Goal: Information Seeking & Learning: Learn about a topic

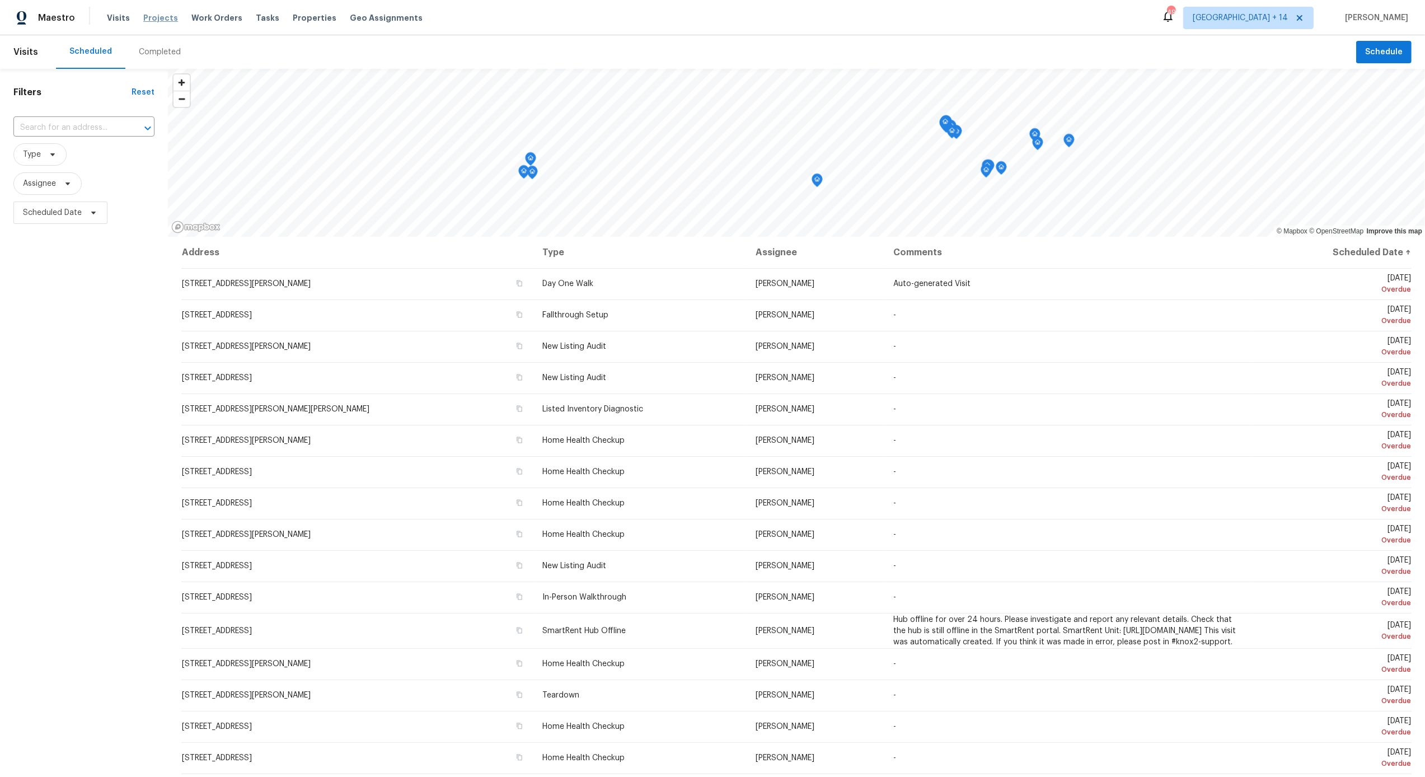
click at [155, 18] on span "Projects" at bounding box center [160, 17] width 35 height 11
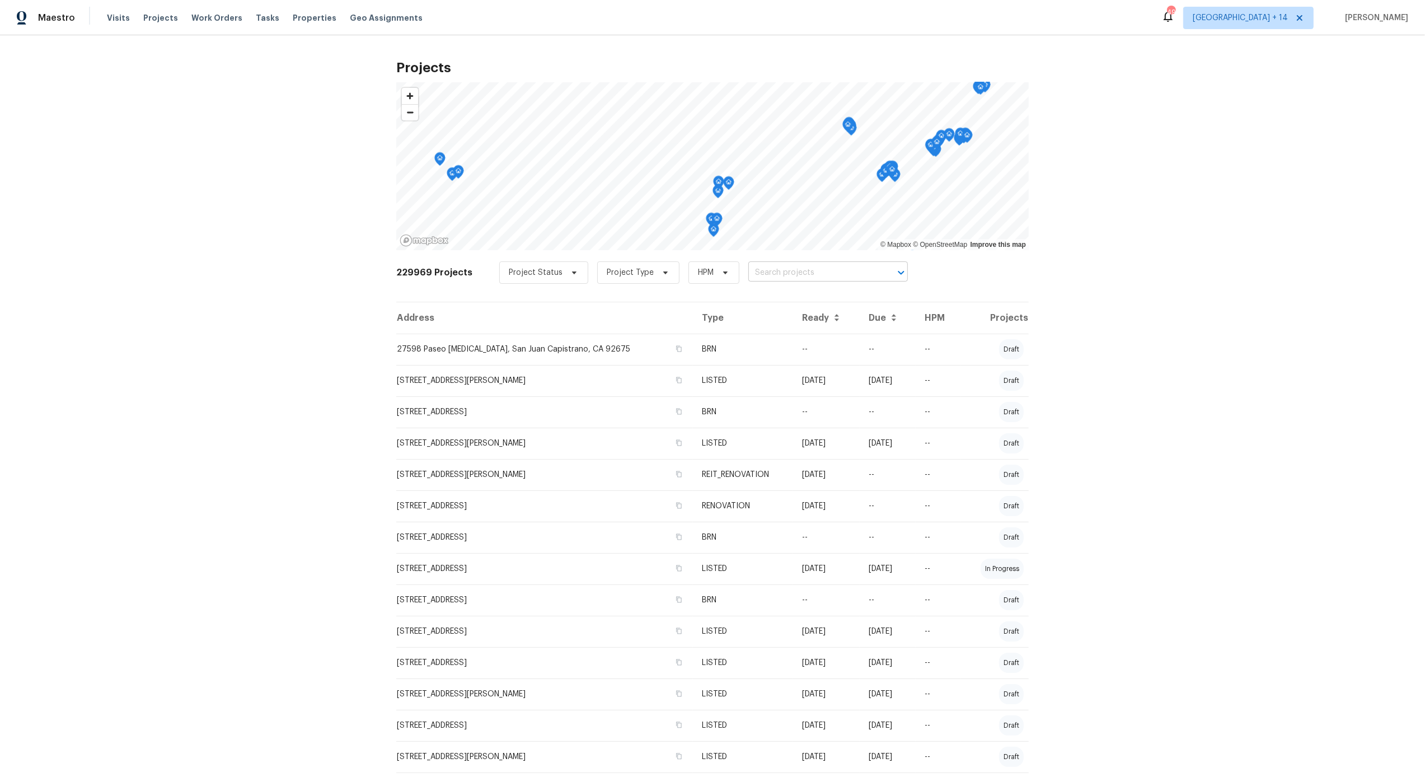
click at [798, 274] on input "text" at bounding box center [813, 272] width 128 height 17
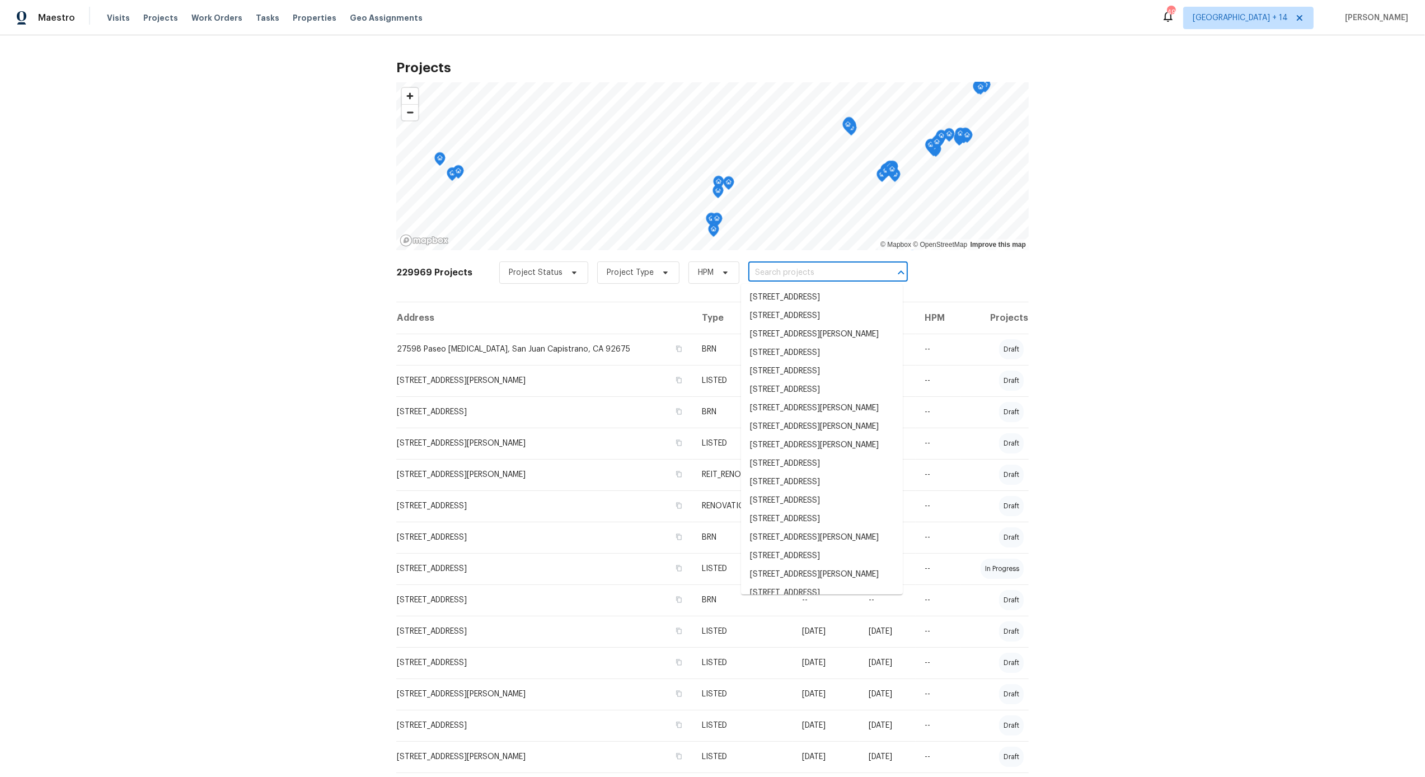
paste input "280 Hoglen Dr Covington, GA 30016"
type input "280 Hoglen Dr Covington, GA 30016"
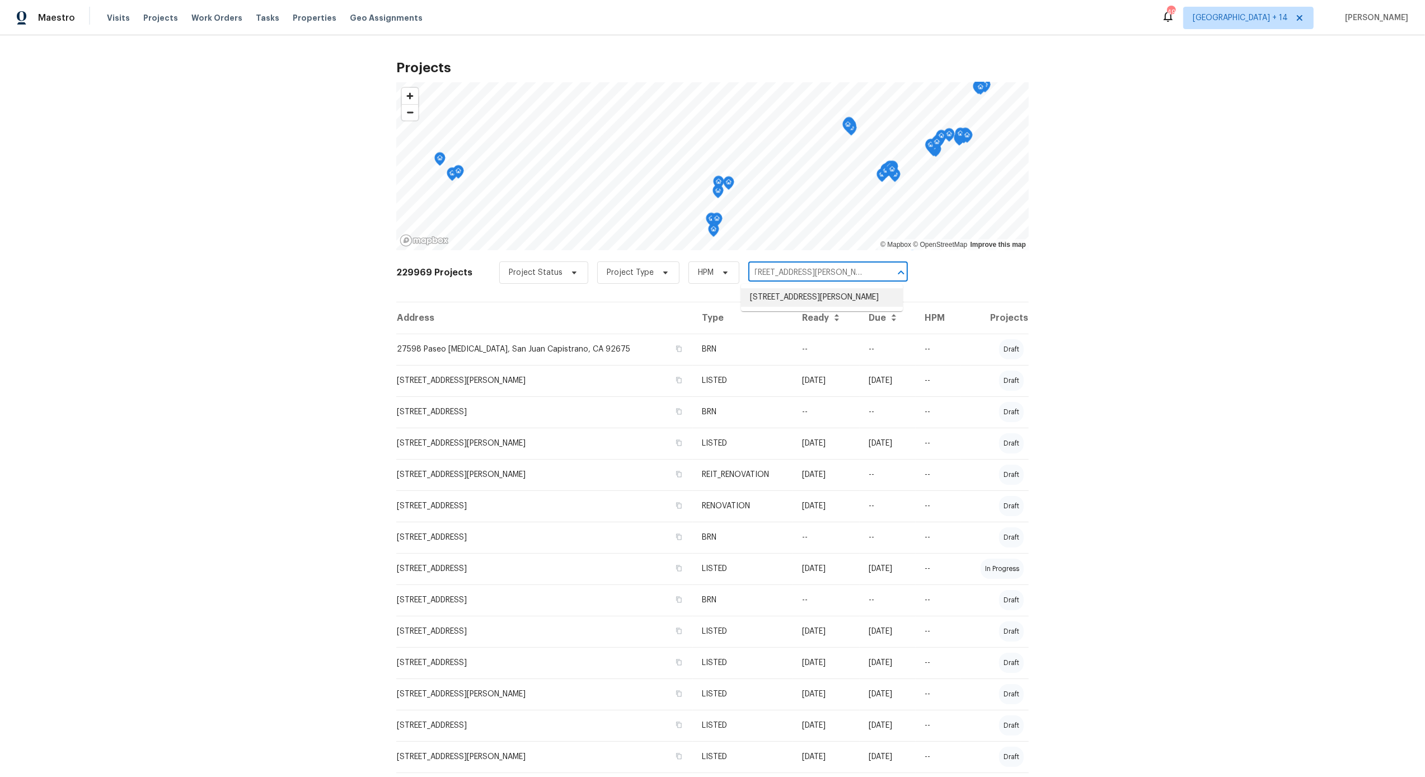
click at [786, 303] on li "280 Hoglen Dr, Covington, GA 30016" at bounding box center [822, 297] width 162 height 18
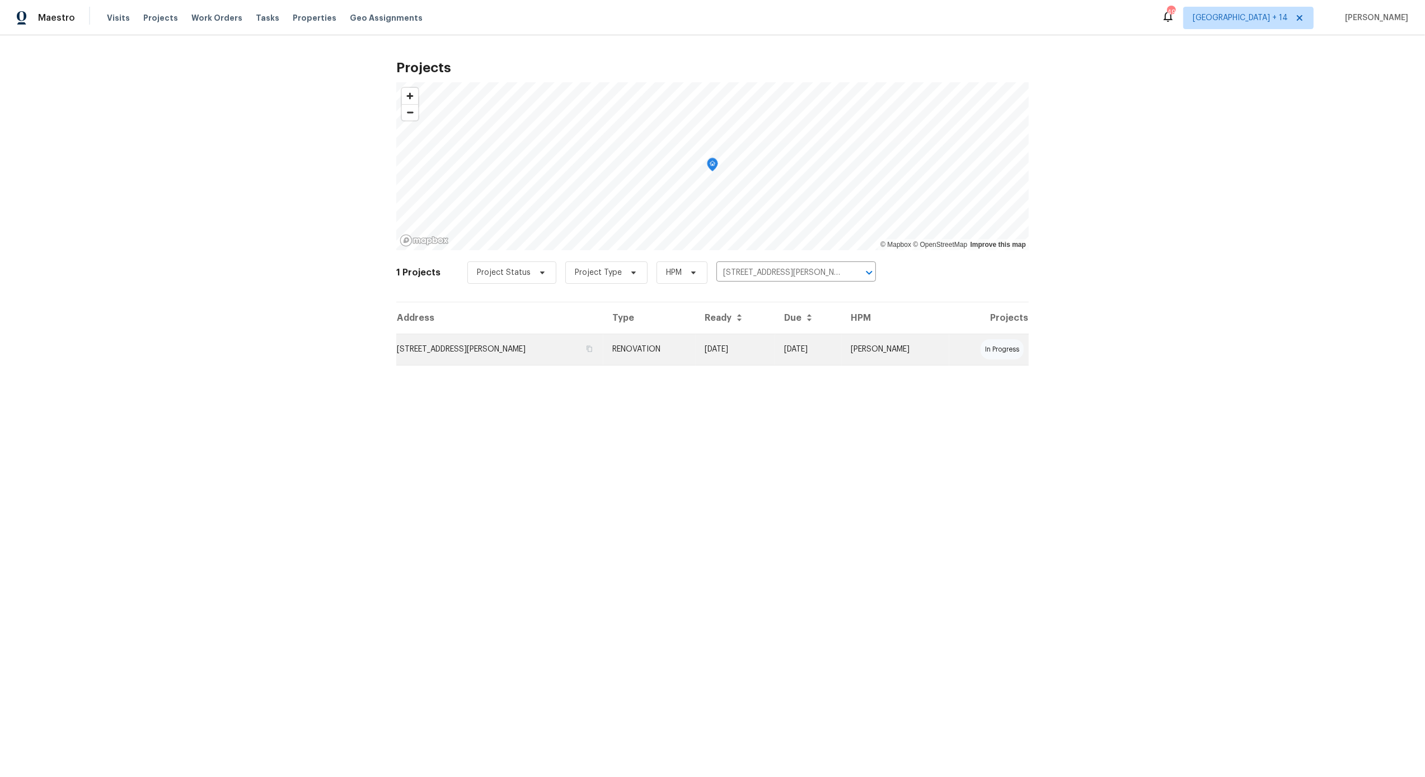
click at [637, 349] on td "RENOVATION" at bounding box center [650, 349] width 92 height 31
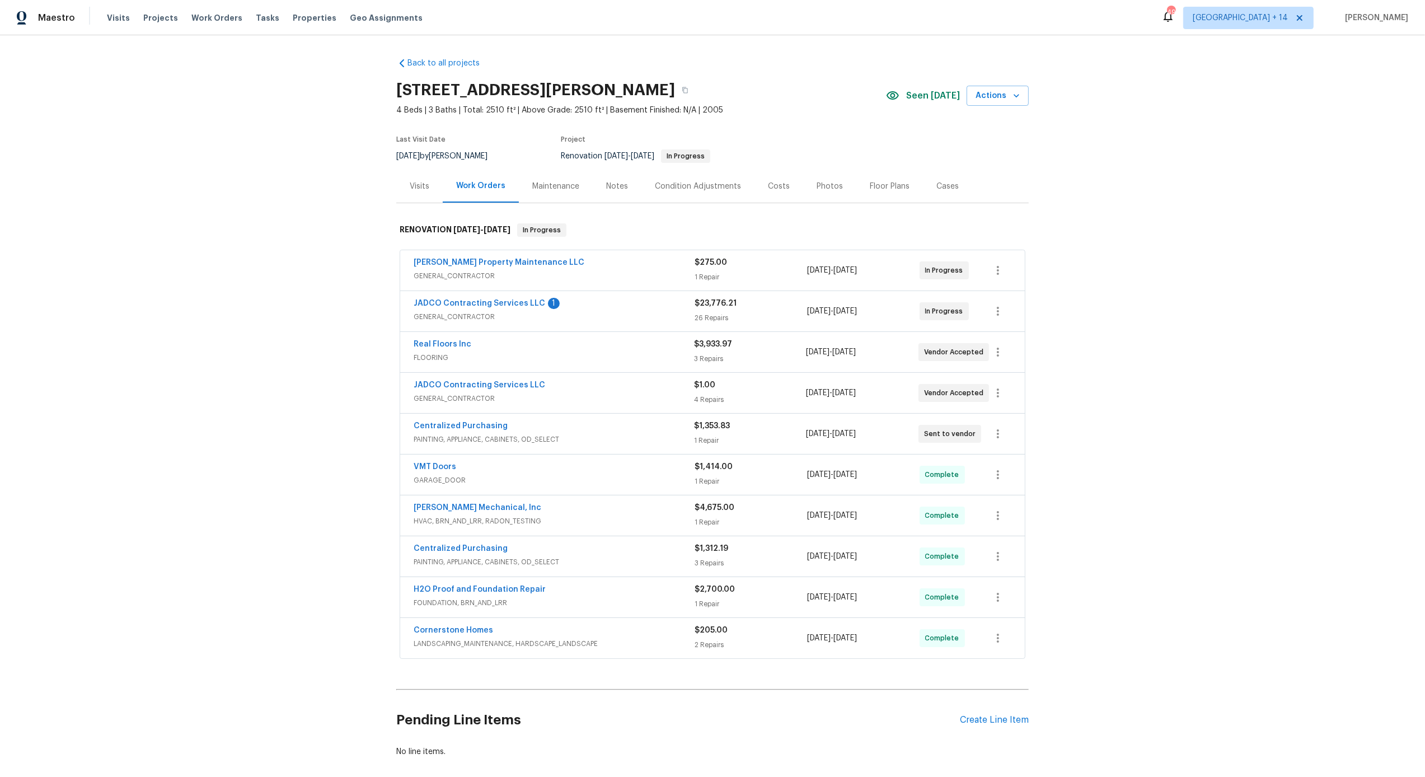
click at [570, 181] on div "Maintenance" at bounding box center [555, 186] width 47 height 11
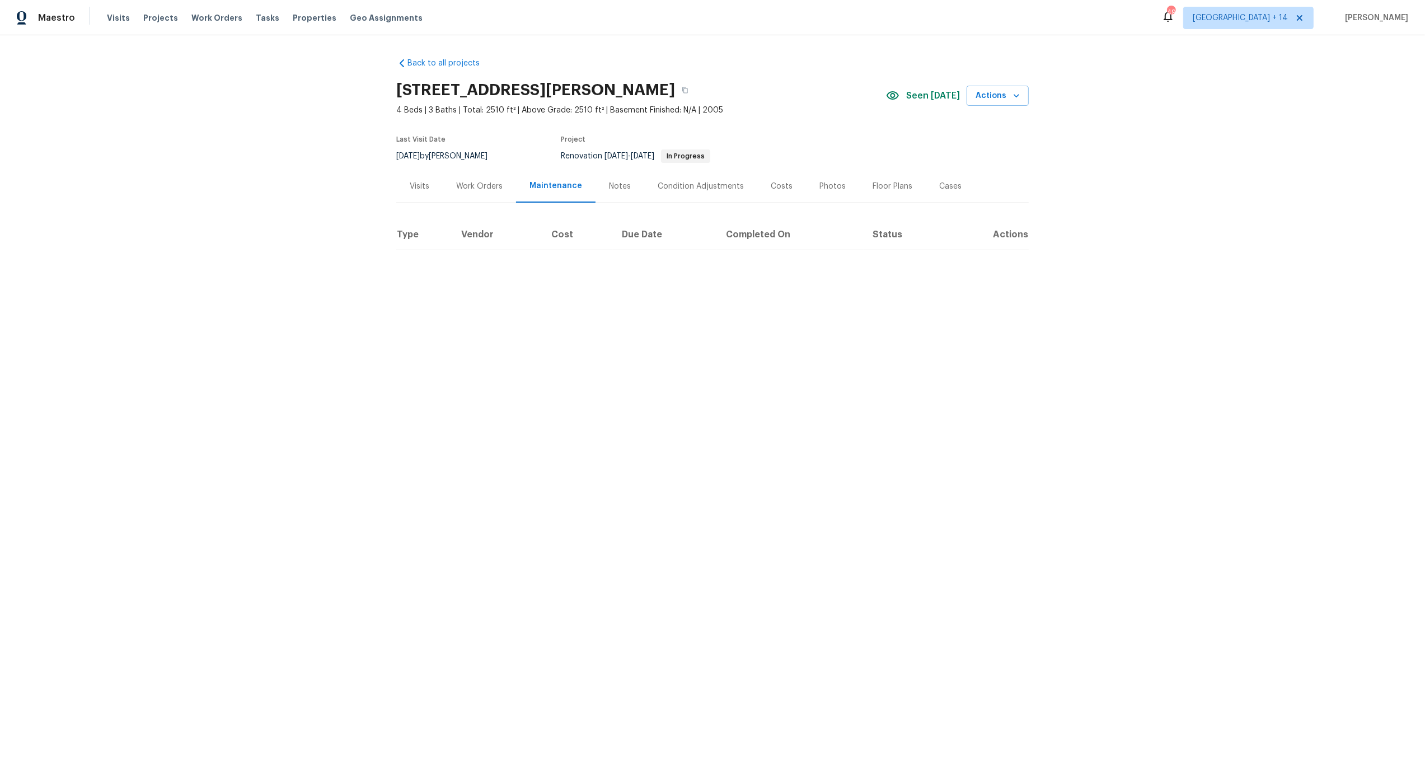
click at [482, 189] on div "Work Orders" at bounding box center [479, 186] width 46 height 11
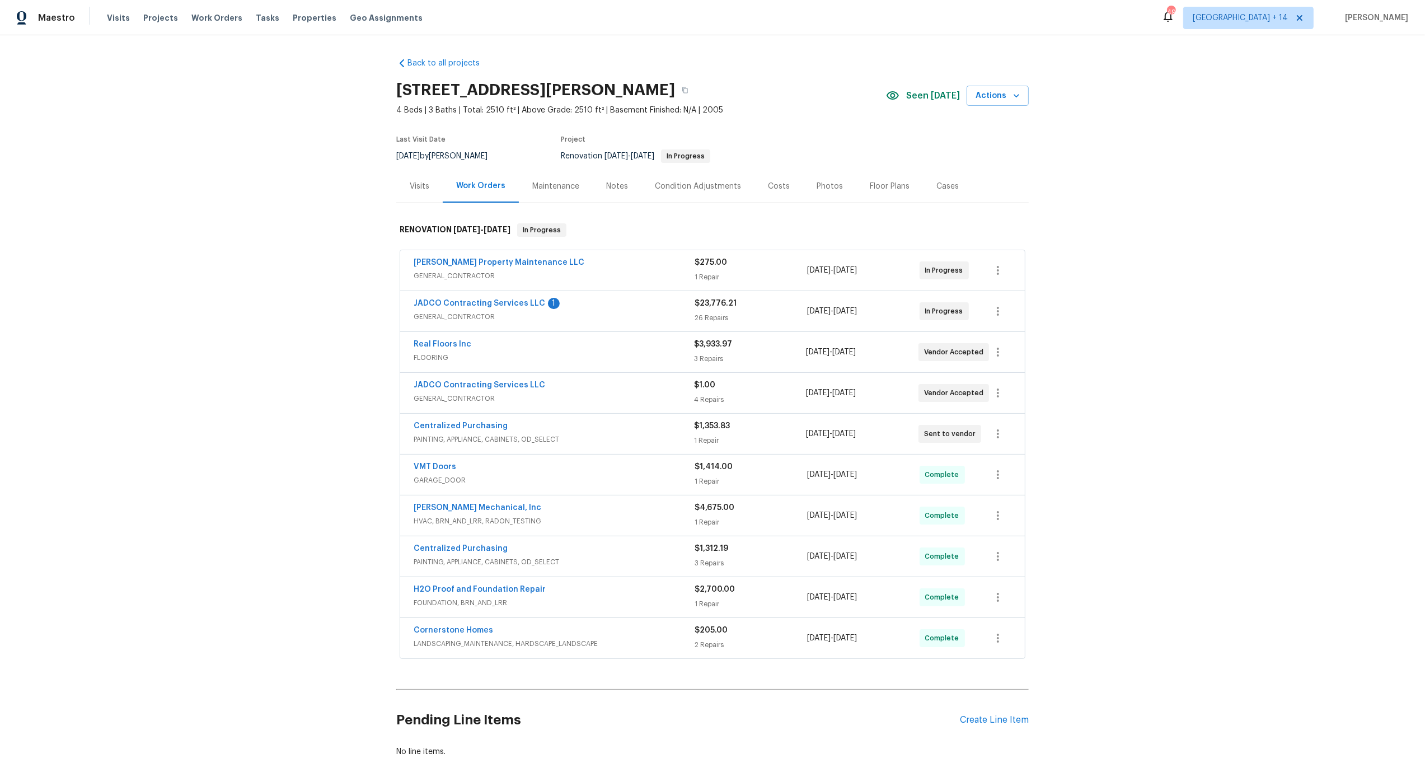
click at [625, 316] on span "GENERAL_CONTRACTOR" at bounding box center [554, 316] width 281 height 11
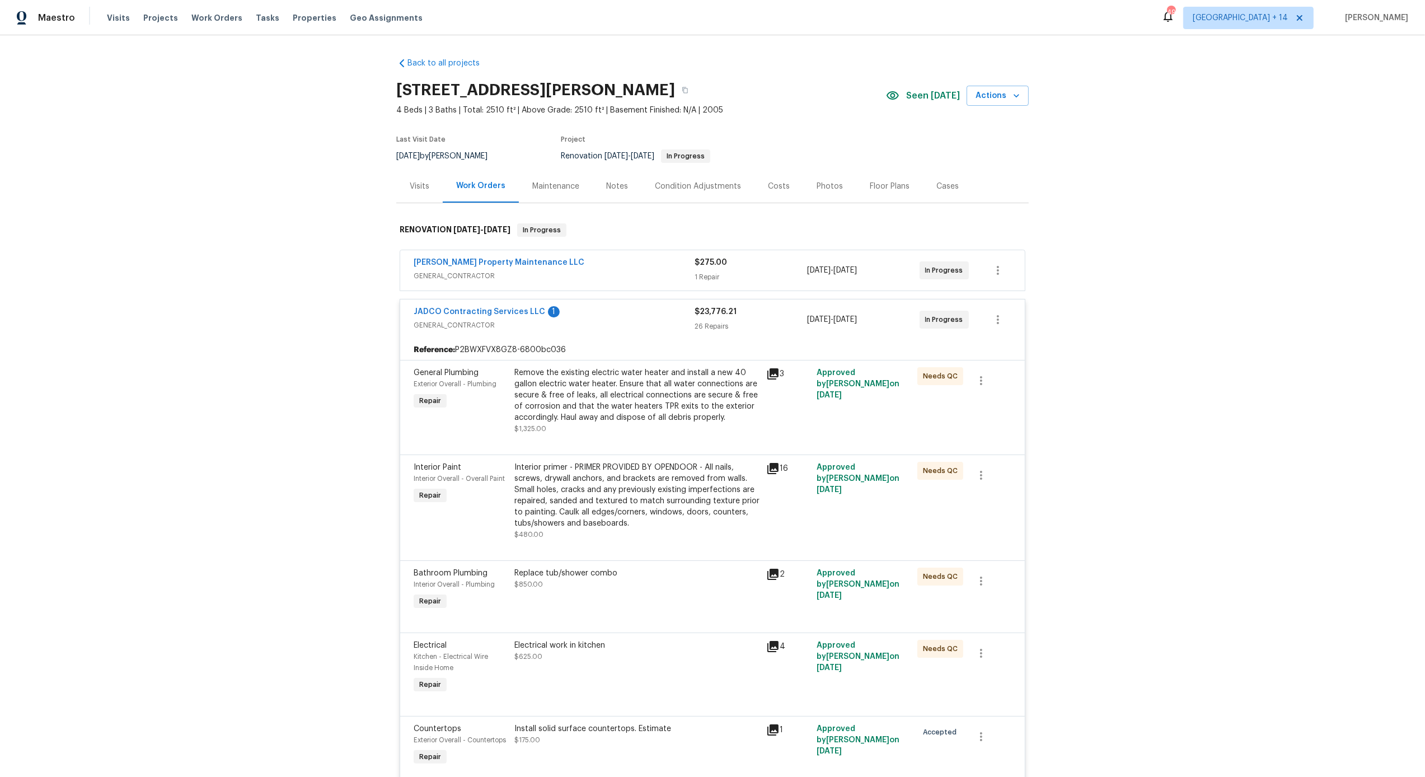
click at [647, 317] on div "JADCO Contracting Services LLC 1" at bounding box center [554, 312] width 281 height 13
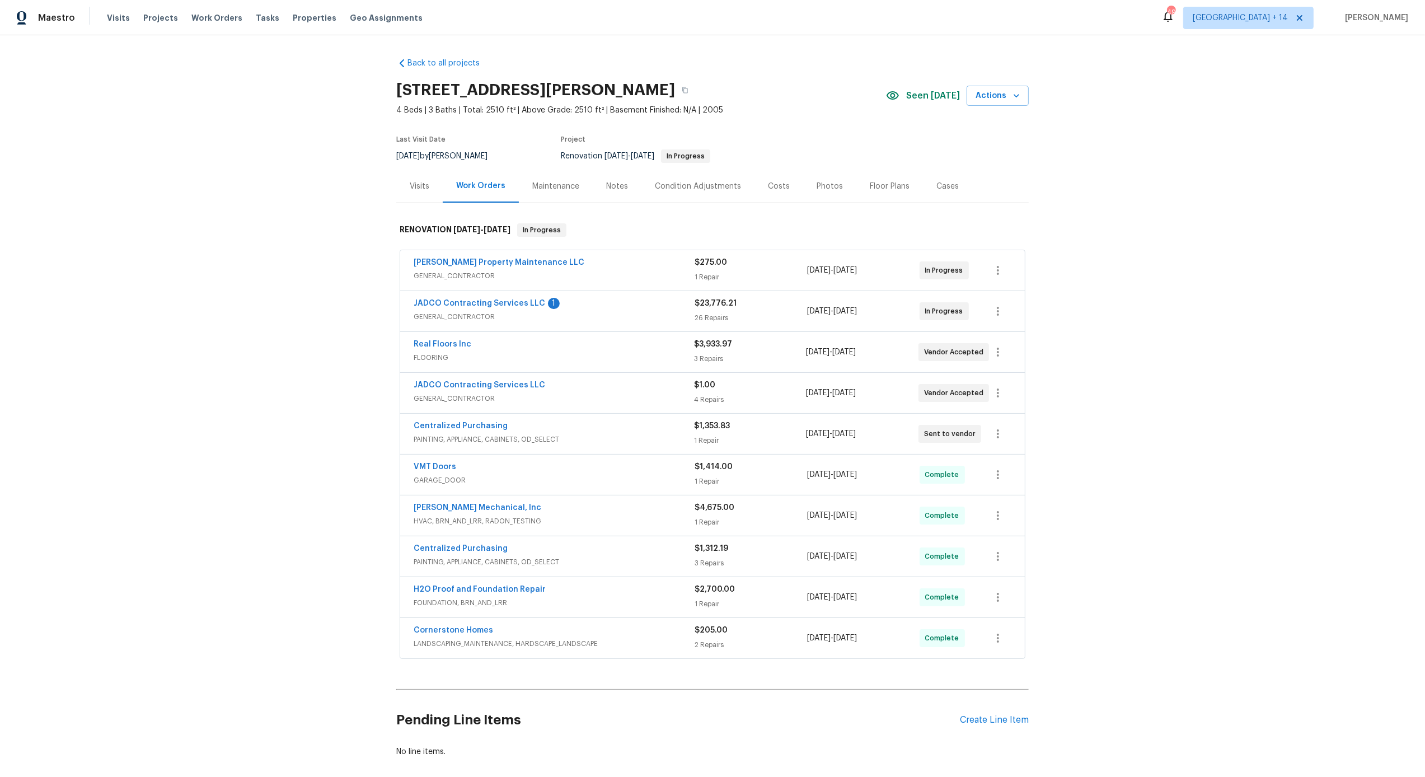
click at [511, 316] on span "GENERAL_CONTRACTOR" at bounding box center [554, 316] width 281 height 11
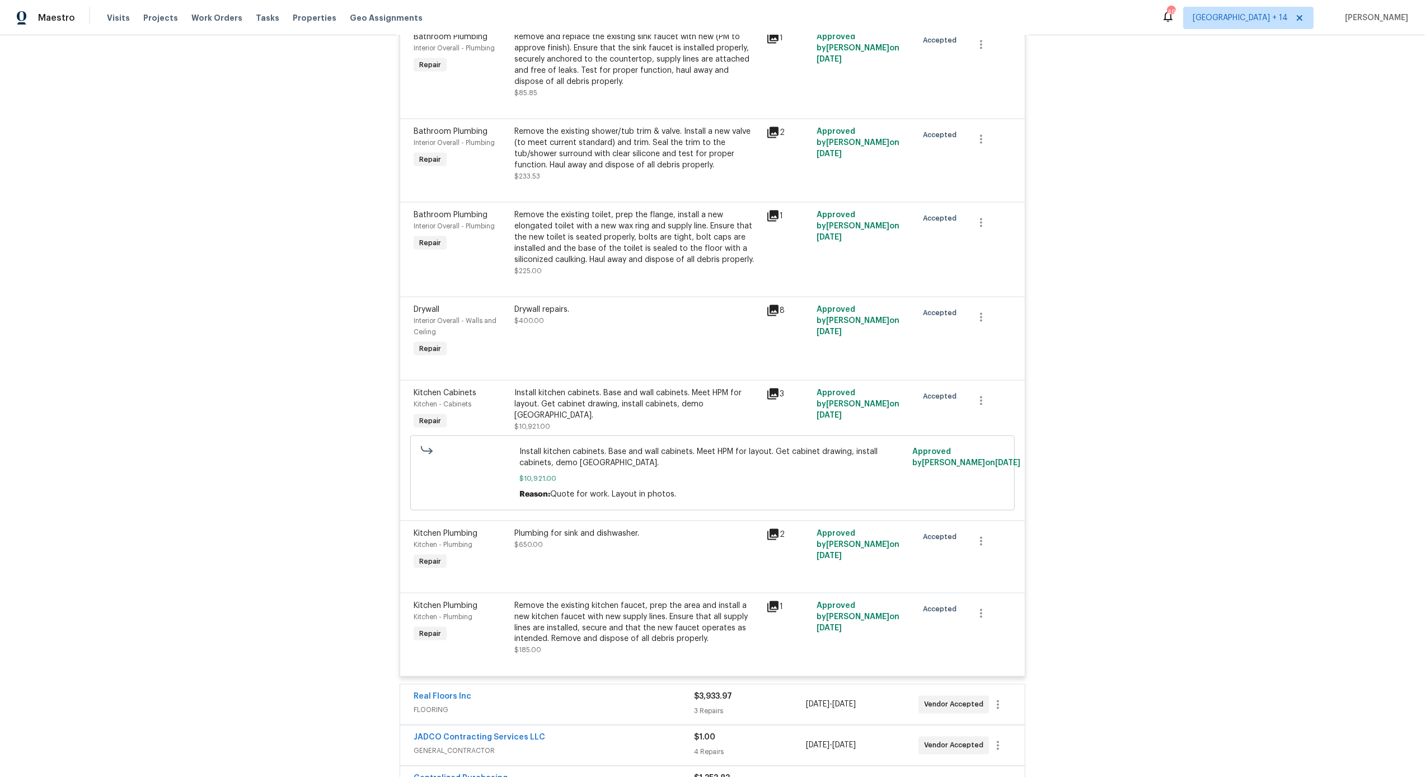
scroll to position [2246, 0]
click at [776, 387] on icon at bounding box center [772, 393] width 13 height 13
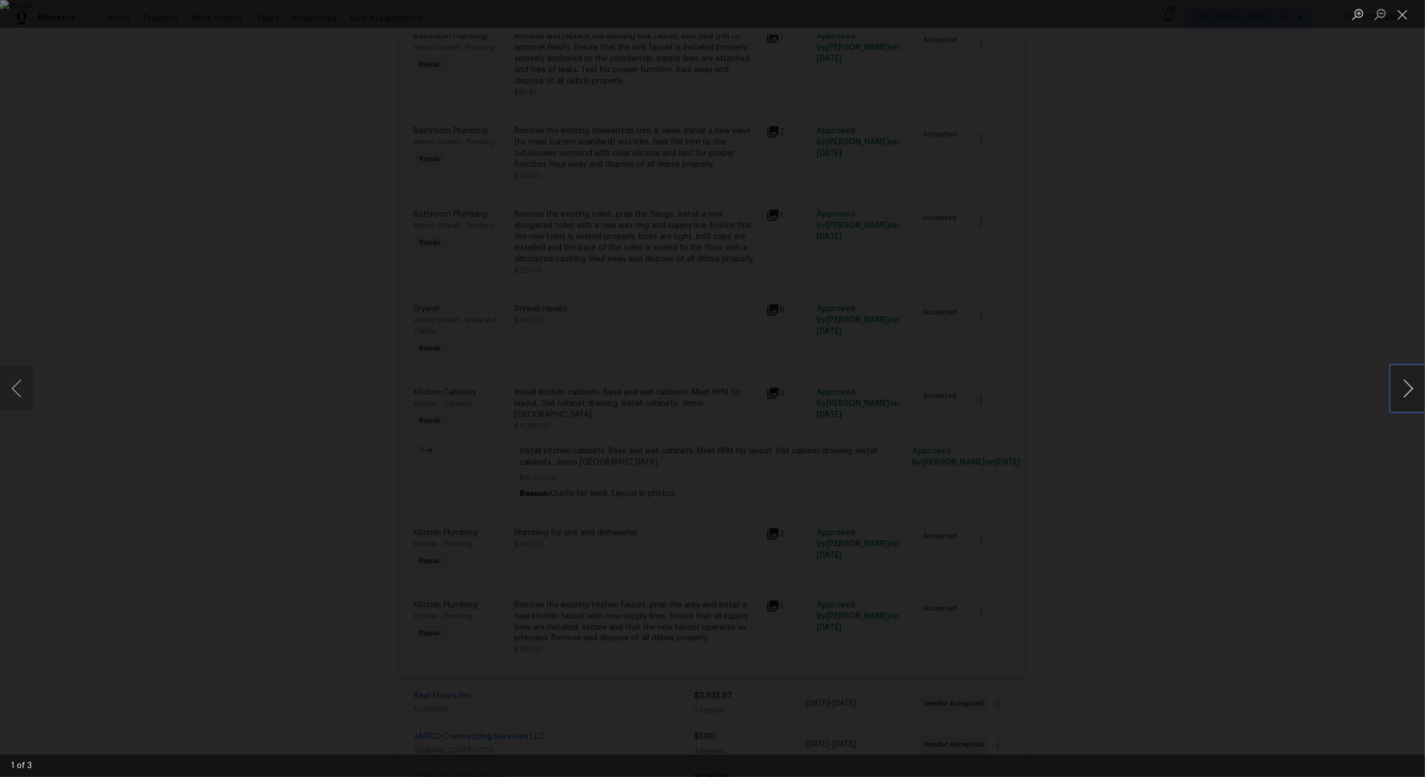
click at [1412, 390] on button "Next image" at bounding box center [1409, 388] width 34 height 45
click at [1412, 388] on button "Next image" at bounding box center [1409, 388] width 34 height 45
click at [18, 384] on button "Previous image" at bounding box center [17, 388] width 34 height 45
drag, startPoint x: 1186, startPoint y: 165, endPoint x: 1166, endPoint y: 34, distance: 132.1
click at [1186, 165] on div "Lightbox" at bounding box center [712, 388] width 1425 height 777
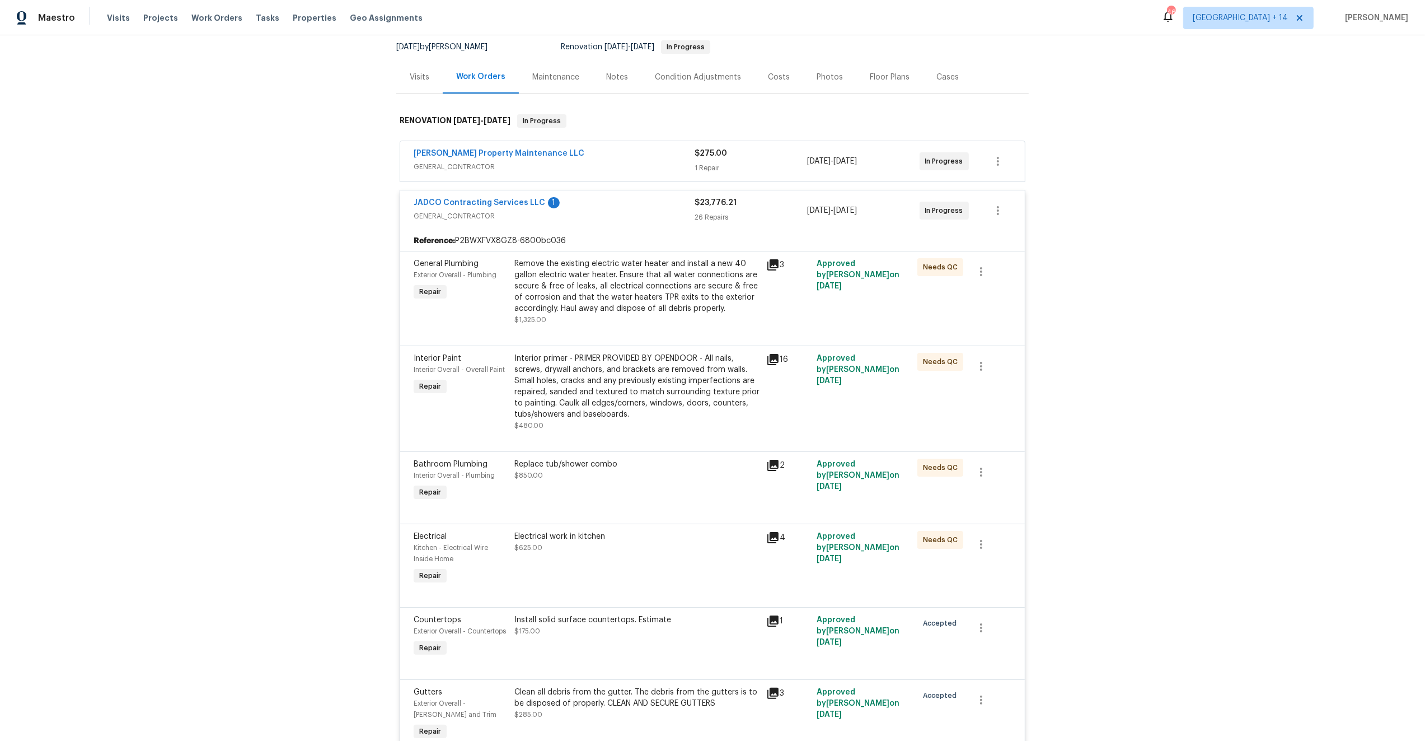
scroll to position [0, 0]
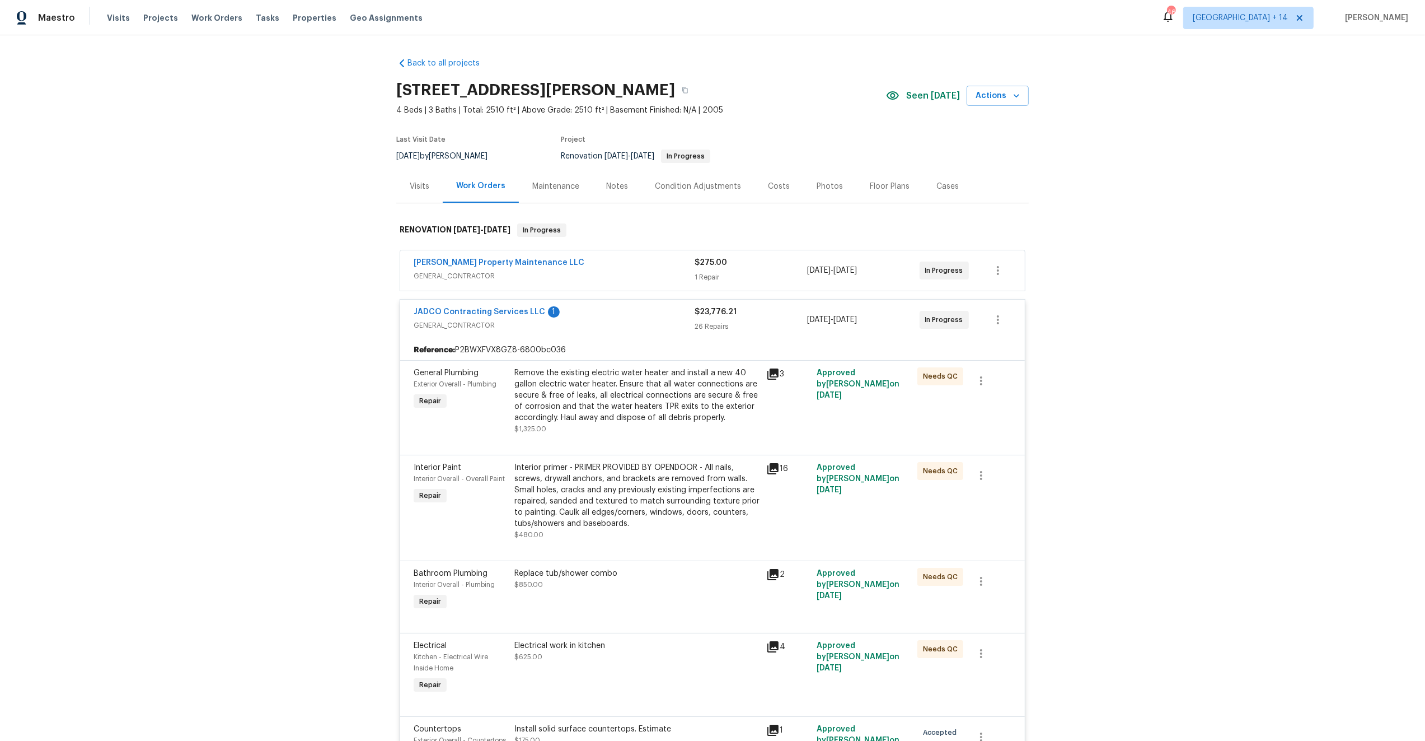
click at [466, 93] on h2 "280 Hoglen Dr, Covington, GA 30016" at bounding box center [535, 90] width 279 height 11
click at [466, 92] on h2 "280 Hoglen Dr, Covington, GA 30016" at bounding box center [535, 90] width 279 height 11
copy div "280 Hoglen Dr, Covington, GA 30016"
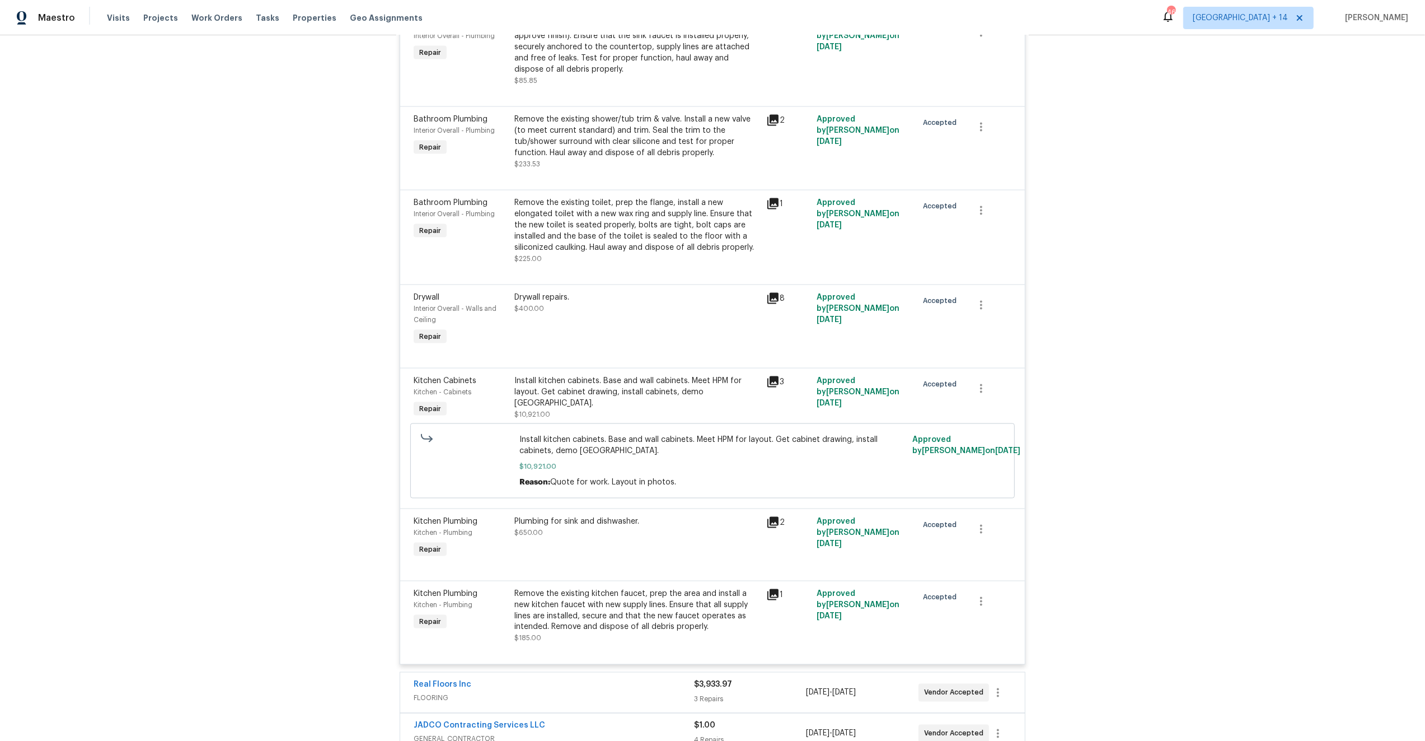
scroll to position [2259, 0]
drag, startPoint x: 742, startPoint y: 382, endPoint x: 511, endPoint y: 371, distance: 231.5
click at [511, 371] on div "Install kitchen cabinets. Base and wall cabinets. Meet HPM for layout. Get cabi…" at bounding box center [637, 397] width 252 height 52
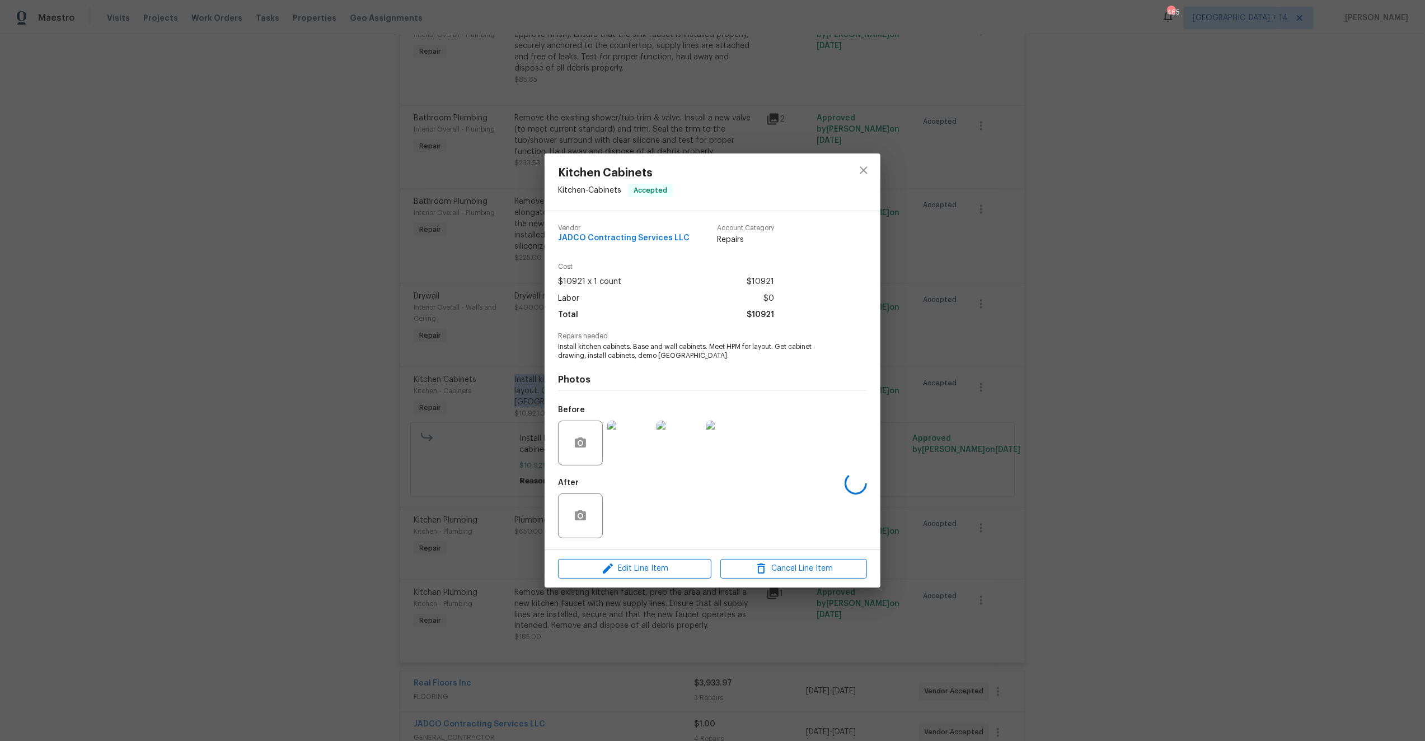
copy div "Install kitchen cabinets. Base and wall cabinets. Meet HPM for layout. Get cabi…"
drag, startPoint x: 674, startPoint y: 356, endPoint x: 557, endPoint y: 348, distance: 117.3
click at [557, 348] on div "Vendor JADCO Contracting Services LLC Account Category Repairs Cost $10921 x 1 …" at bounding box center [713, 380] width 336 height 338
copy span "Install kitchen cabinets. Base and wall cabinets. Meet HPM for layout. Get cabi…"
drag, startPoint x: 784, startPoint y: 282, endPoint x: 747, endPoint y: 280, distance: 36.5
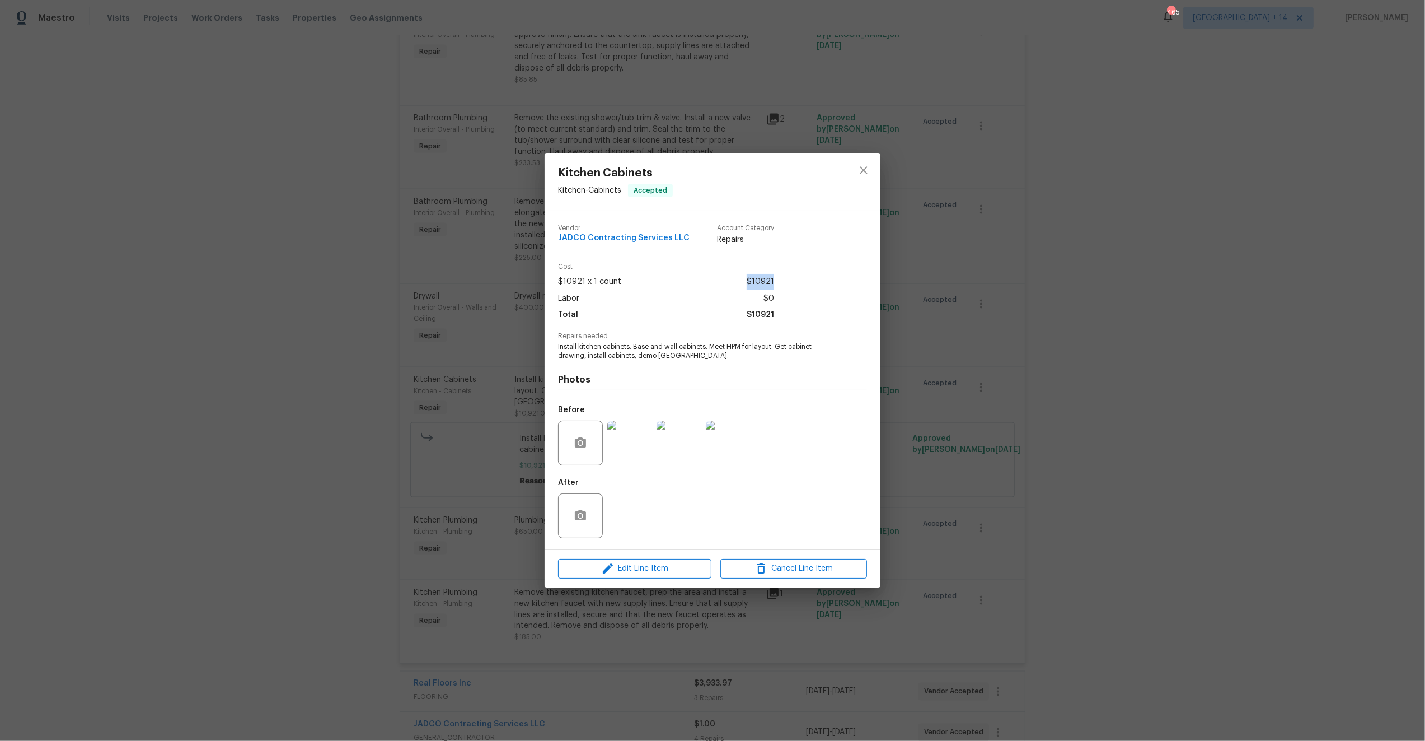
click at [747, 280] on div "Cost $10921 x 1 count $10921 Labor $0 Total $10921" at bounding box center [712, 297] width 309 height 69
copy span "$10921"
click at [862, 170] on icon "close" at bounding box center [863, 169] width 13 height 13
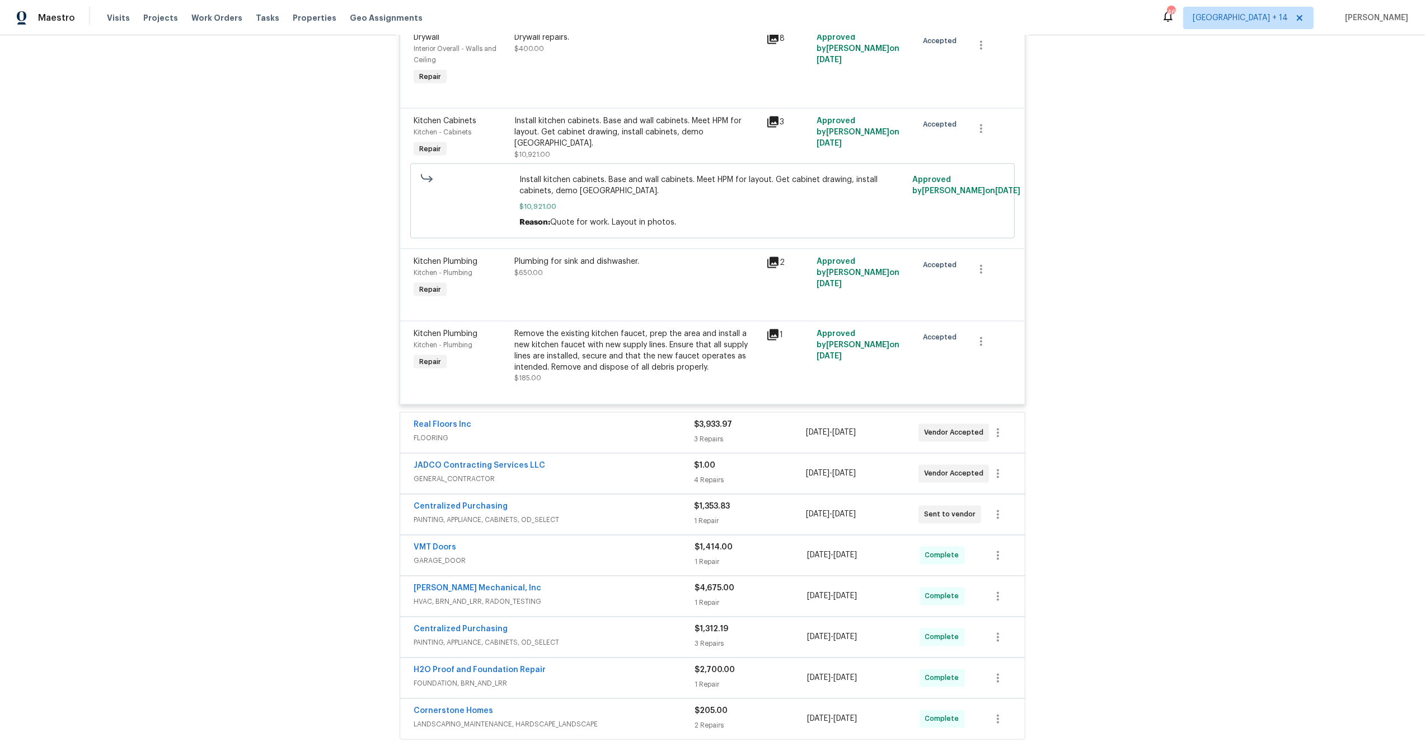
scroll to position [2520, 0]
drag, startPoint x: 642, startPoint y: 253, endPoint x: 514, endPoint y: 249, distance: 127.7
click at [515, 254] on div "Plumbing for sink and dishwasher." at bounding box center [637, 259] width 245 height 11
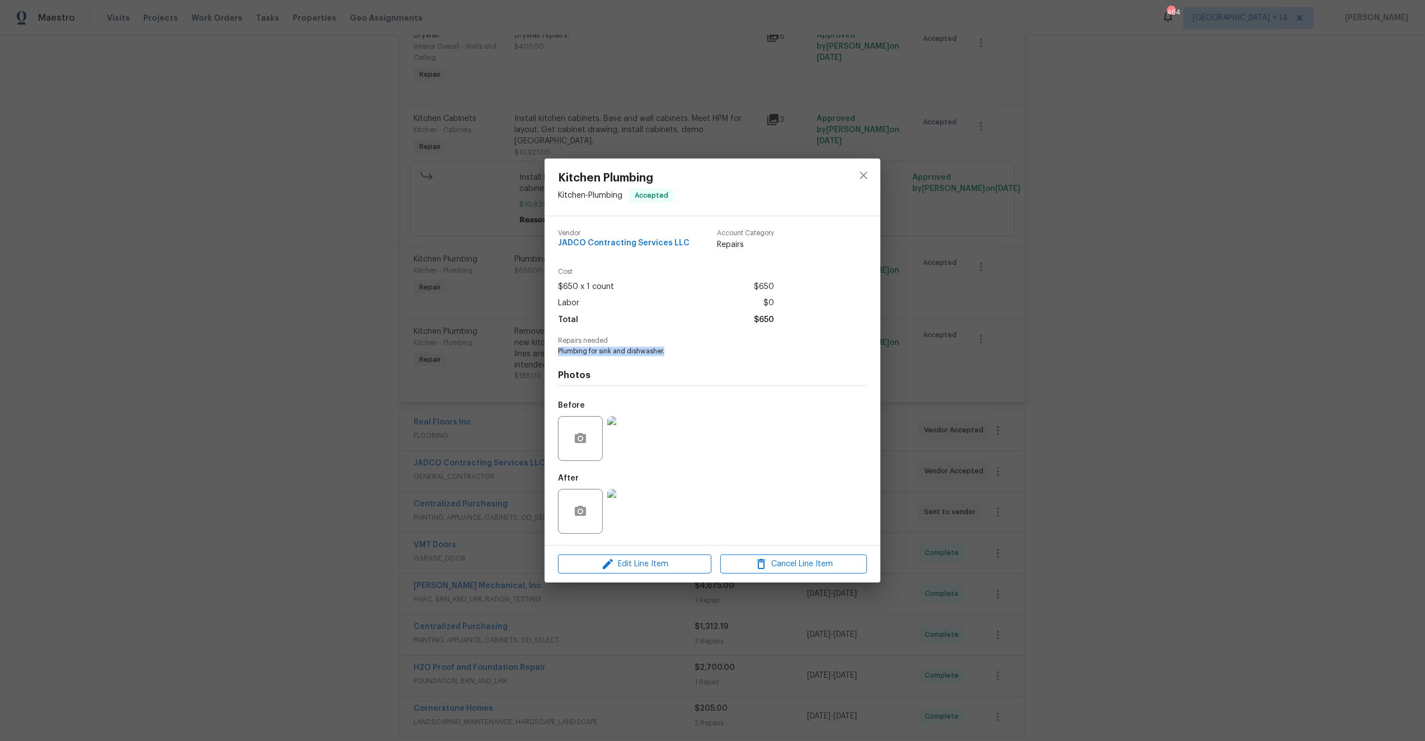
drag, startPoint x: 612, startPoint y: 355, endPoint x: 556, endPoint y: 353, distance: 56.0
click at [557, 353] on div "Vendor JADCO Contracting Services LLC Account Category Repairs Cost $650 x 1 co…" at bounding box center [713, 380] width 336 height 329
copy span "Plumbing for sink and dishwasher."
drag, startPoint x: 952, startPoint y: 420, endPoint x: 941, endPoint y: 419, distance: 11.3
click at [952, 420] on div "Kitchen Plumbing Kitchen - Plumbing Accepted Vendor JADCO Contracting Services …" at bounding box center [712, 370] width 1425 height 741
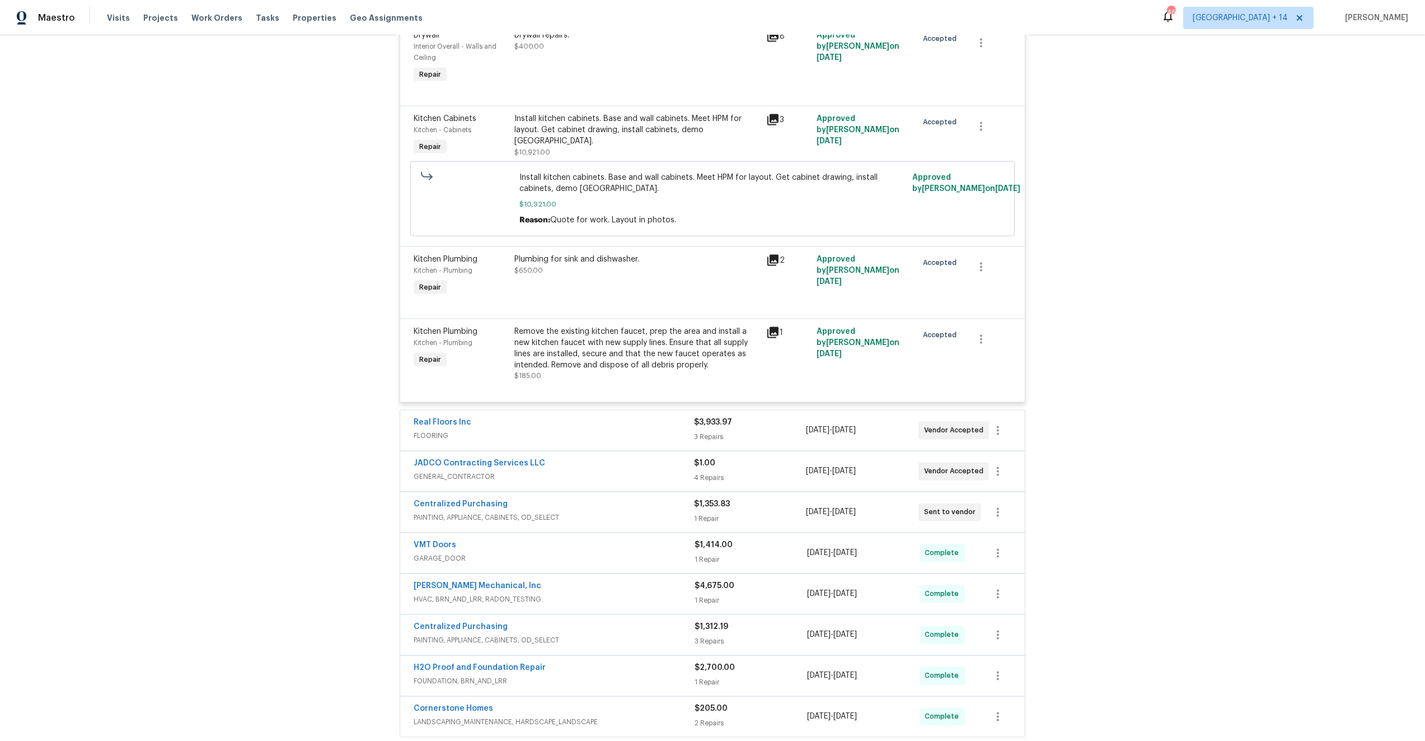
click at [628, 358] on div "Remove the existing kitchen faucet, prep the area and install a new kitchen fau…" at bounding box center [637, 348] width 245 height 45
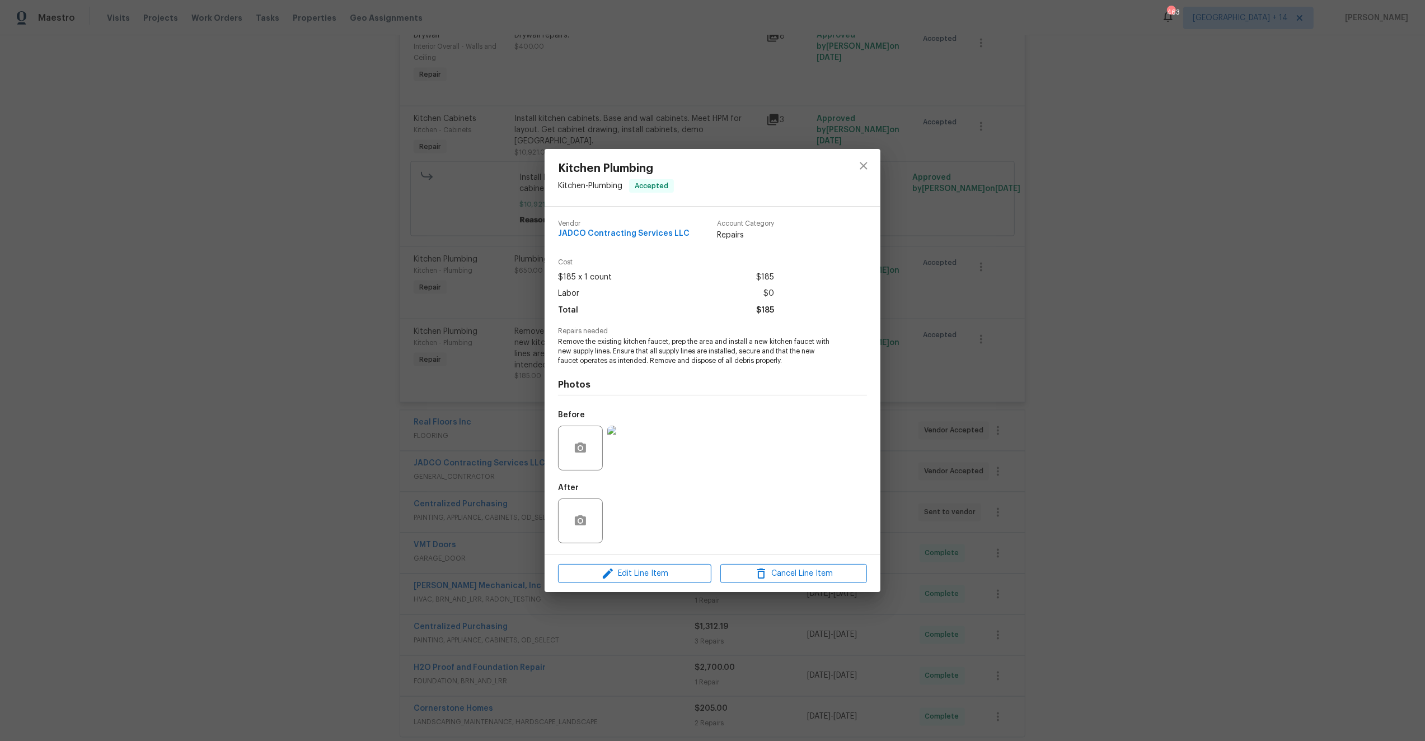
click at [381, 354] on div "Kitchen Plumbing Kitchen - Plumbing Accepted Vendor JADCO Contracting Services …" at bounding box center [712, 370] width 1425 height 741
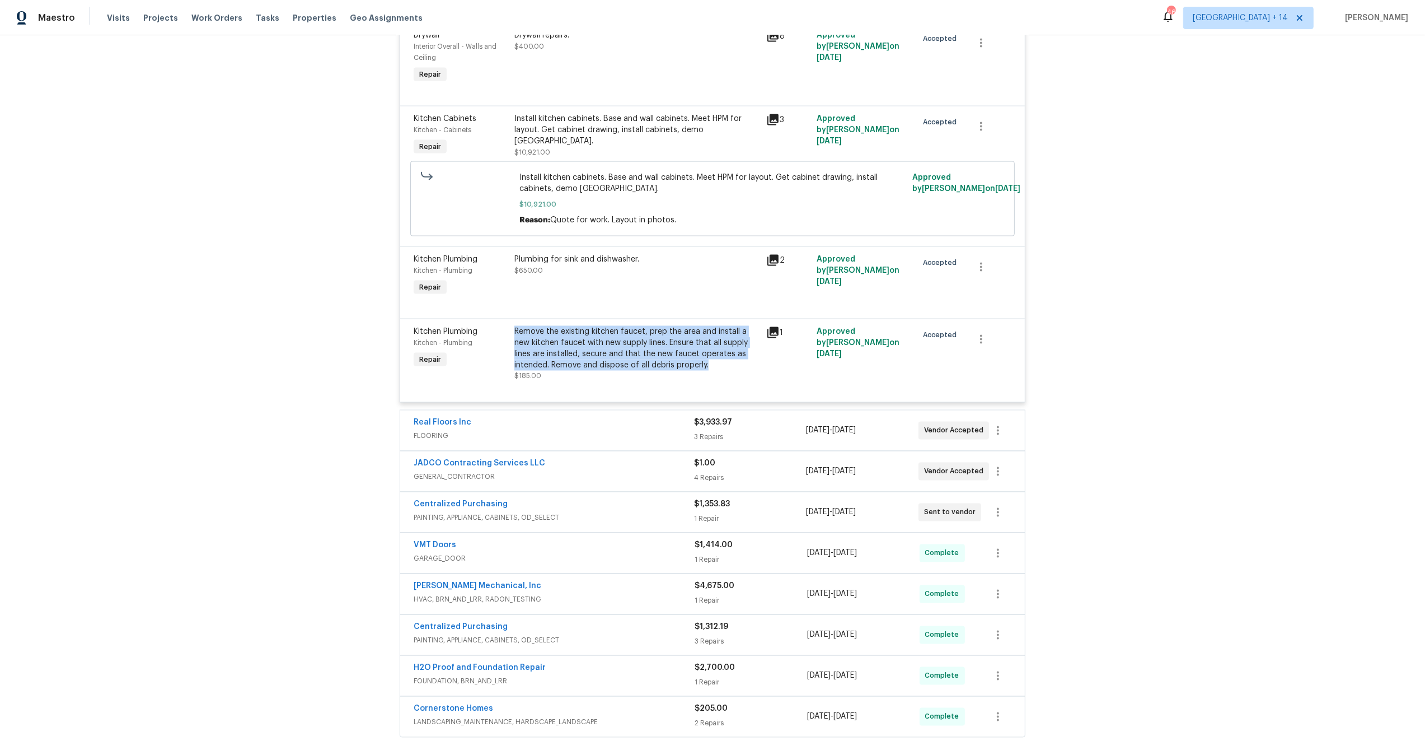
drag, startPoint x: 704, startPoint y: 357, endPoint x: 512, endPoint y: 325, distance: 194.2
click at [512, 325] on div "Remove the existing kitchen faucet, prep the area and install a new kitchen fau…" at bounding box center [637, 353] width 252 height 63
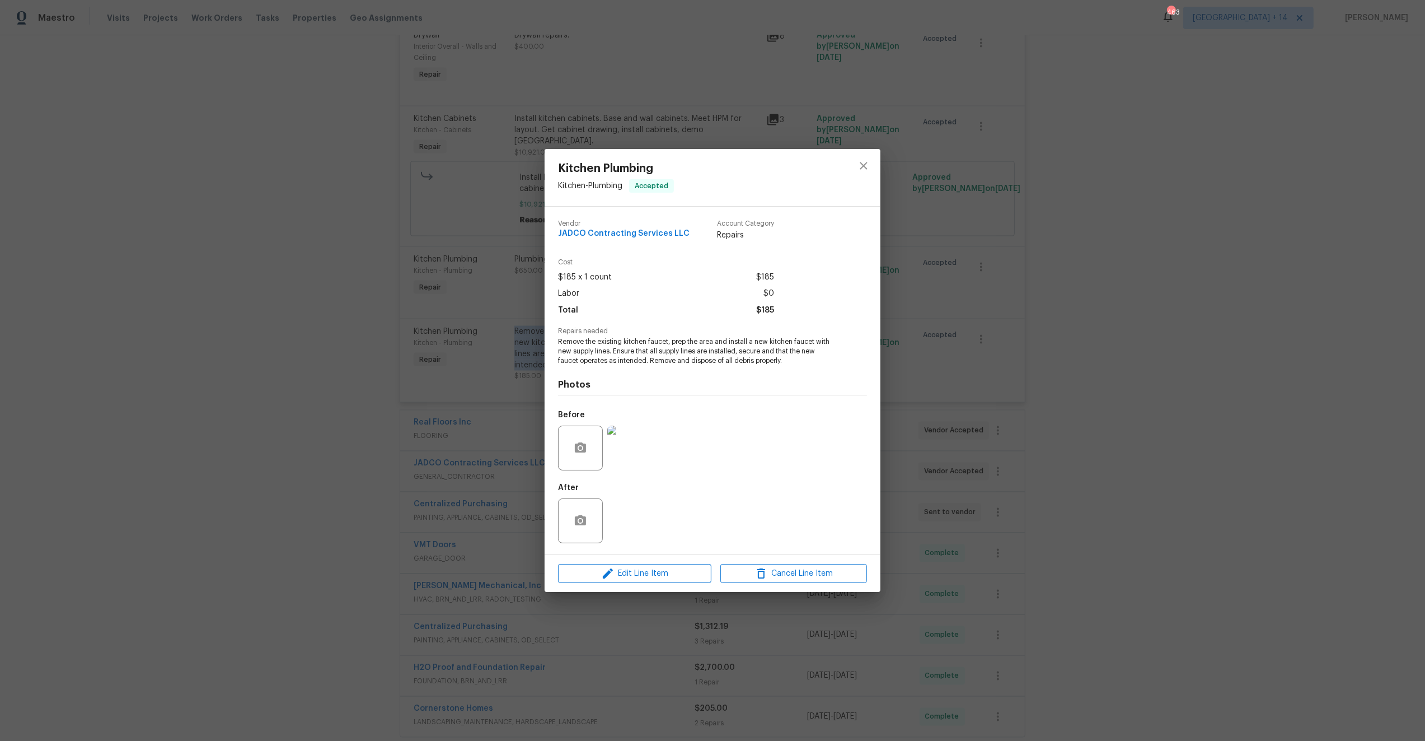
copy div "Remove the existing kitchen faucet, prep the area and install a new kitchen fau…"
click at [866, 164] on icon "close" at bounding box center [863, 165] width 13 height 13
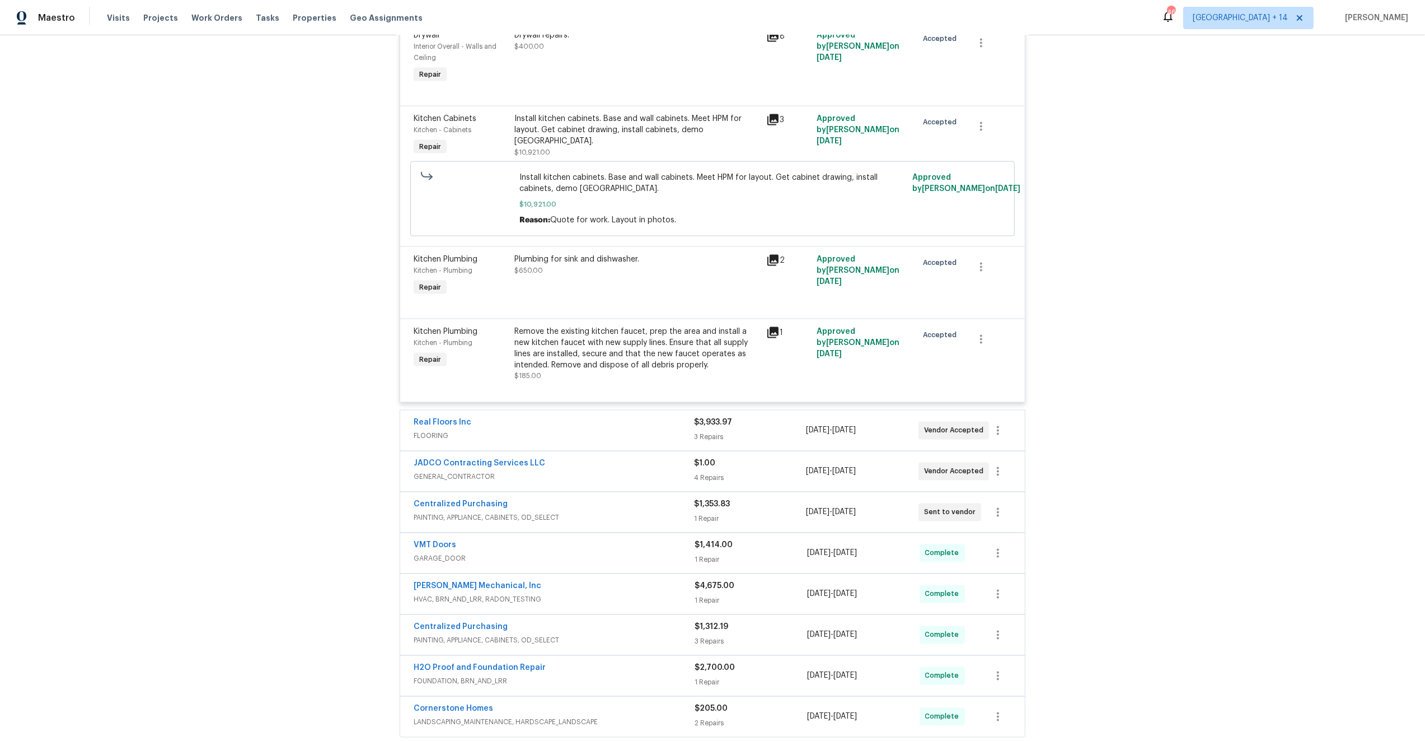
click at [651, 299] on div at bounding box center [713, 304] width 598 height 13
click at [615, 290] on div "Plumbing for sink and dishwasher. $650.00" at bounding box center [637, 276] width 252 height 52
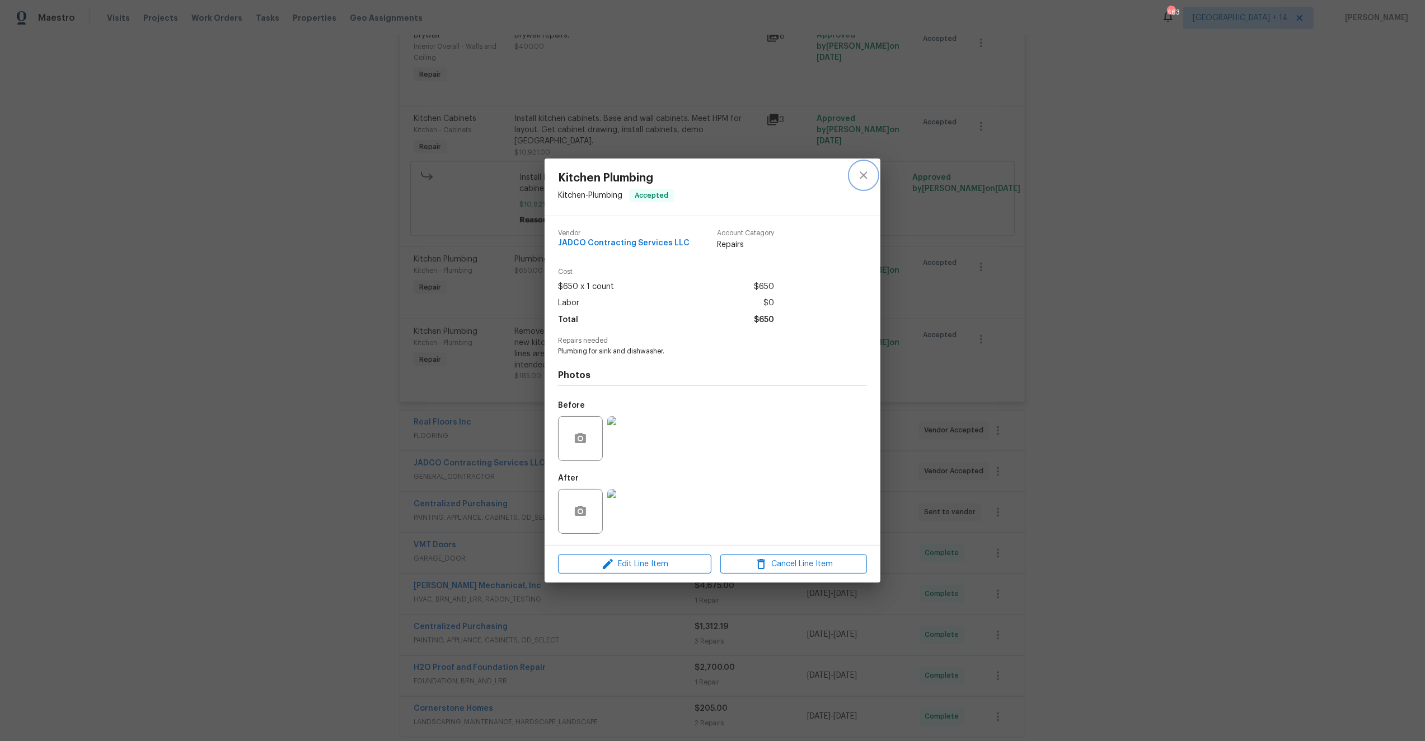
click at [862, 171] on icon "close" at bounding box center [863, 175] width 13 height 13
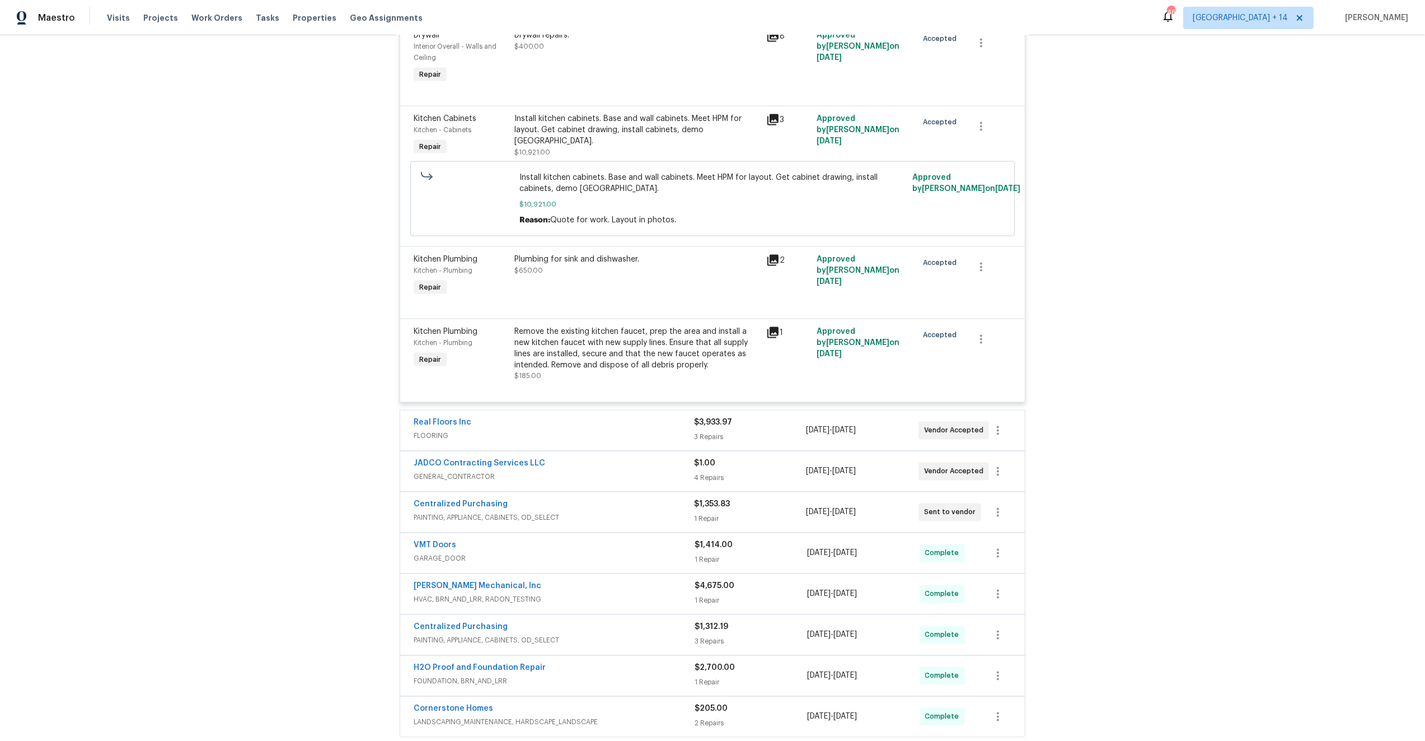
click at [590, 269] on div "Plumbing for sink and dishwasher. $650.00" at bounding box center [637, 276] width 252 height 52
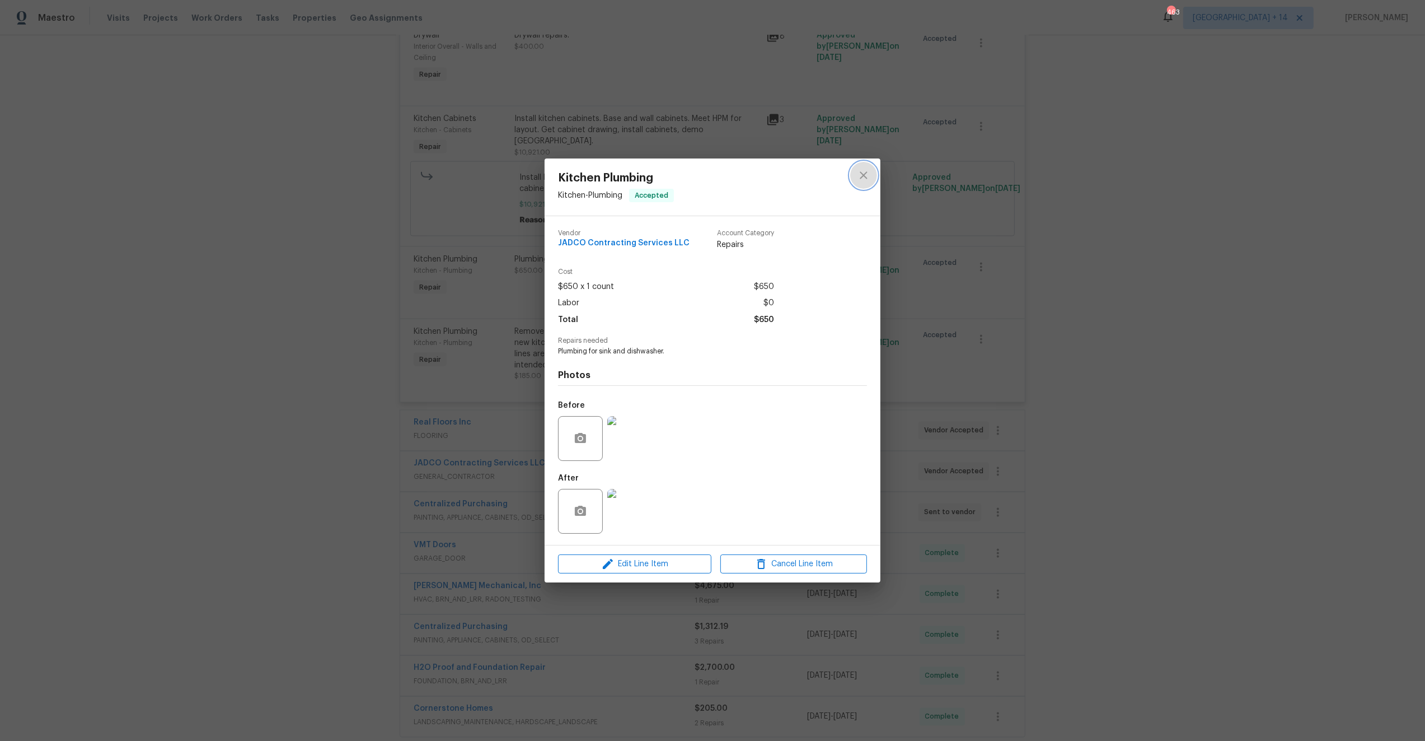
click at [866, 172] on icon "close" at bounding box center [863, 174] width 7 height 7
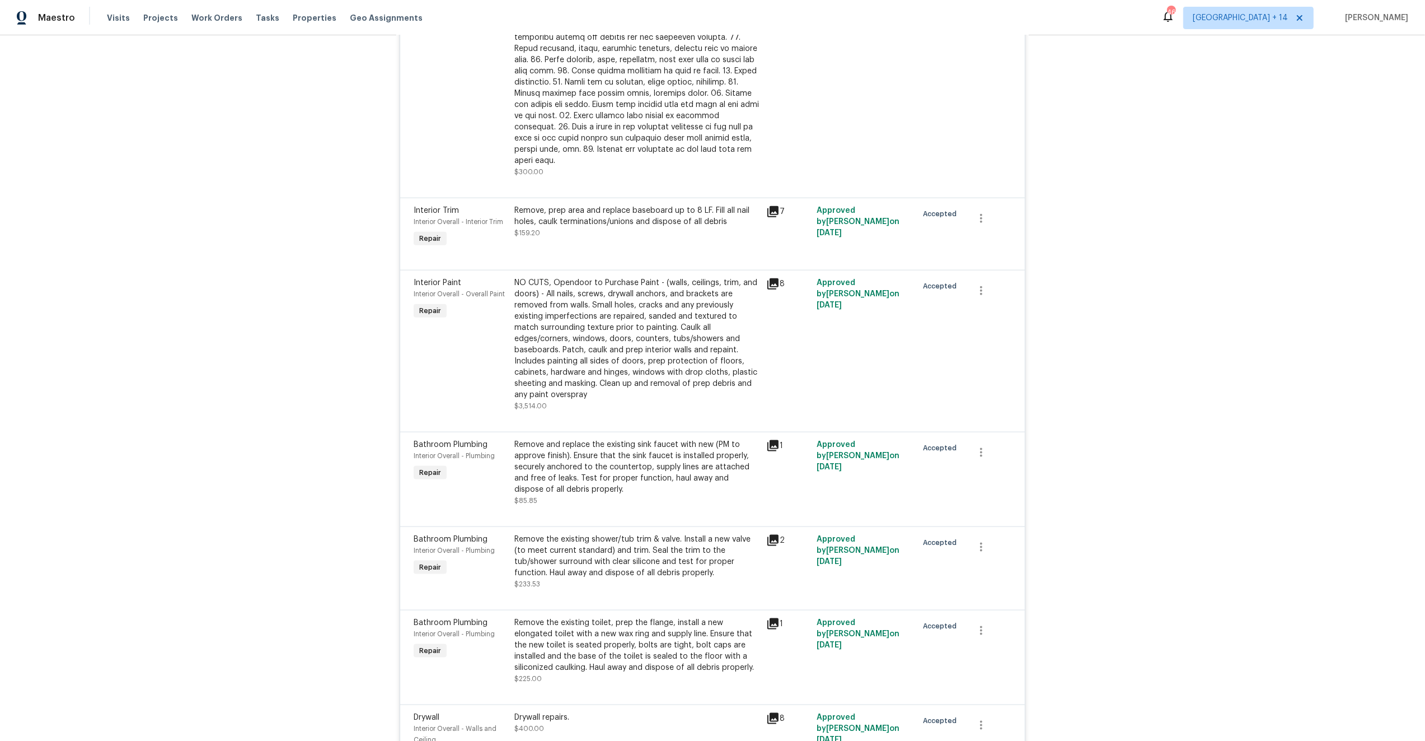
scroll to position [1838, 0]
click at [775, 287] on icon at bounding box center [772, 284] width 13 height 13
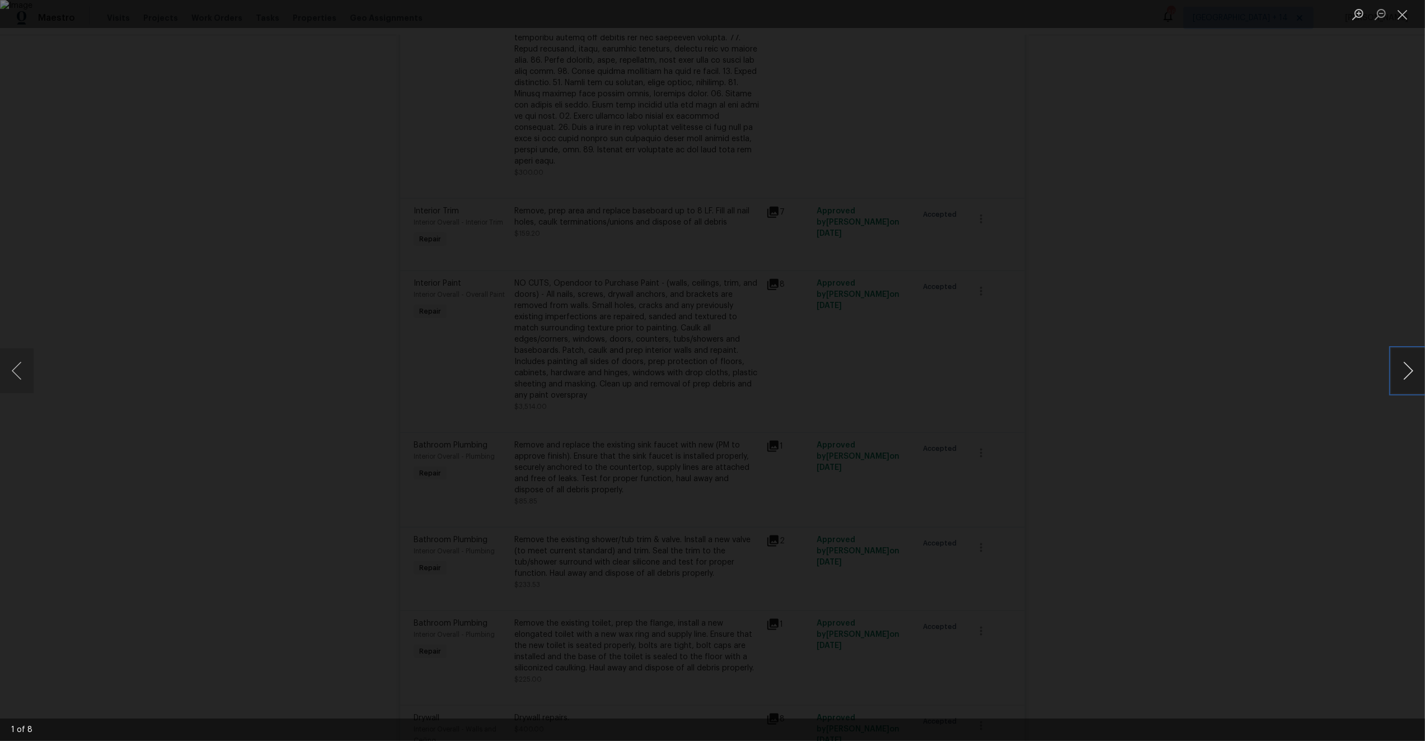
click at [1415, 370] on button "Next image" at bounding box center [1409, 370] width 34 height 45
drag, startPoint x: 15, startPoint y: 359, endPoint x: 42, endPoint y: 360, distance: 27.4
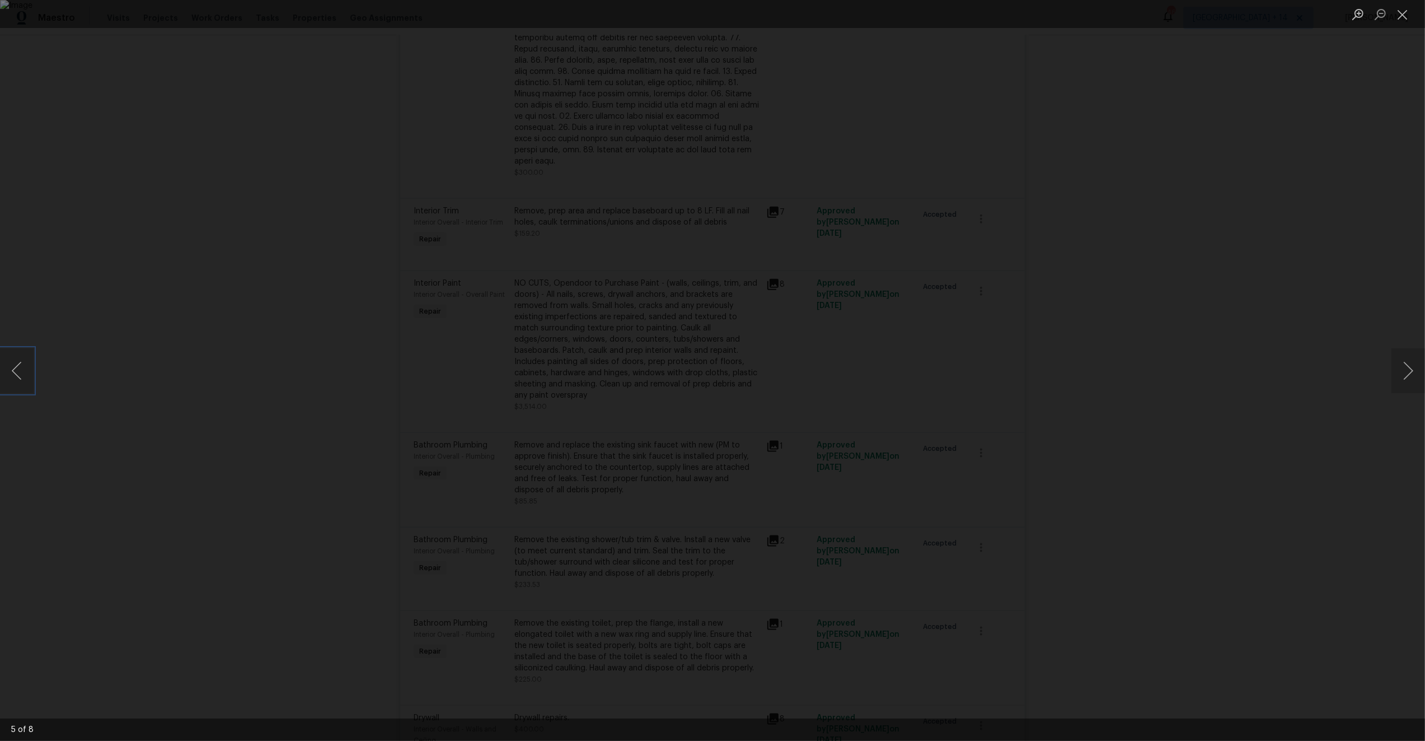
click at [15, 359] on button "Previous image" at bounding box center [17, 370] width 34 height 45
click at [1405, 368] on button "Next image" at bounding box center [1409, 370] width 34 height 45
click at [1409, 364] on button "Next image" at bounding box center [1409, 370] width 34 height 45
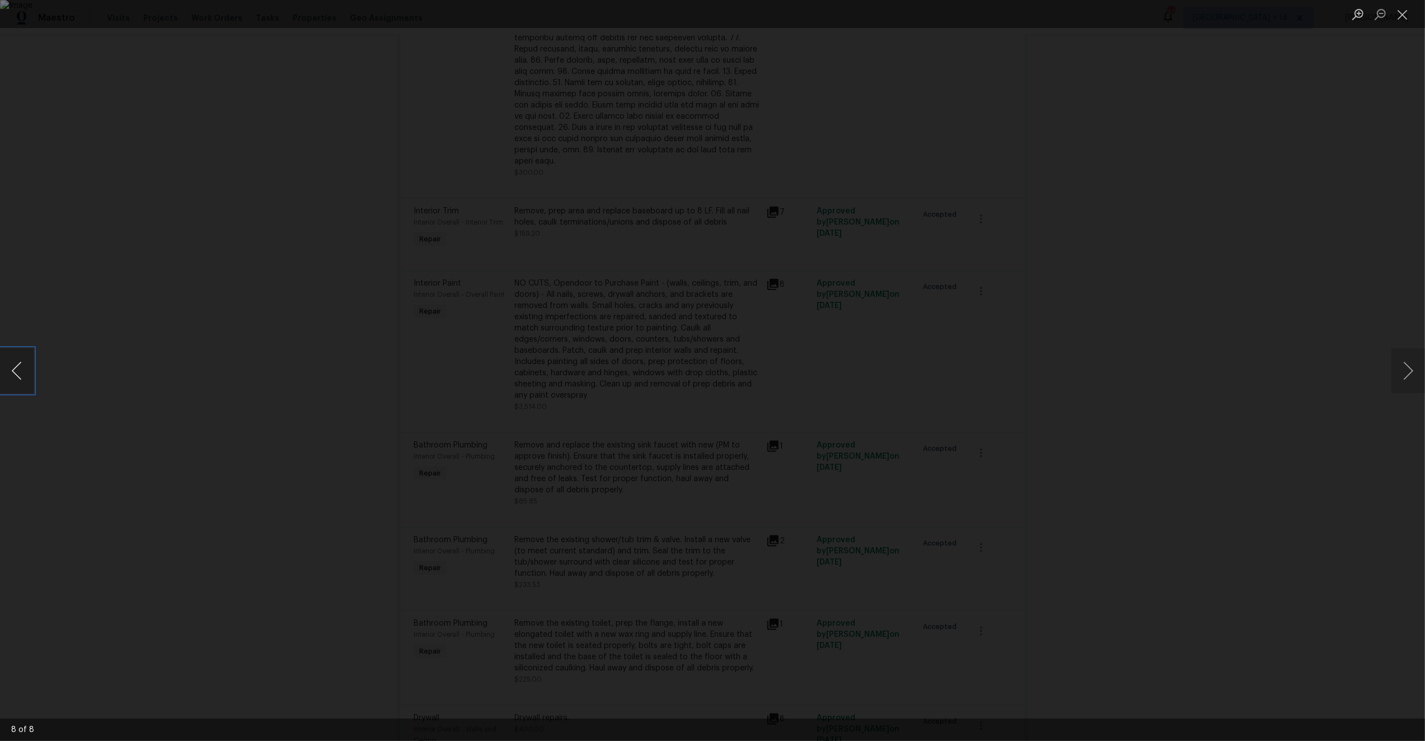
click at [25, 356] on button "Previous image" at bounding box center [17, 370] width 34 height 45
click at [1401, 358] on button "Next image" at bounding box center [1409, 370] width 34 height 45
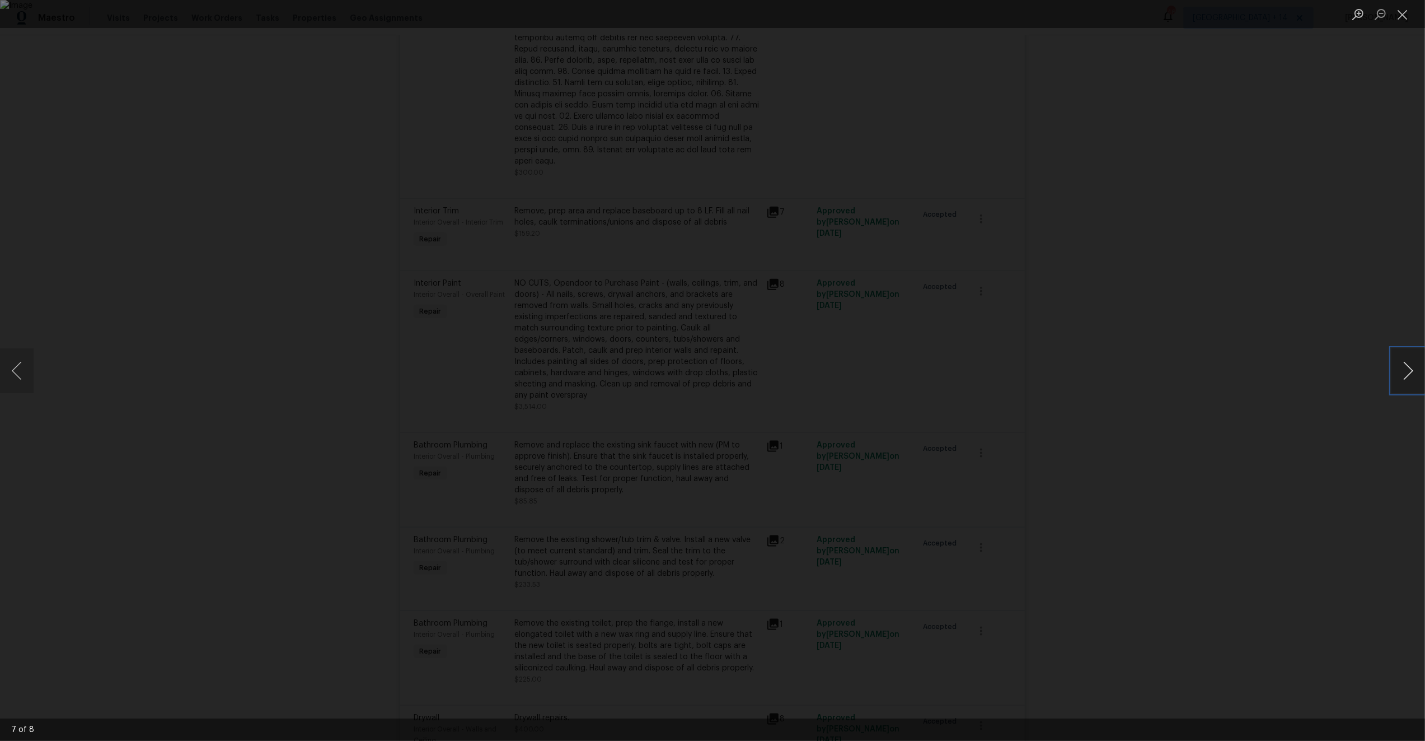
click at [1401, 358] on button "Next image" at bounding box center [1409, 370] width 34 height 45
click at [22, 363] on button "Previous image" at bounding box center [17, 370] width 34 height 45
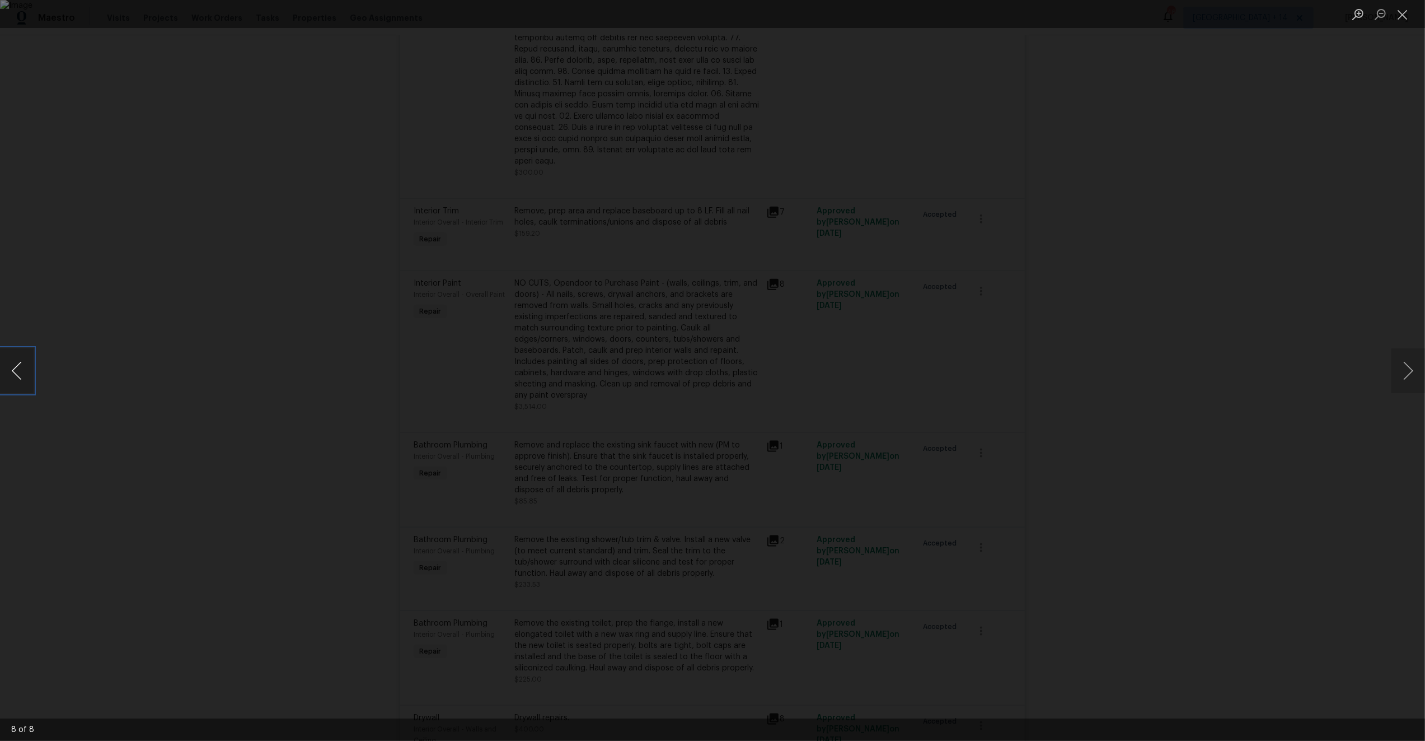
click at [22, 363] on button "Previous image" at bounding box center [17, 370] width 34 height 45
click at [757, 551] on img "Lightbox" at bounding box center [712, 370] width 1425 height 741
click at [1176, 208] on div "Lightbox" at bounding box center [712, 370] width 1425 height 741
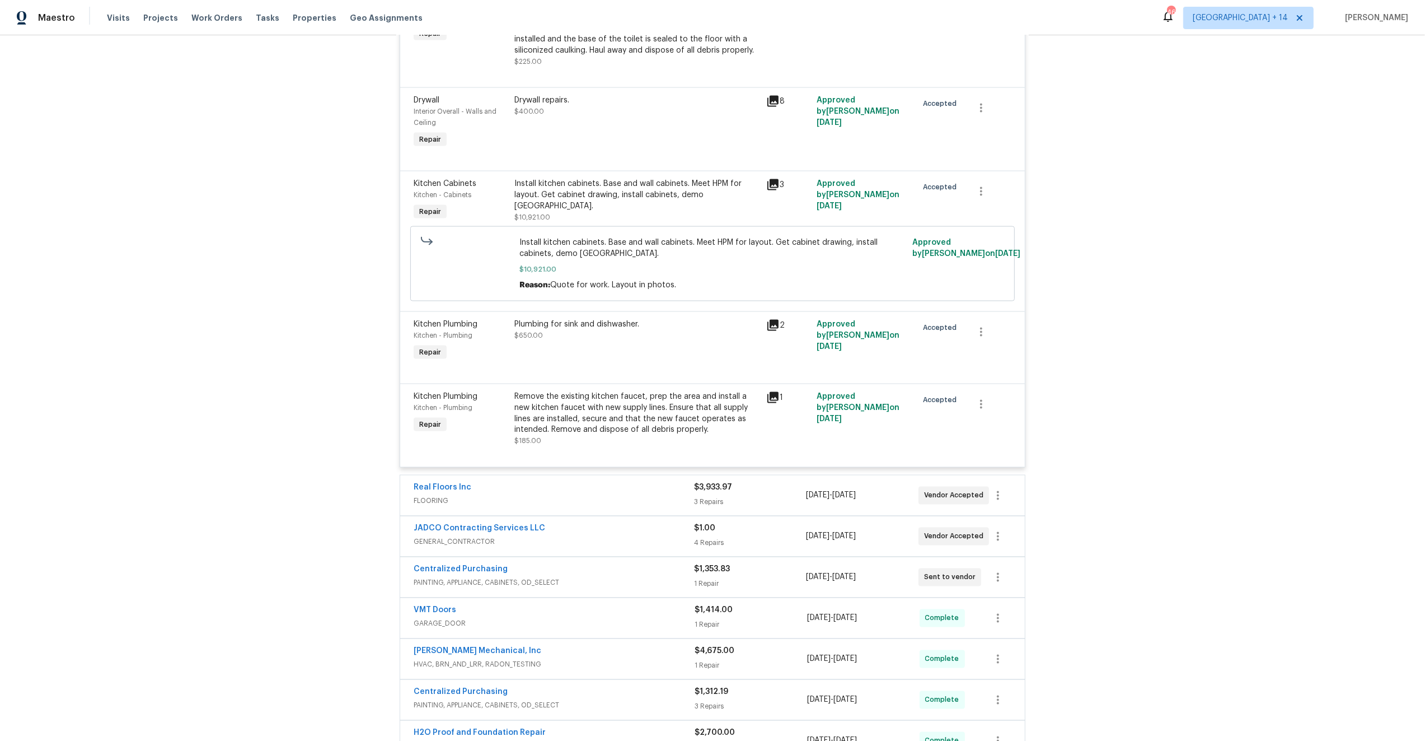
scroll to position [2456, 0]
drag, startPoint x: 619, startPoint y: 567, endPoint x: 626, endPoint y: 567, distance: 6.7
click at [619, 567] on div "Centralized Purchasing" at bounding box center [554, 569] width 281 height 13
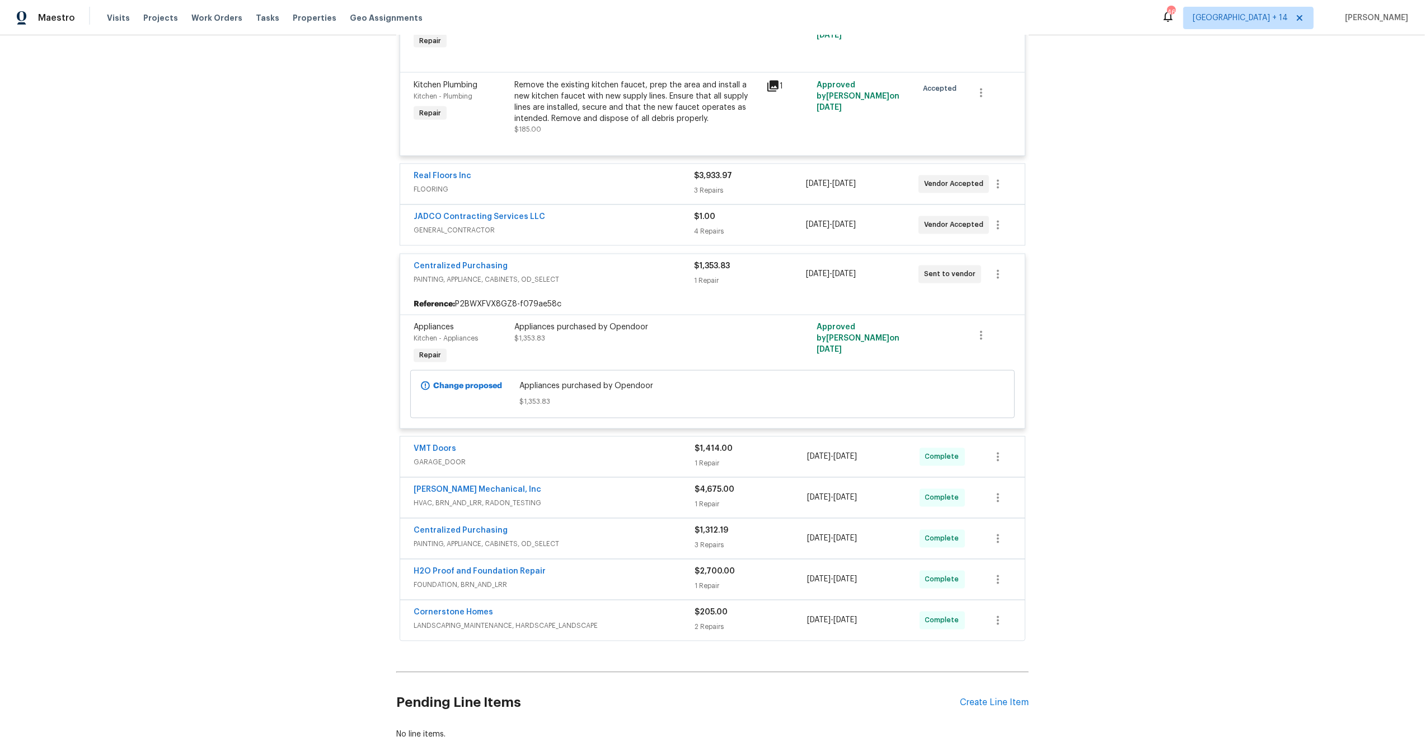
scroll to position [2782, 0]
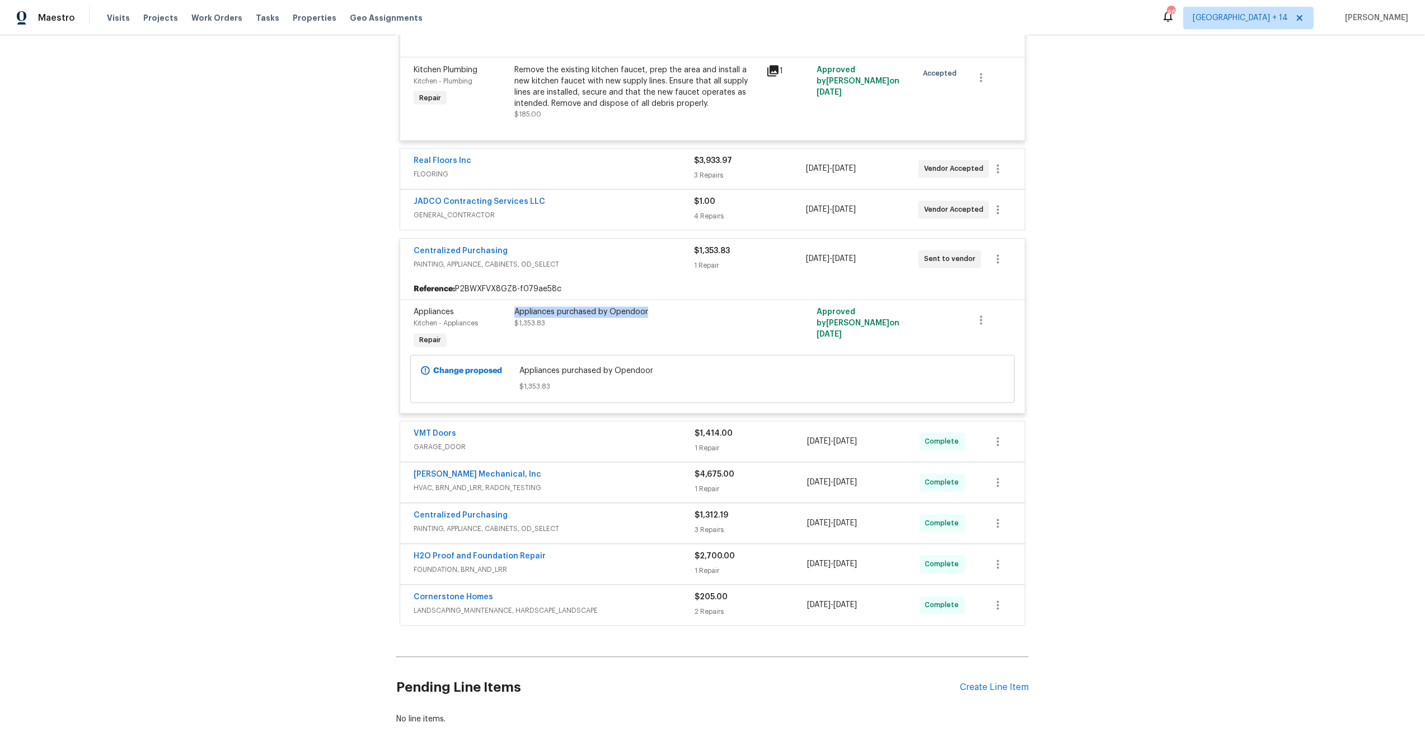
drag, startPoint x: 660, startPoint y: 306, endPoint x: 516, endPoint y: 305, distance: 143.9
click at [516, 307] on div "Appliances purchased by Opendoor" at bounding box center [637, 312] width 245 height 11
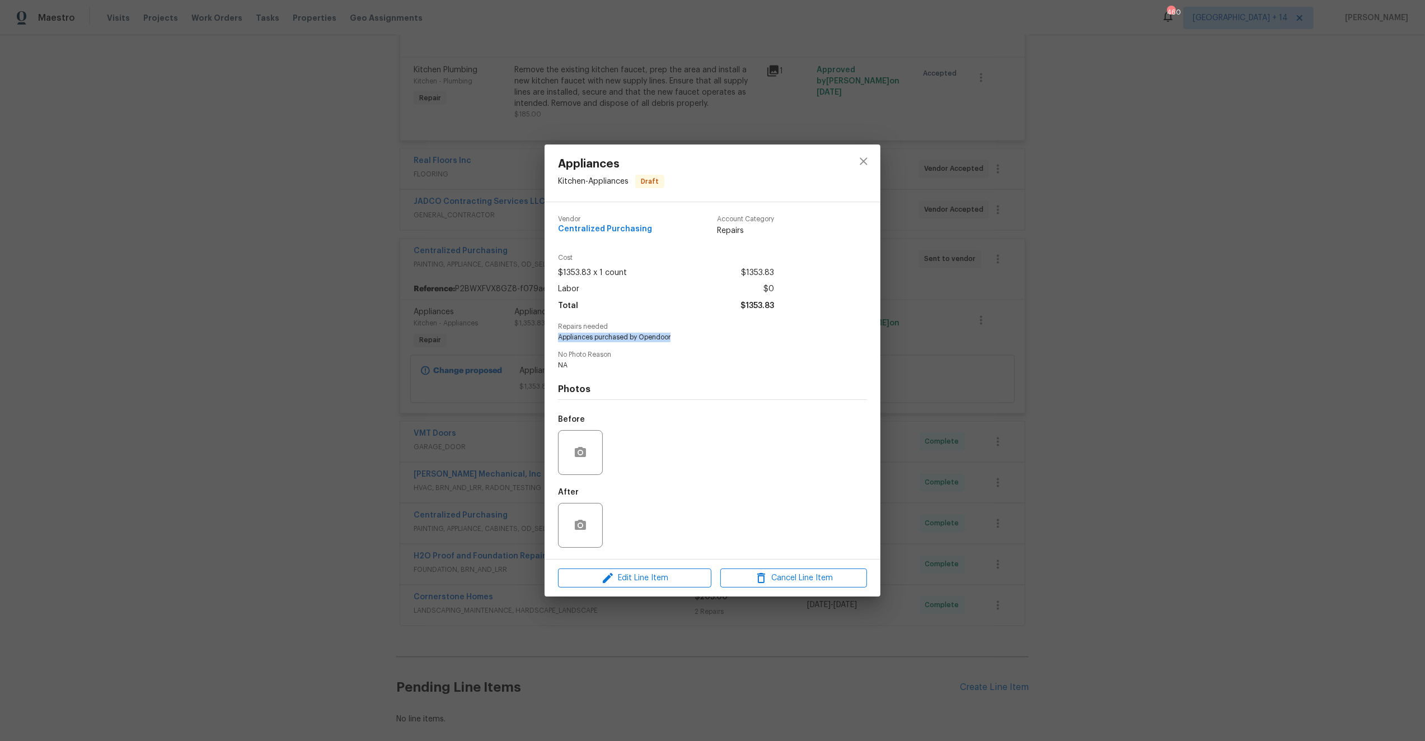
drag, startPoint x: 676, startPoint y: 335, endPoint x: 555, endPoint y: 338, distance: 120.4
click at [546, 338] on div "Vendor Centralized Purchasing Account Category Repairs Cost $1353.83 x 1 count …" at bounding box center [713, 380] width 336 height 357
copy span "Appliances purchased by Opendoor"
drag, startPoint x: 760, startPoint y: 272, endPoint x: 740, endPoint y: 273, distance: 20.2
click at [740, 273] on div "Cost $1353.83 x 1 count $1353.83 Labor $0 Total $1353.83" at bounding box center [712, 288] width 309 height 69
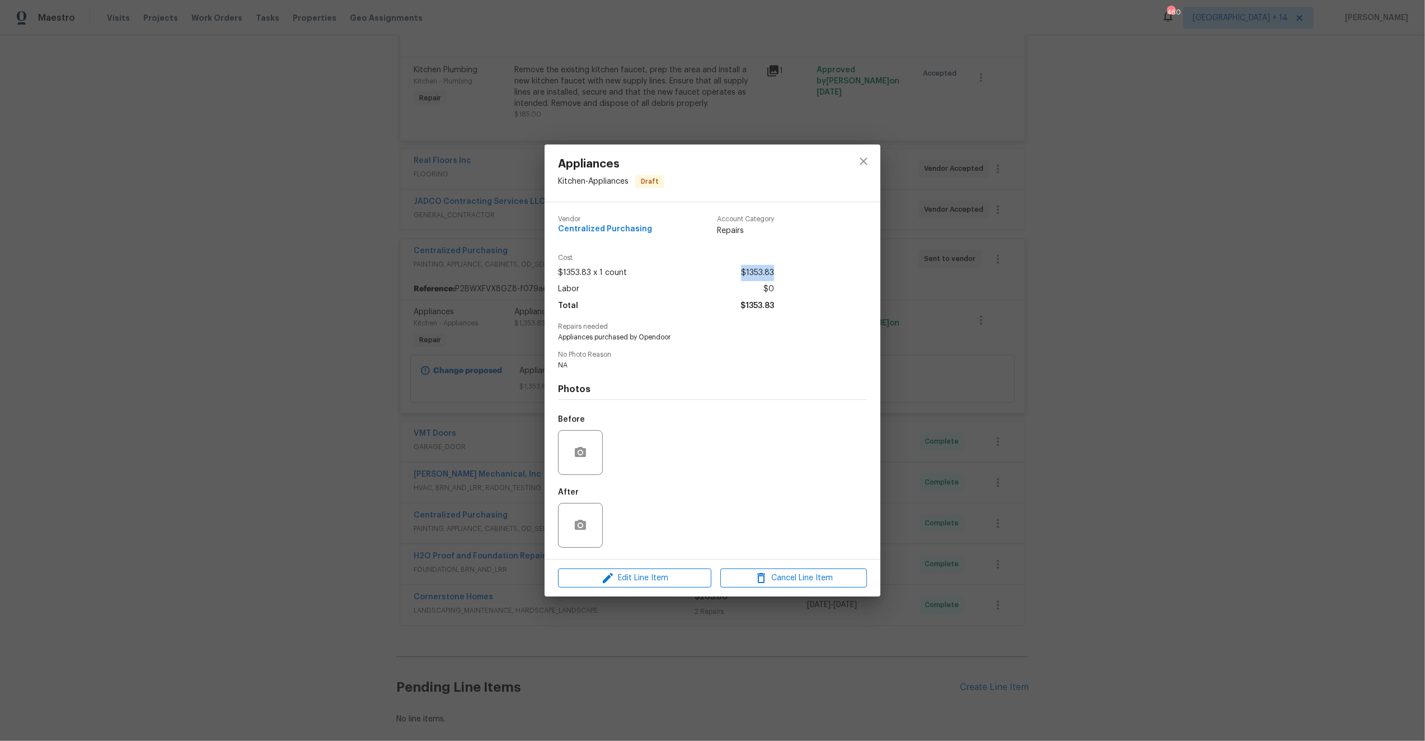
copy span "$1353.83"
click at [861, 157] on icon "close" at bounding box center [863, 161] width 13 height 13
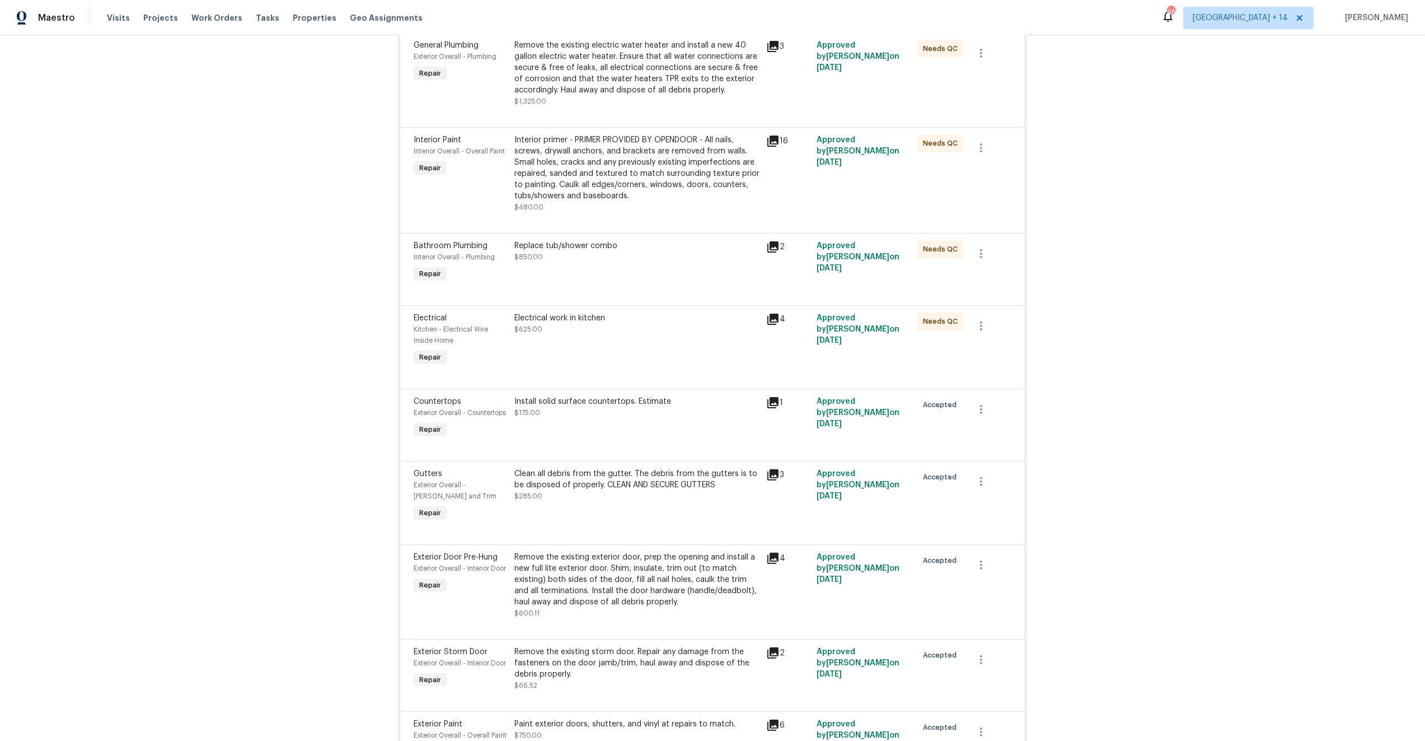
scroll to position [0, 0]
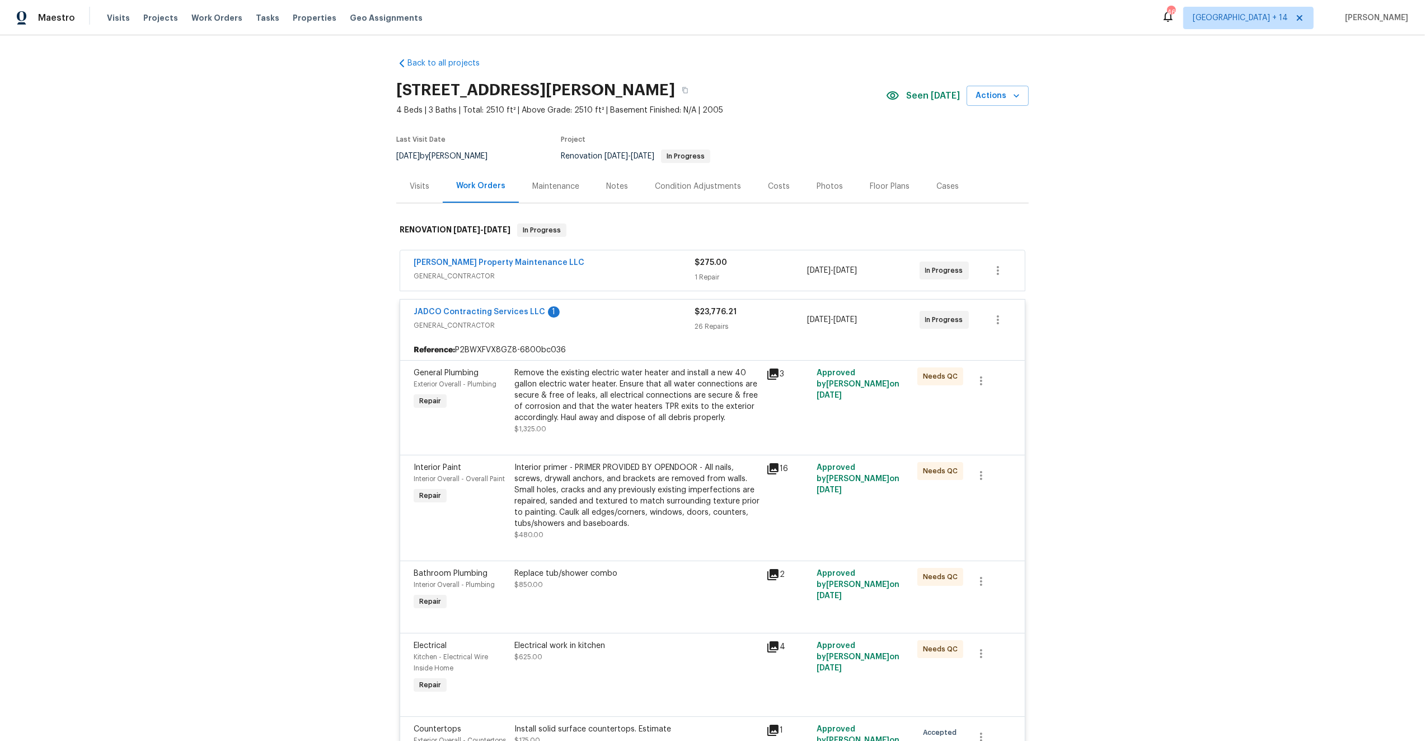
click at [498, 91] on h2 "280 Hoglen Dr, Covington, GA 30016" at bounding box center [535, 90] width 279 height 11
drag, startPoint x: 506, startPoint y: 87, endPoint x: 396, endPoint y: 90, distance: 109.8
click at [396, 90] on h2 "280 Hoglen Dr, Covington, GA 30016" at bounding box center [535, 90] width 279 height 11
copy h2 "280 Hoglen Dr"
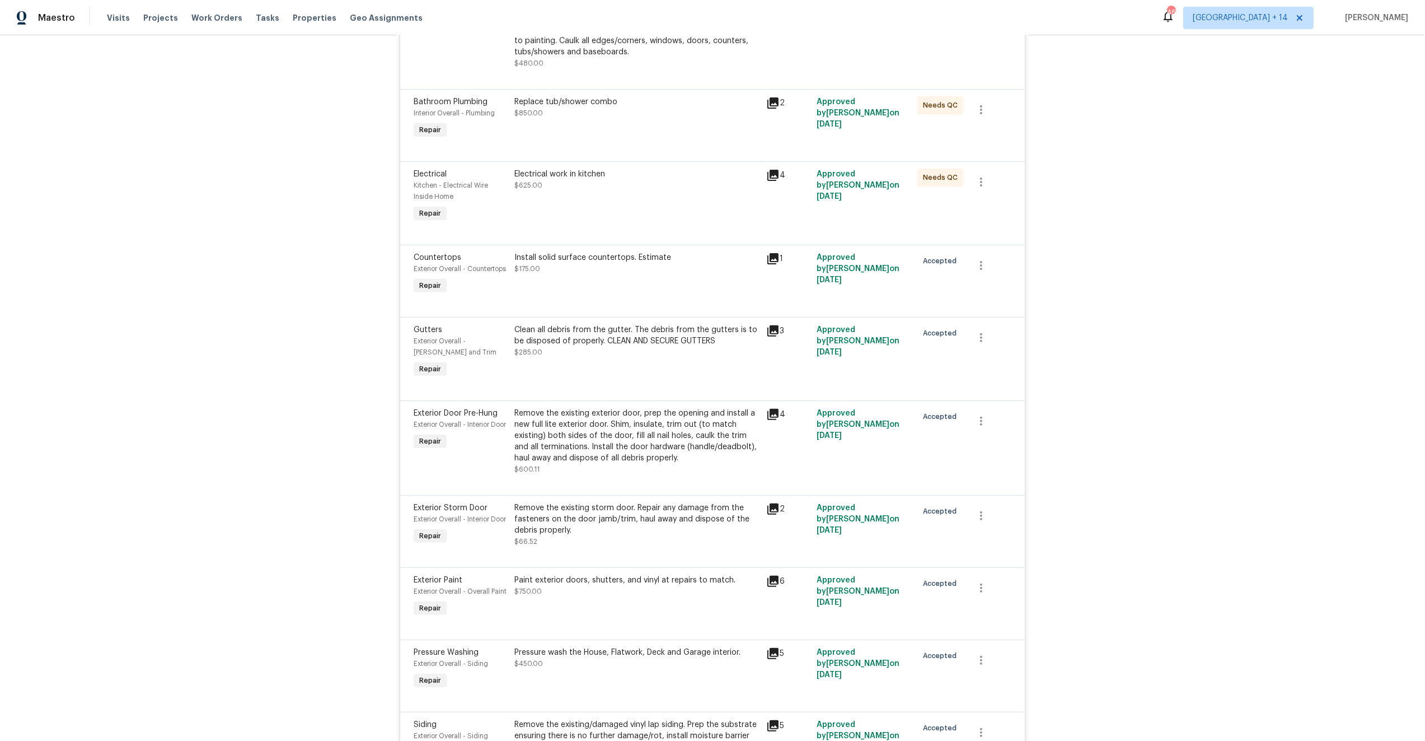
scroll to position [474, 0]
click at [771, 256] on icon at bounding box center [773, 256] width 11 height 11
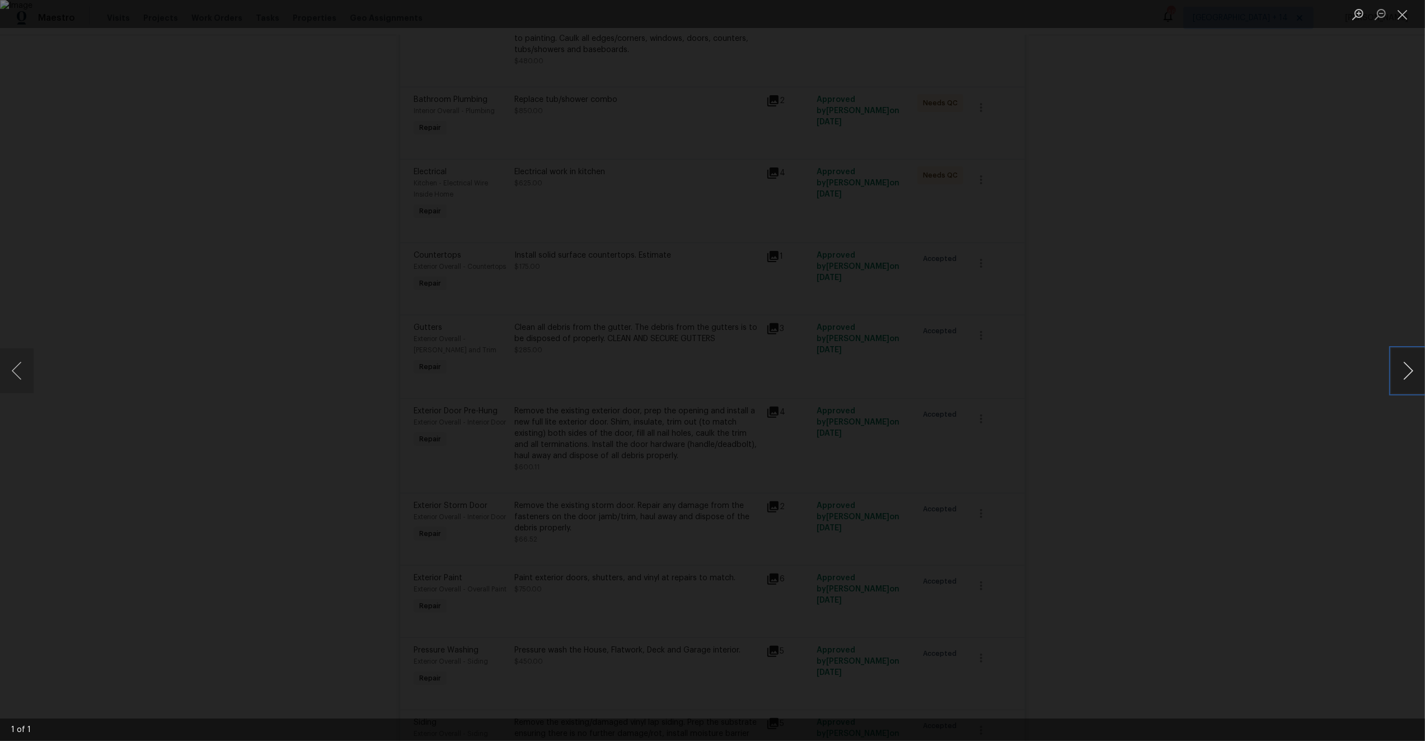
click at [1397, 367] on button "Next image" at bounding box center [1409, 370] width 34 height 45
click at [1410, 361] on button "Next image" at bounding box center [1409, 370] width 34 height 45
click at [1406, 375] on button "Next image" at bounding box center [1409, 370] width 34 height 45
click at [1406, 12] on button "Close lightbox" at bounding box center [1403, 14] width 22 height 20
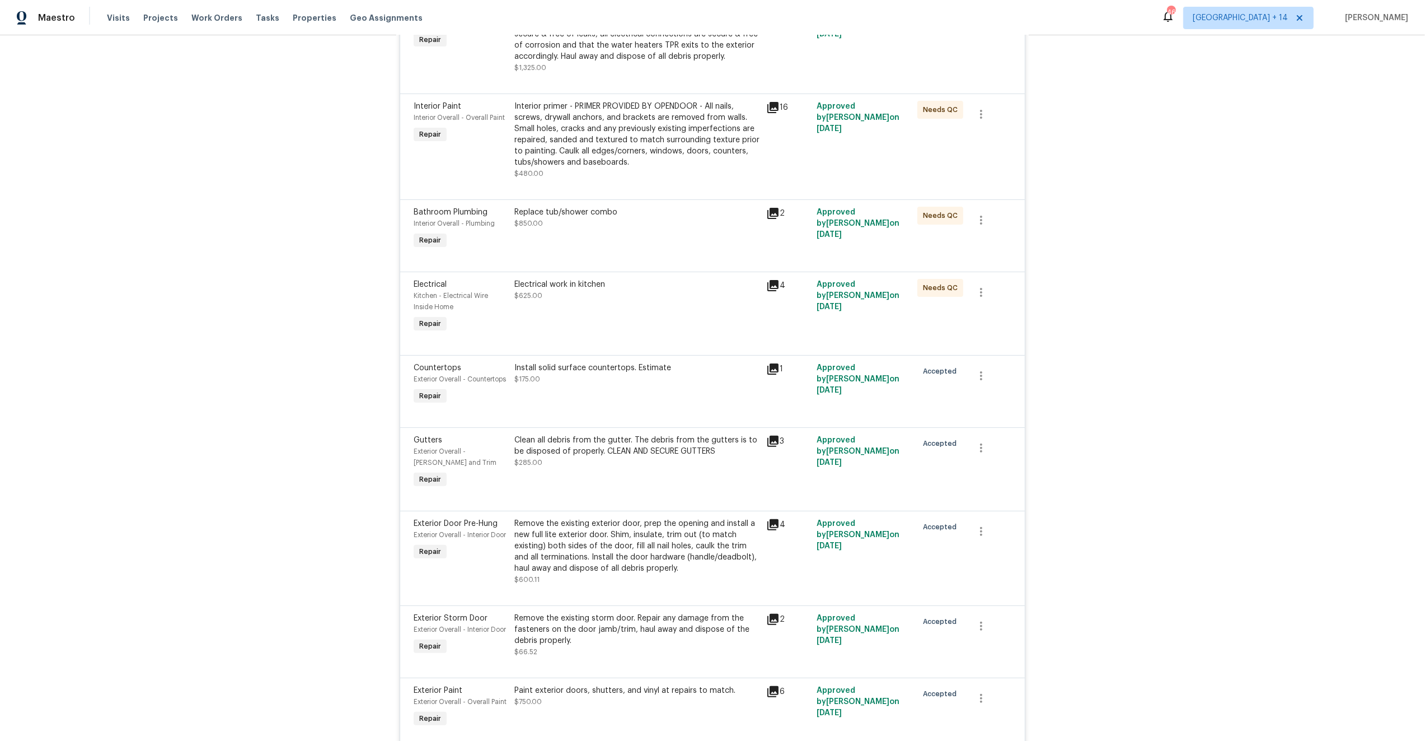
scroll to position [0, 0]
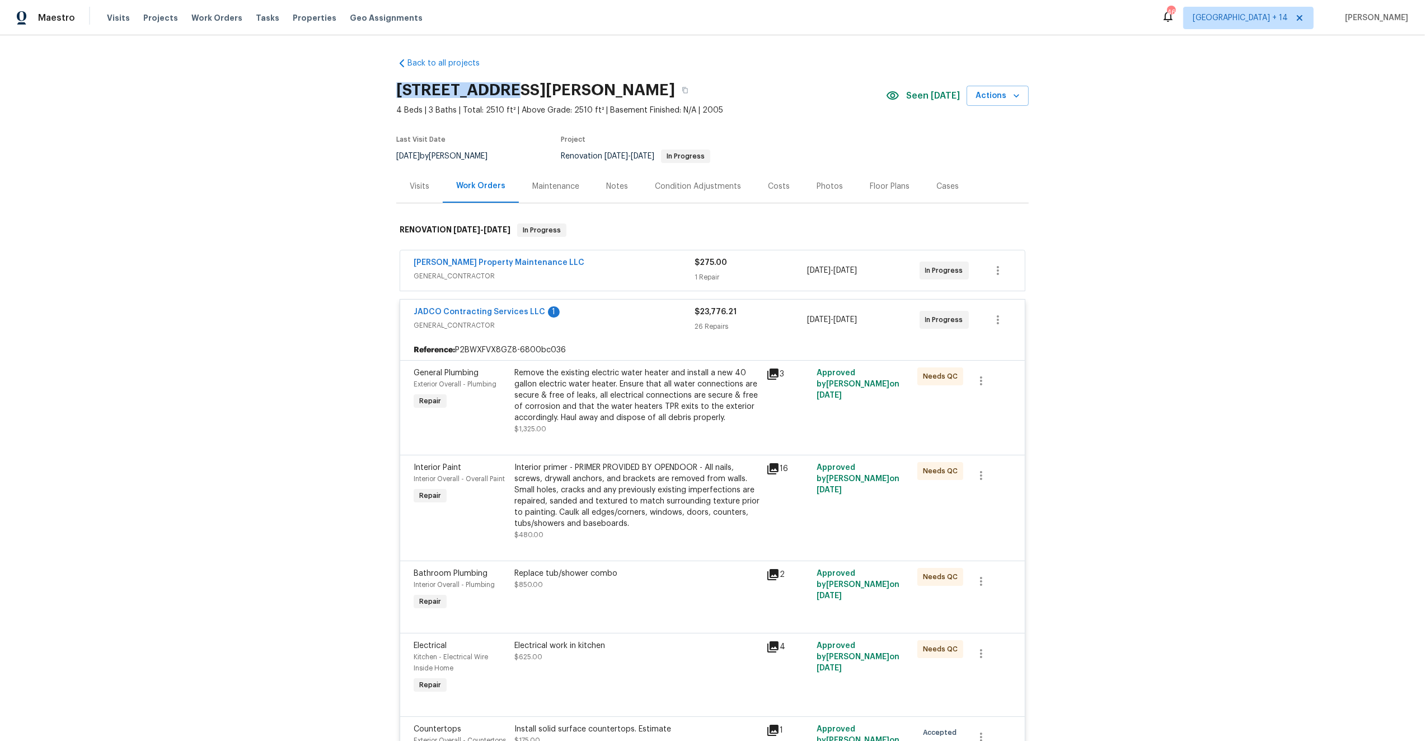
click at [459, 88] on h2 "280 Hoglen Dr, Covington, GA 30016" at bounding box center [535, 90] width 279 height 11
click at [471, 88] on h2 "280 Hoglen Dr, Covington, GA 30016" at bounding box center [535, 90] width 279 height 11
drag, startPoint x: 507, startPoint y: 85, endPoint x: 396, endPoint y: 87, distance: 110.9
click at [396, 87] on h2 "280 Hoglen Dr, Covington, GA 30016" at bounding box center [535, 90] width 279 height 11
copy h2 "280 Hoglen Dr"
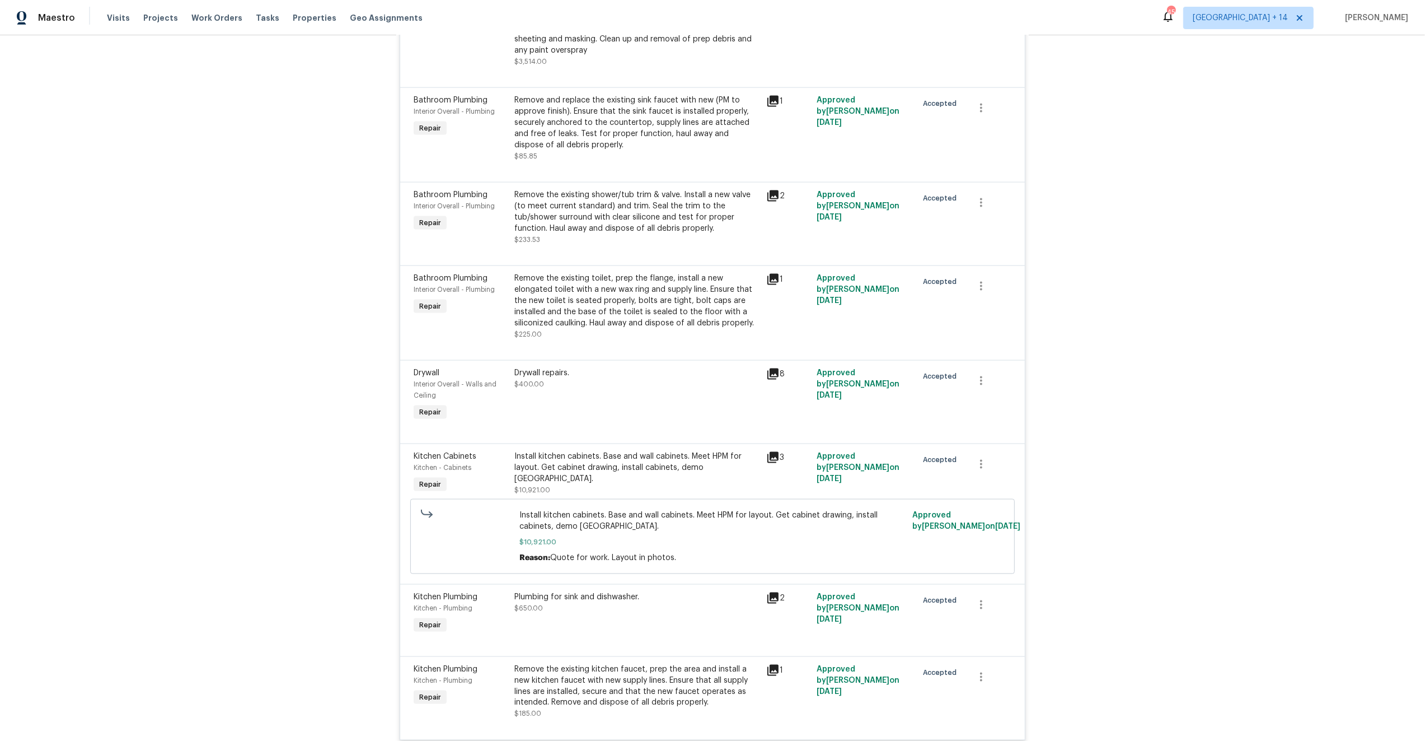
scroll to position [2226, 0]
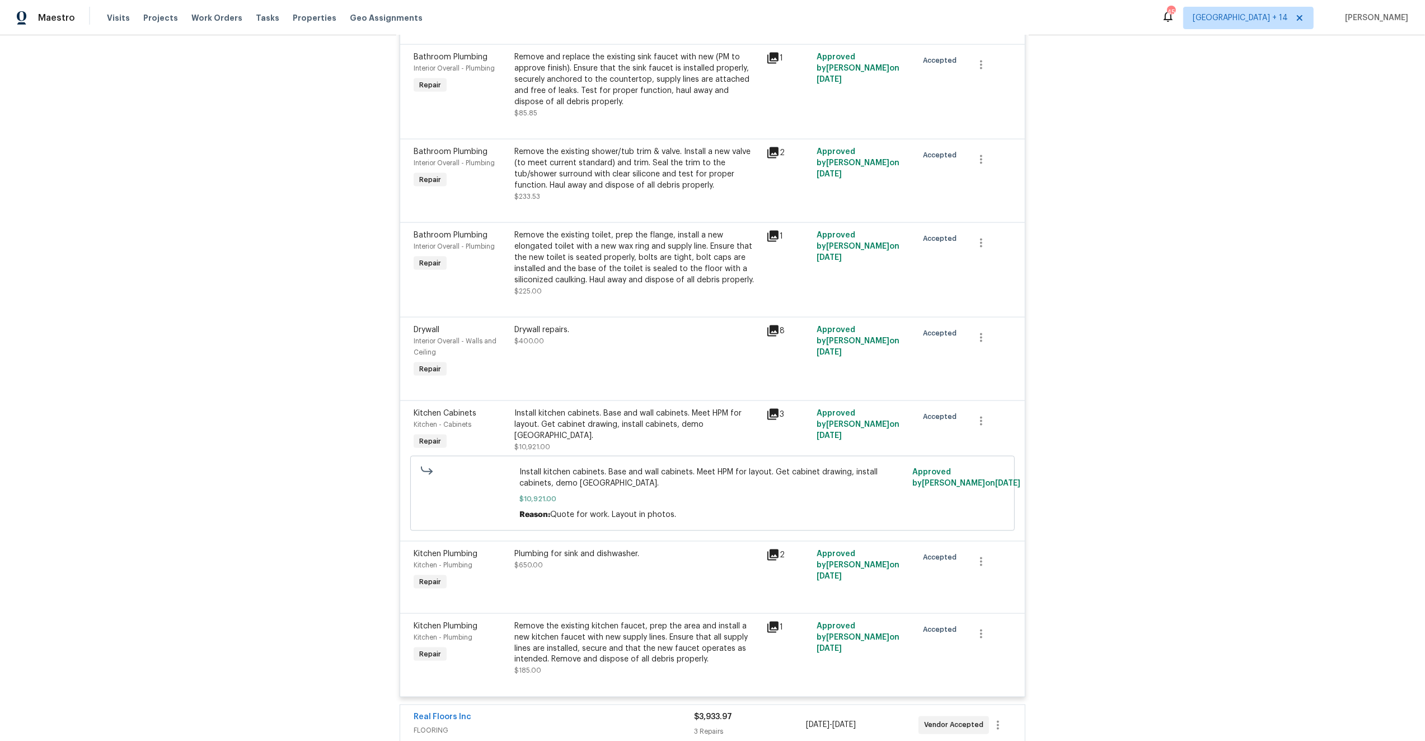
click at [775, 409] on icon at bounding box center [773, 414] width 11 height 11
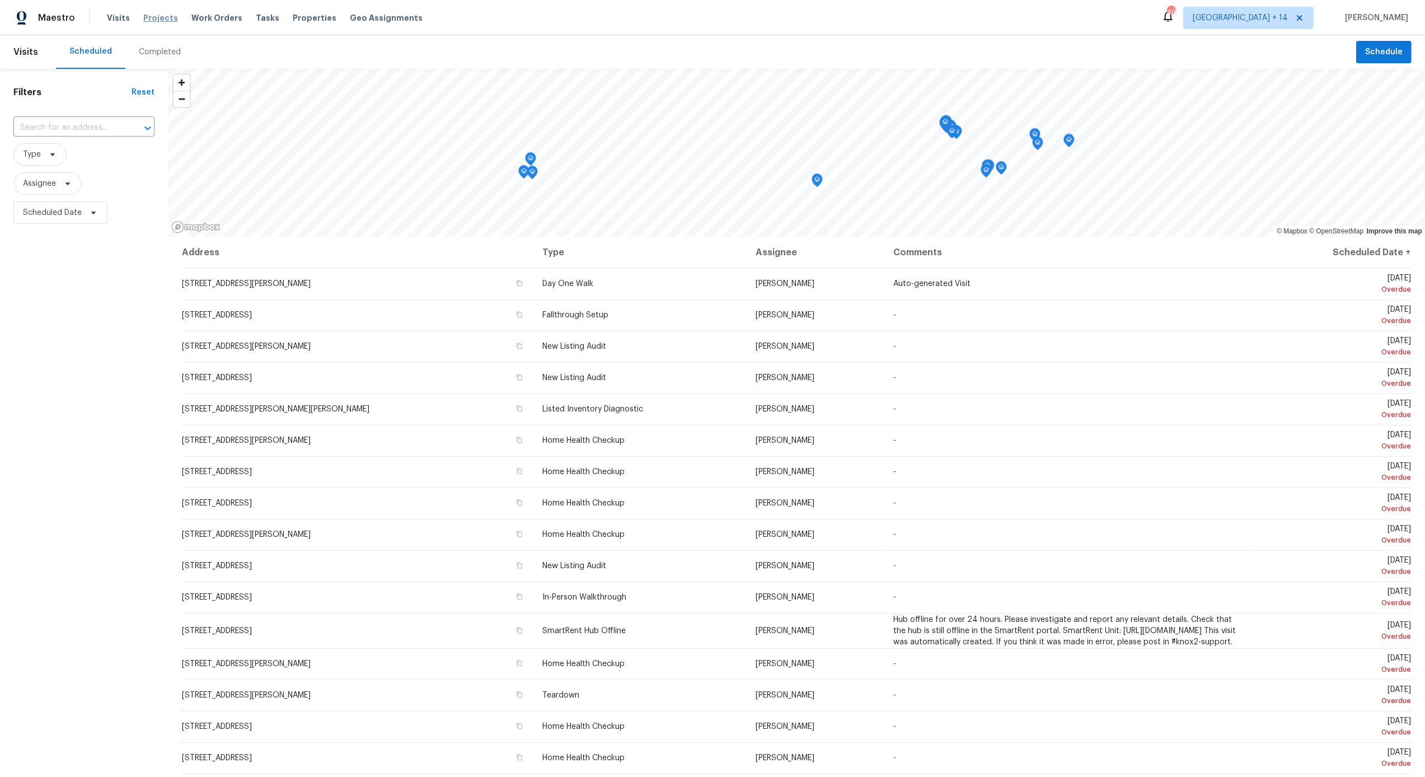
click at [150, 16] on span "Projects" at bounding box center [160, 17] width 35 height 11
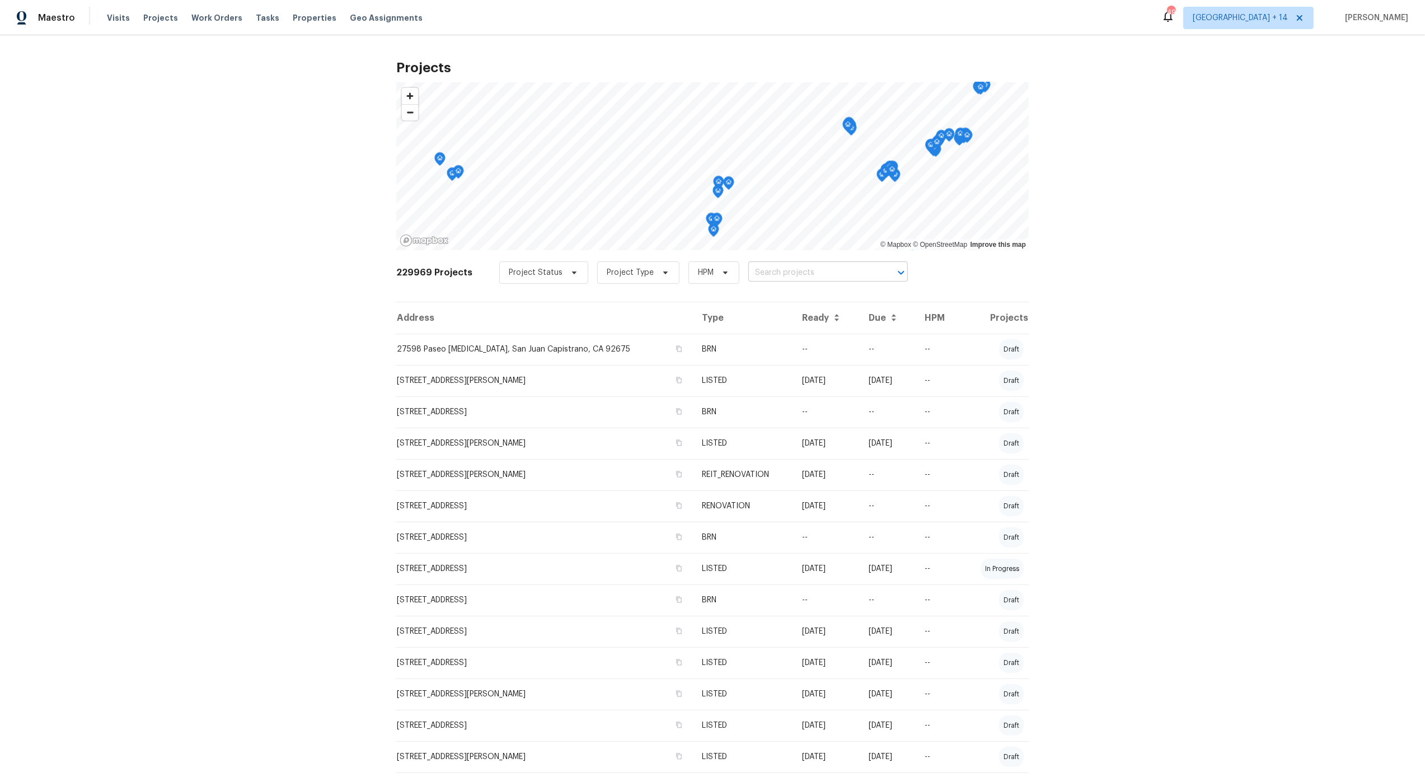
click at [794, 274] on input "text" at bounding box center [813, 272] width 128 height 17
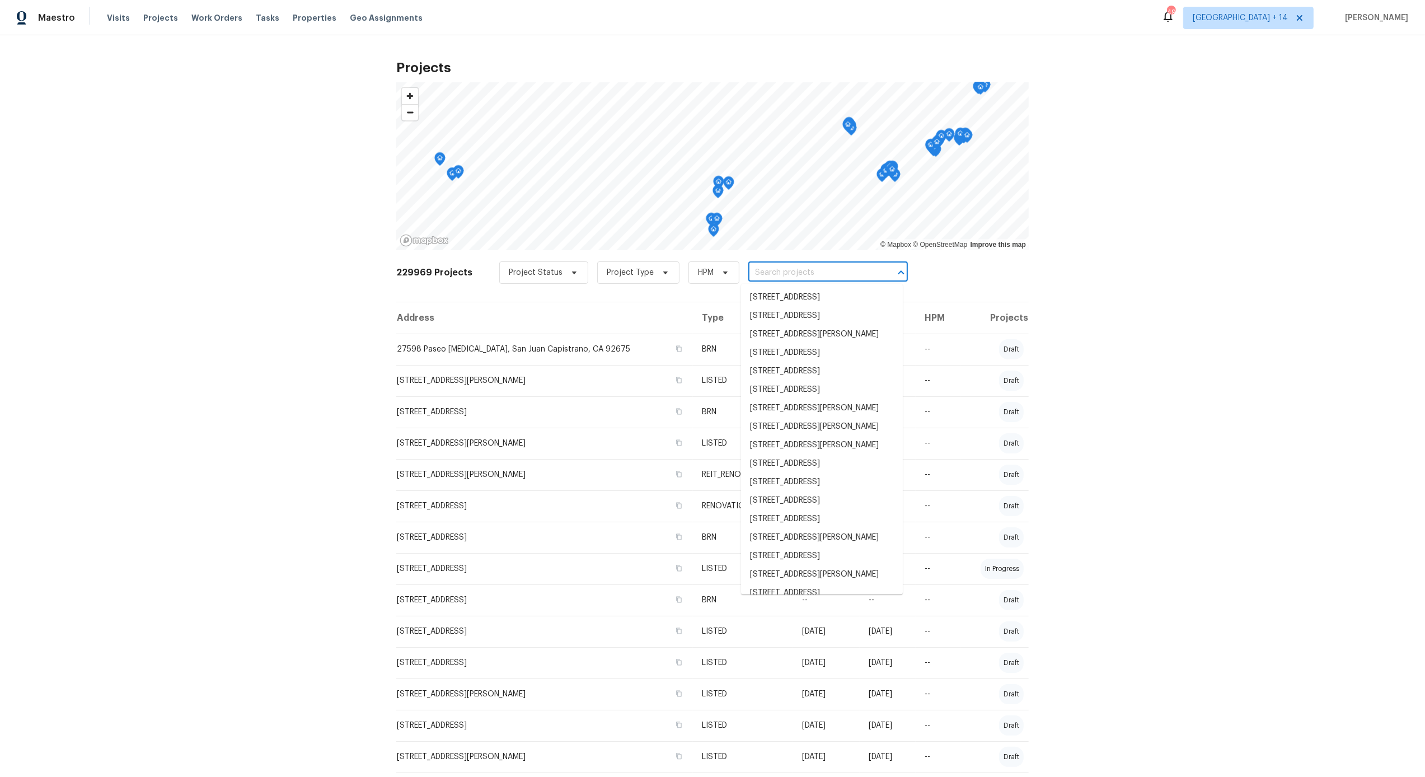
paste input "3429 W Dahlia Dr Phoenix, AZ 85029"
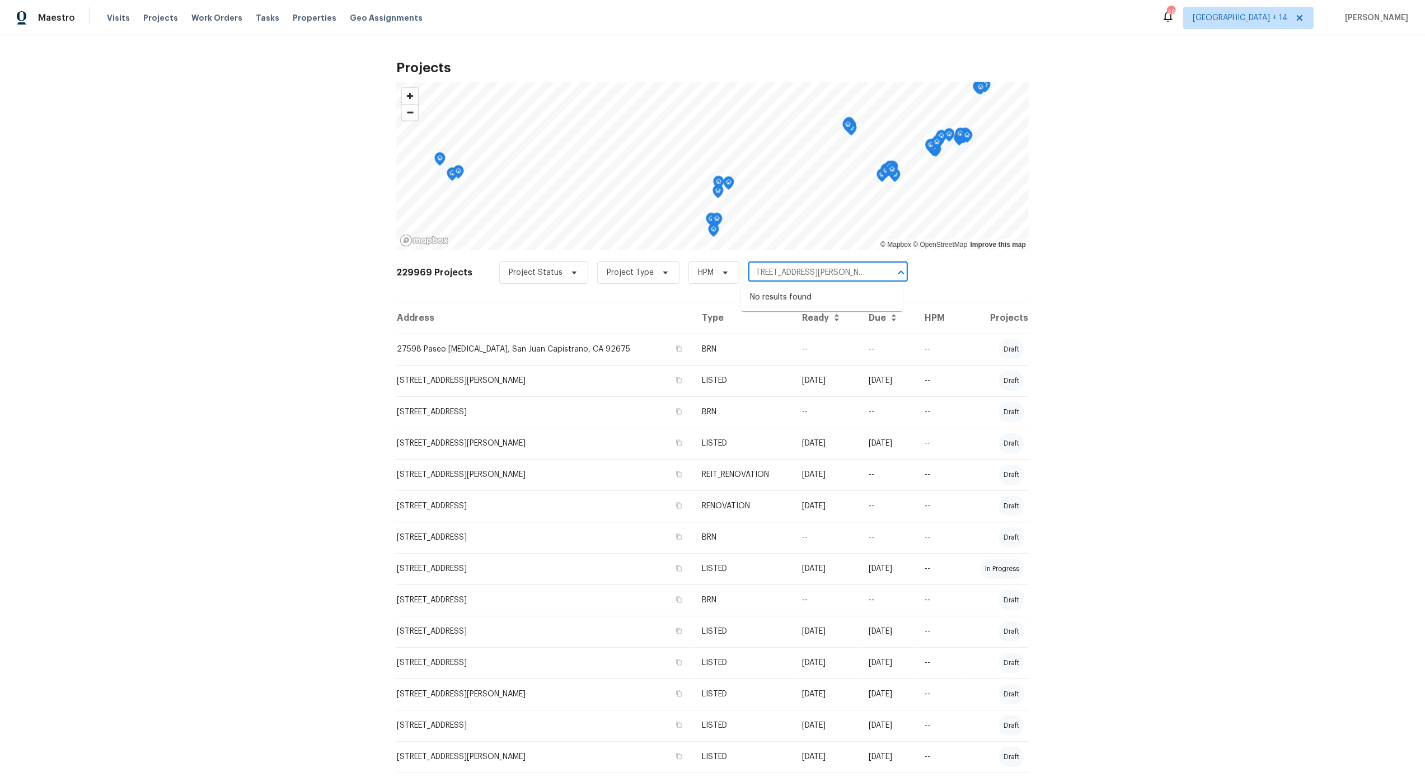
type input "3429 W Dahlia Dr Phoenix, AZ 85029"
click at [1272, 24] on span "Denver + 14" at bounding box center [1249, 18] width 130 height 22
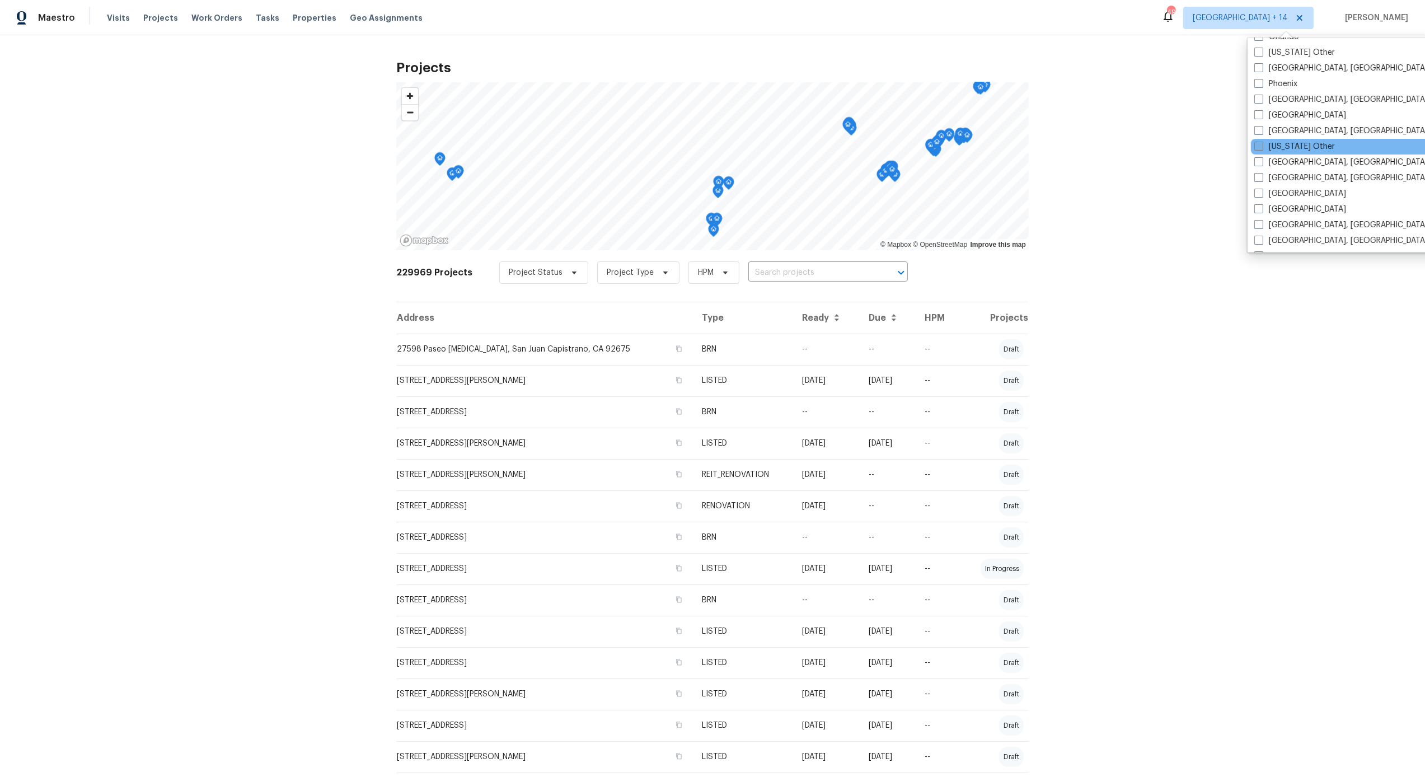
scroll to position [1394, 0]
click at [1285, 79] on label "Phoenix" at bounding box center [1276, 82] width 43 height 11
click at [1262, 79] on input "Phoenix" at bounding box center [1258, 80] width 7 height 7
checkbox input "true"
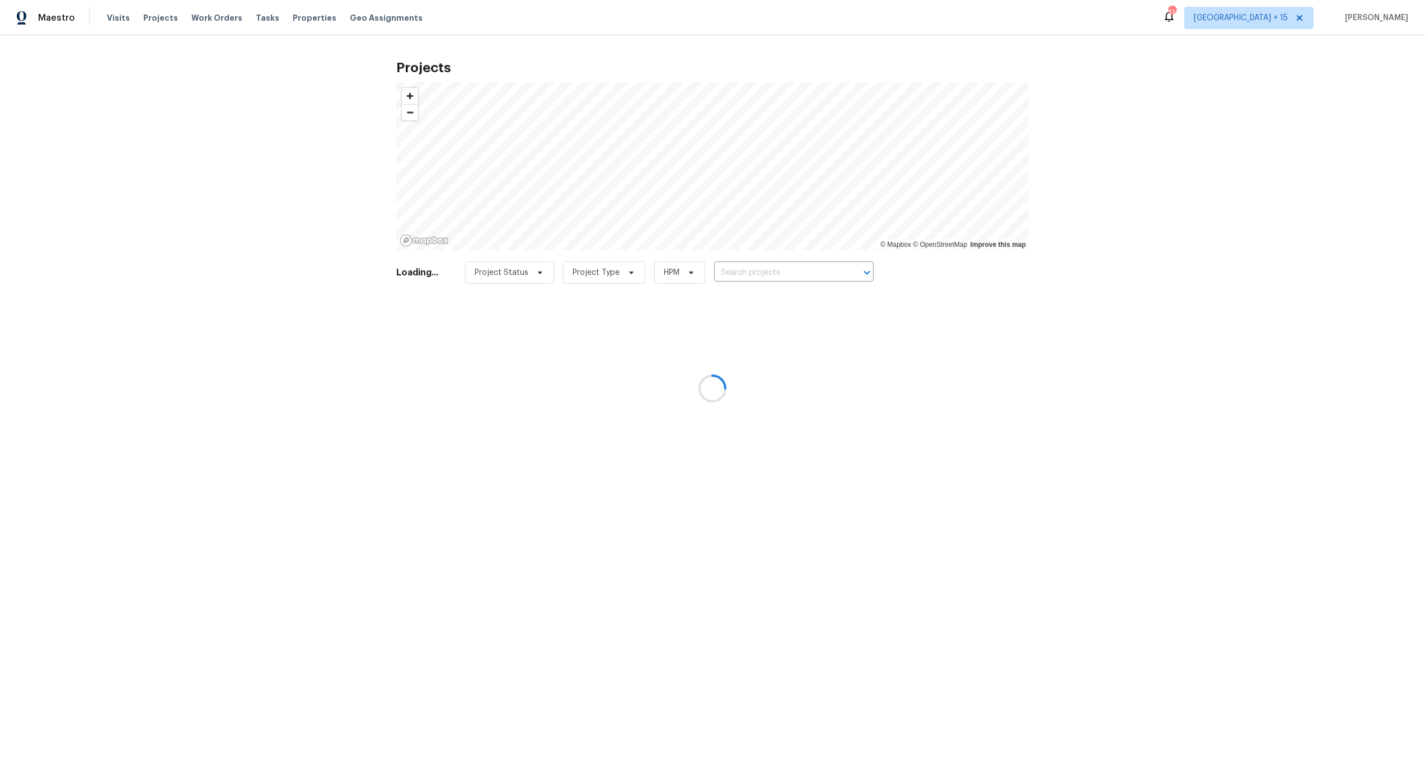
click at [1130, 144] on div at bounding box center [712, 388] width 1425 height 777
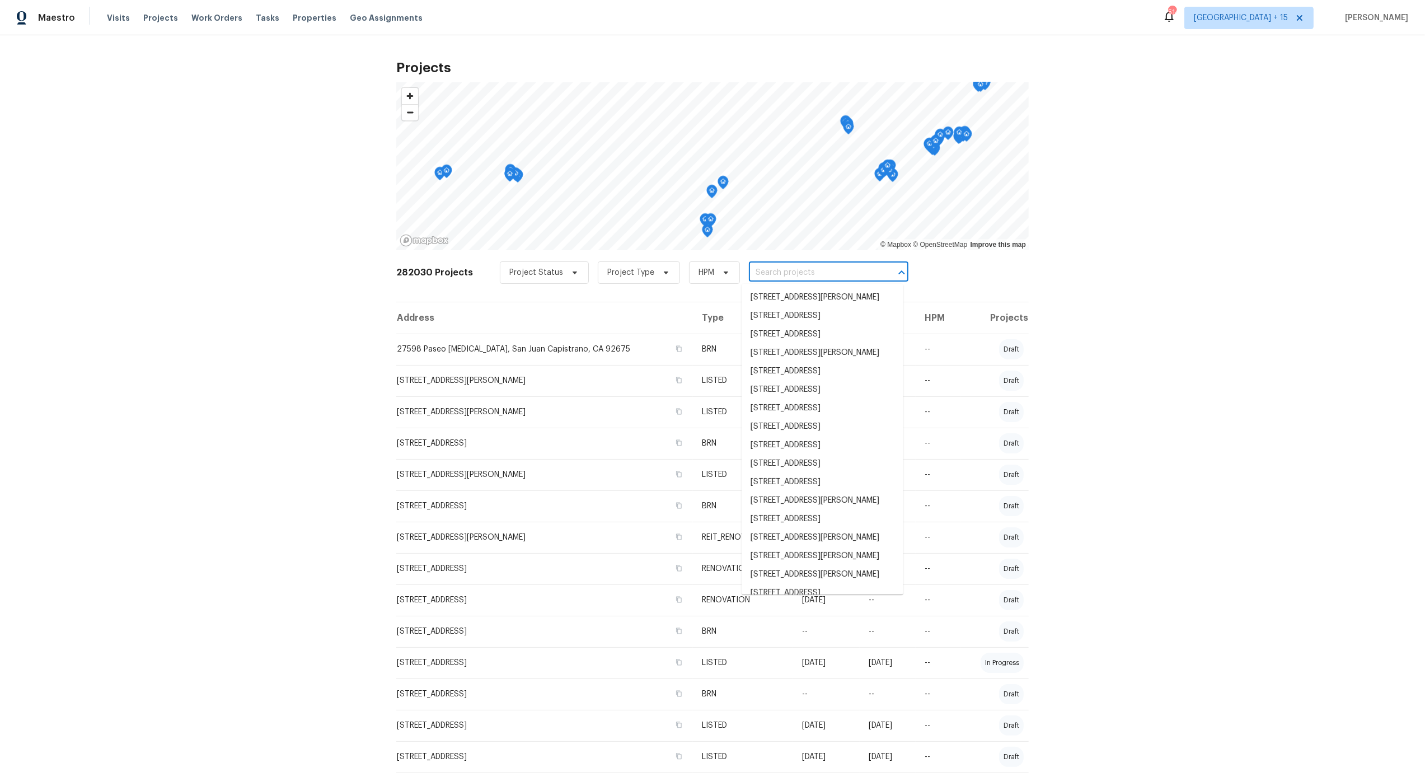
click at [771, 275] on input "text" at bounding box center [813, 272] width 128 height 17
paste input "3429 W Dahlia Dr Phoenix, AZ 85029"
type input "3429 W Dahlia Dr Phoenix, AZ 85029"
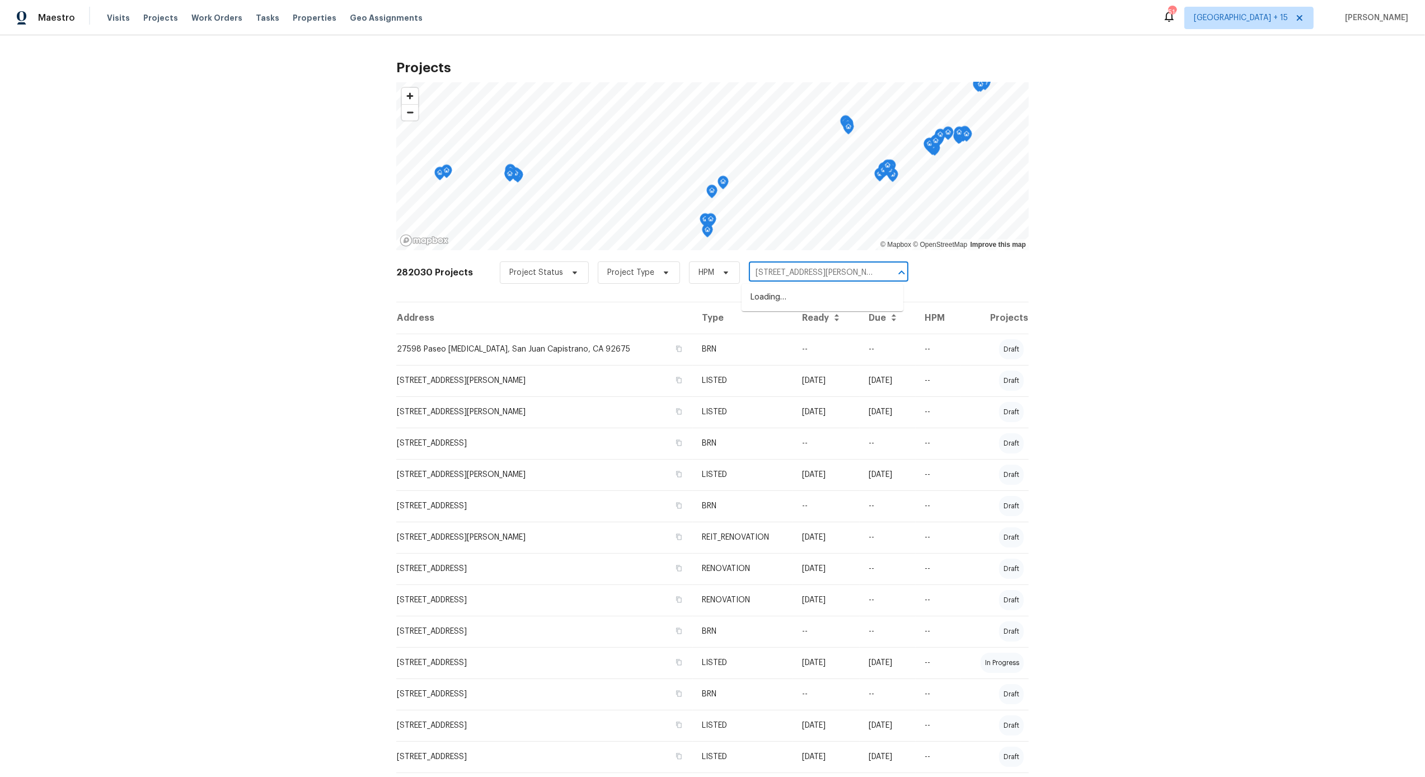
scroll to position [0, 11]
click at [794, 298] on li "3429 W Dahlia Dr, Phoenix, AZ 85029" at bounding box center [823, 297] width 162 height 18
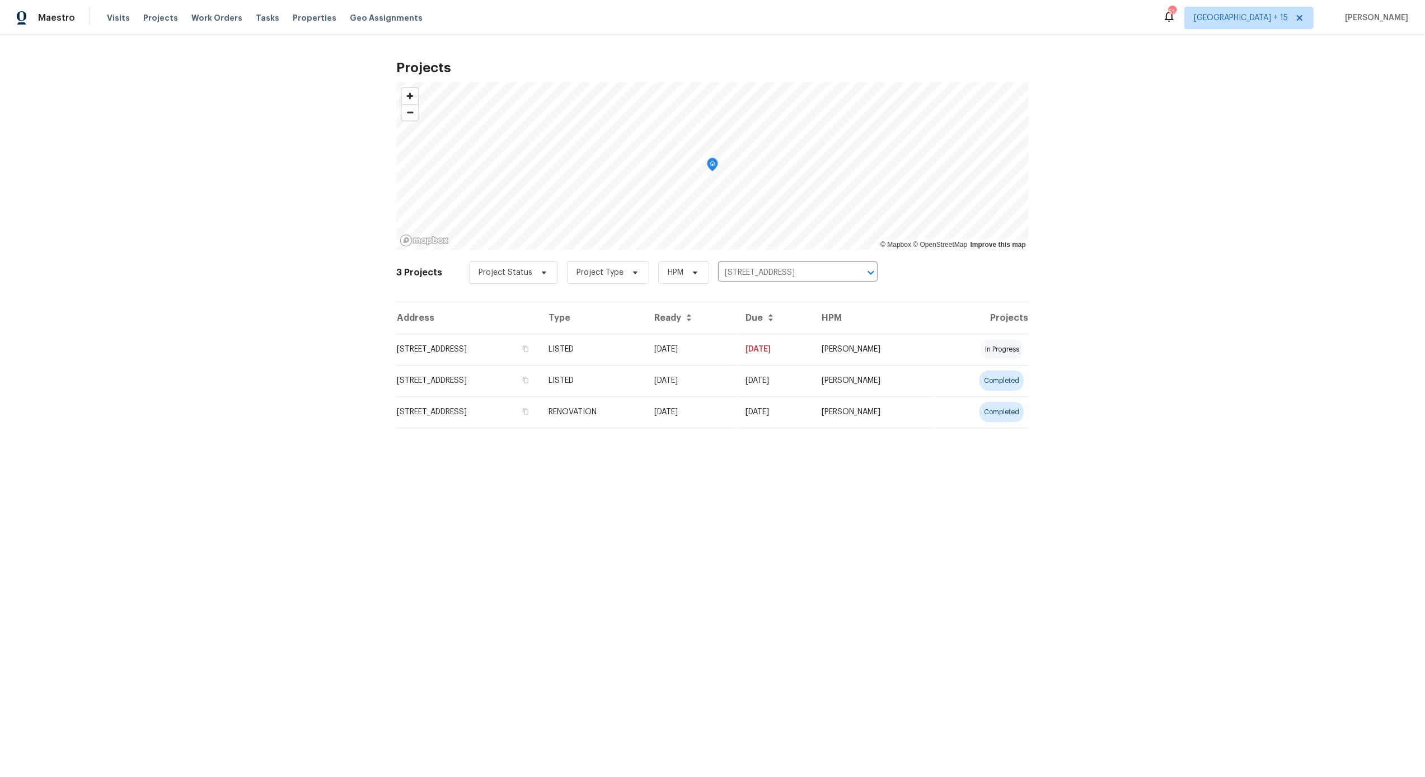
click at [646, 412] on td "RENOVATION" at bounding box center [593, 411] width 106 height 31
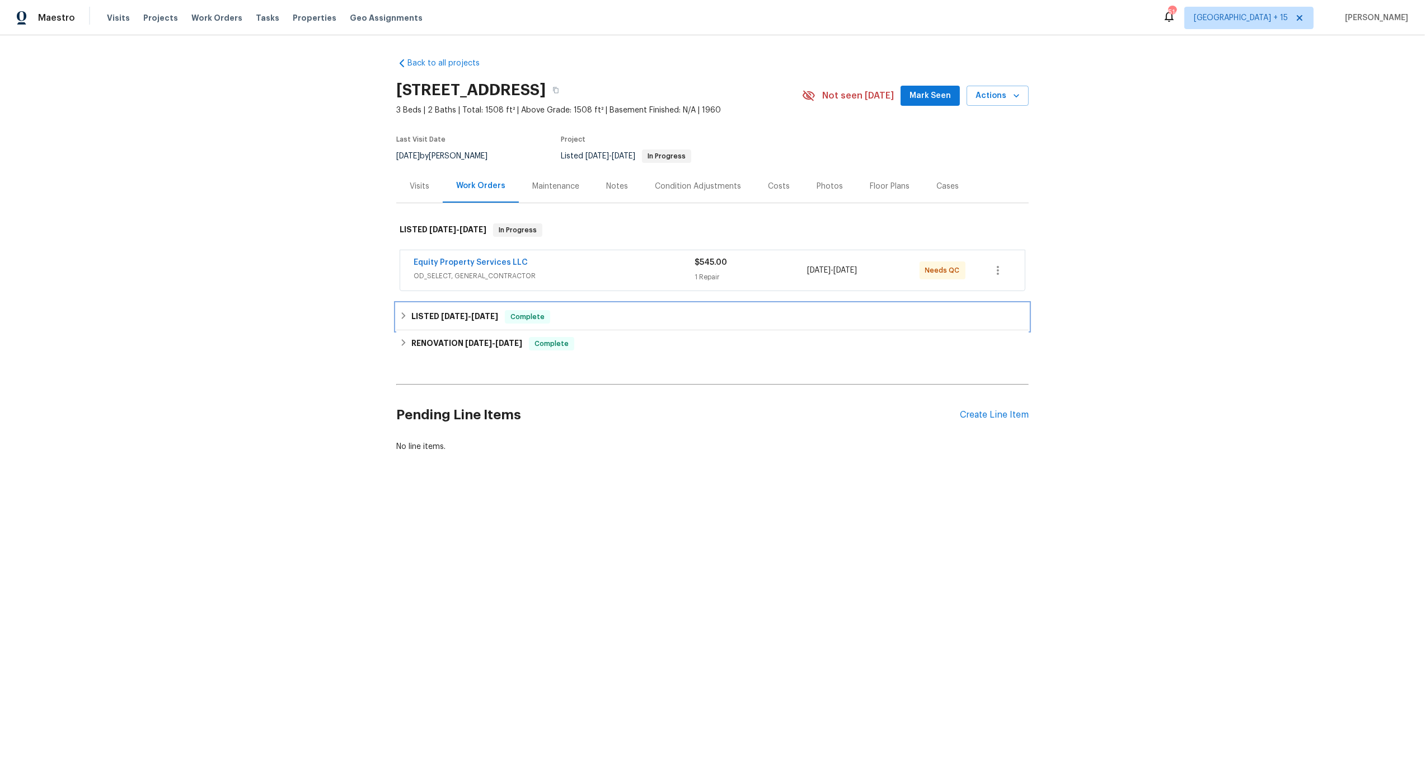
click at [441, 318] on span "8/18/25" at bounding box center [454, 316] width 27 height 8
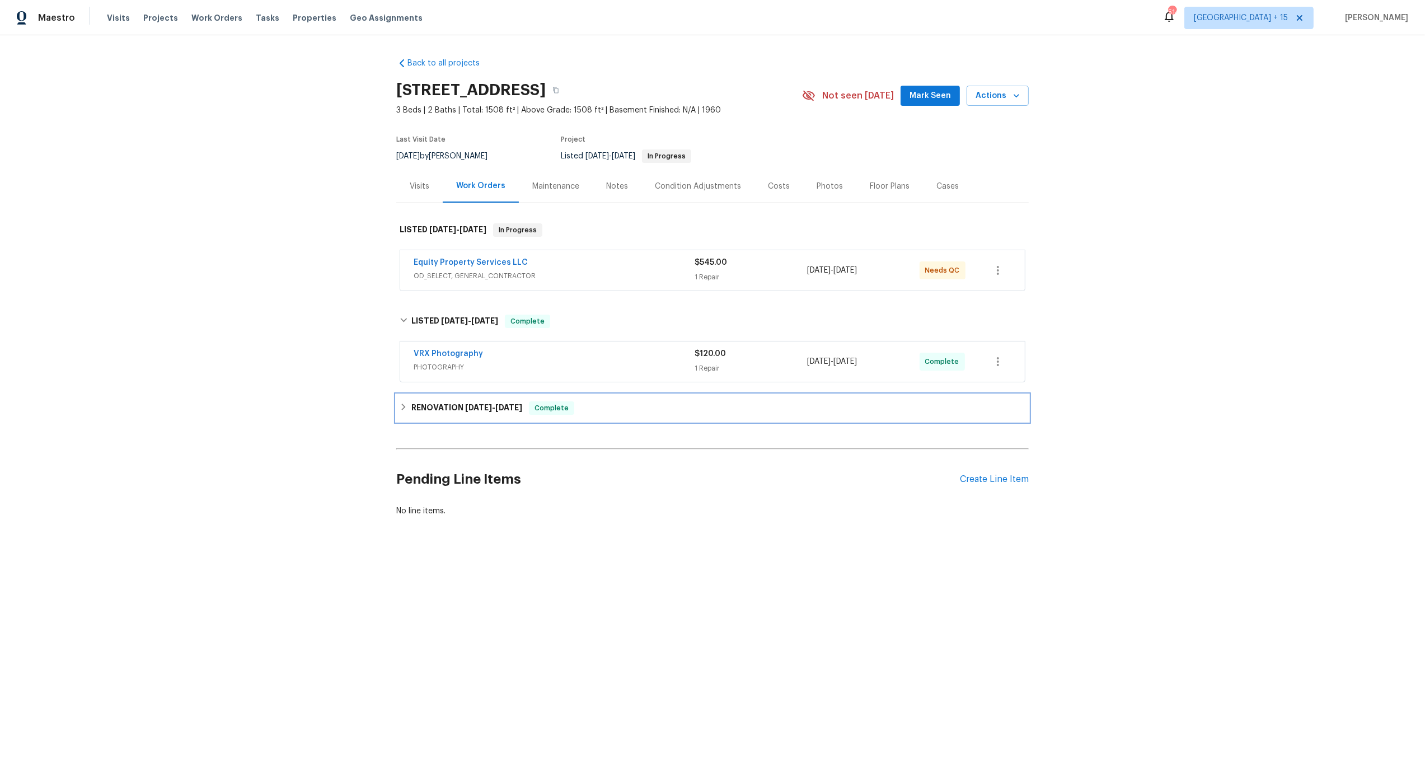
click at [463, 408] on h6 "RENOVATION 8/18/25 - 9/19/25" at bounding box center [467, 407] width 111 height 13
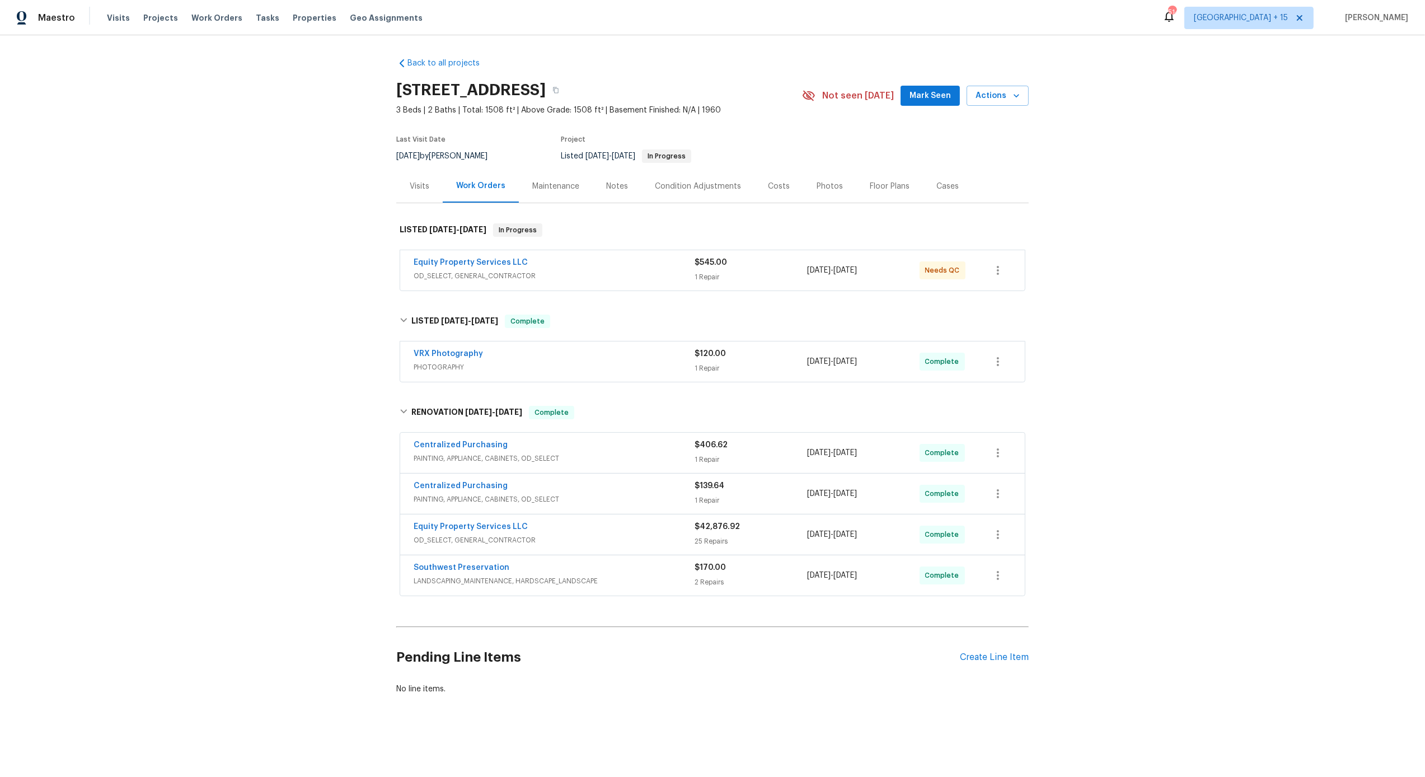
click at [599, 539] on span "OD_SELECT, GENERAL_CONTRACTOR" at bounding box center [554, 540] width 281 height 11
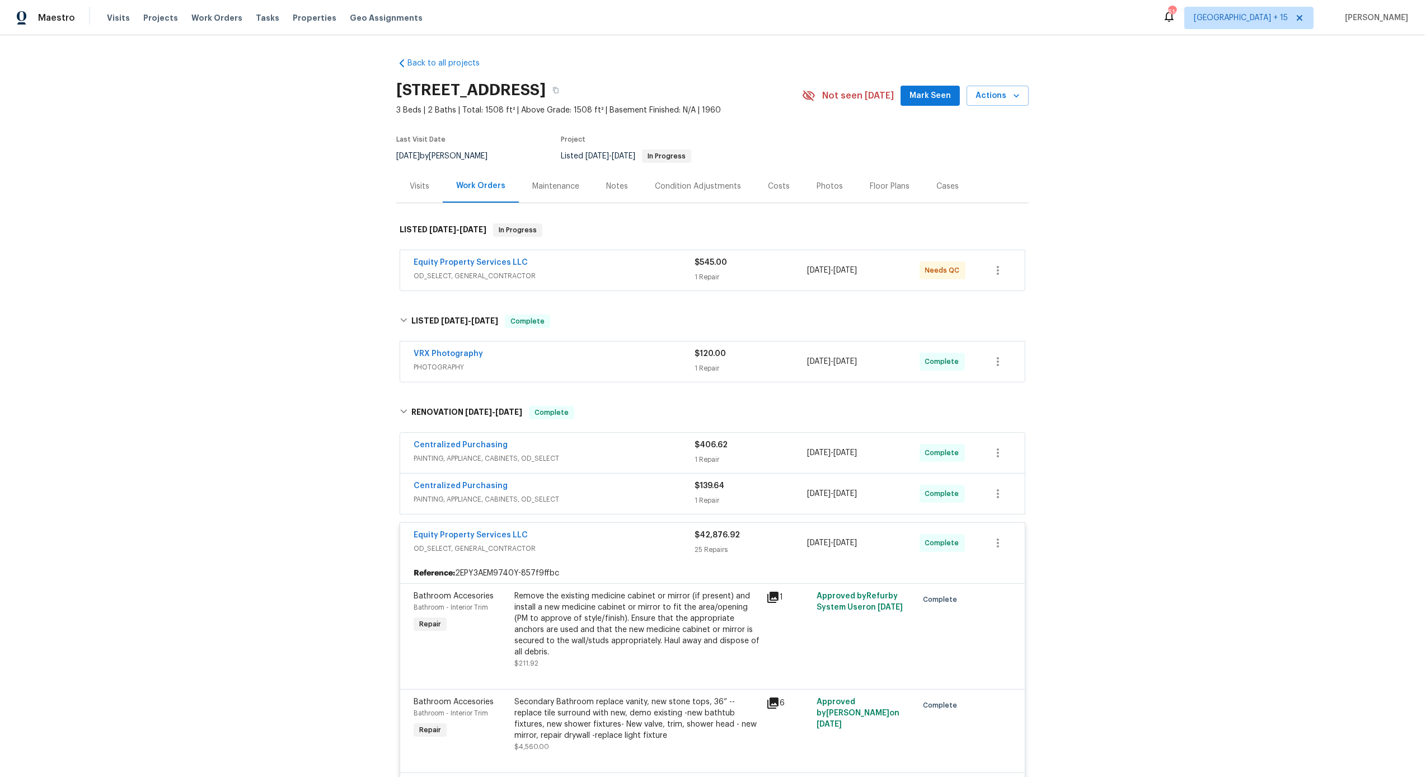
click at [665, 189] on div "Condition Adjustments" at bounding box center [698, 186] width 86 height 11
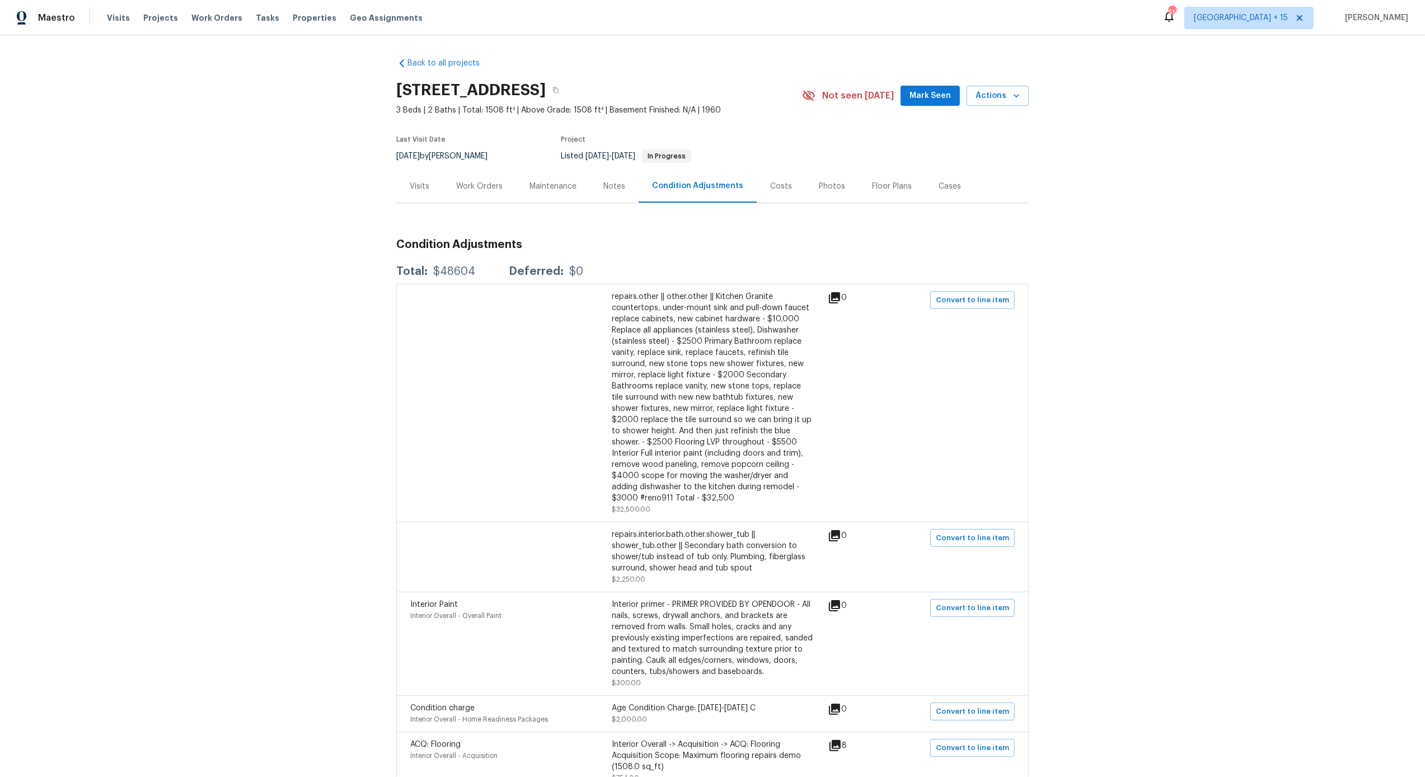
click at [539, 184] on div "Maintenance" at bounding box center [553, 186] width 47 height 11
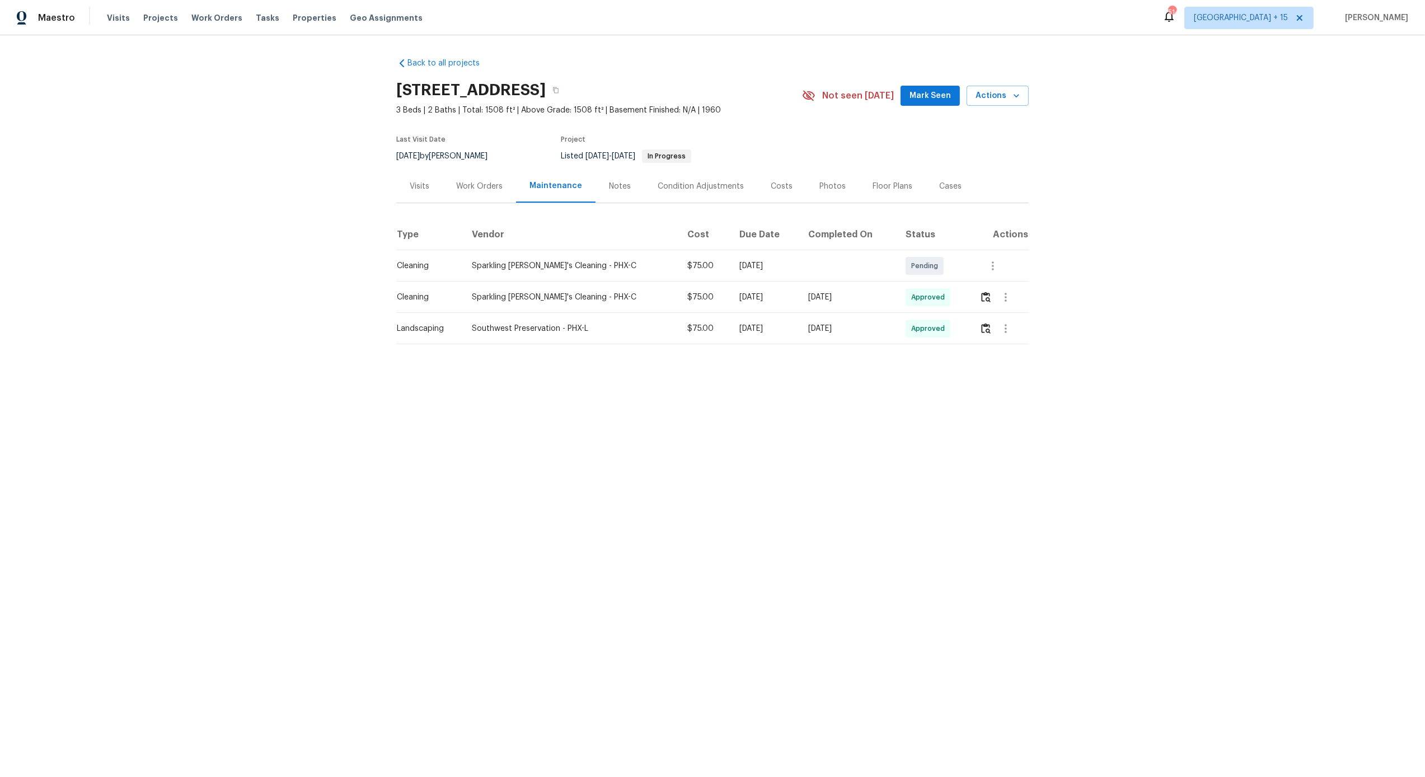
click at [476, 184] on div "Work Orders" at bounding box center [479, 186] width 46 height 11
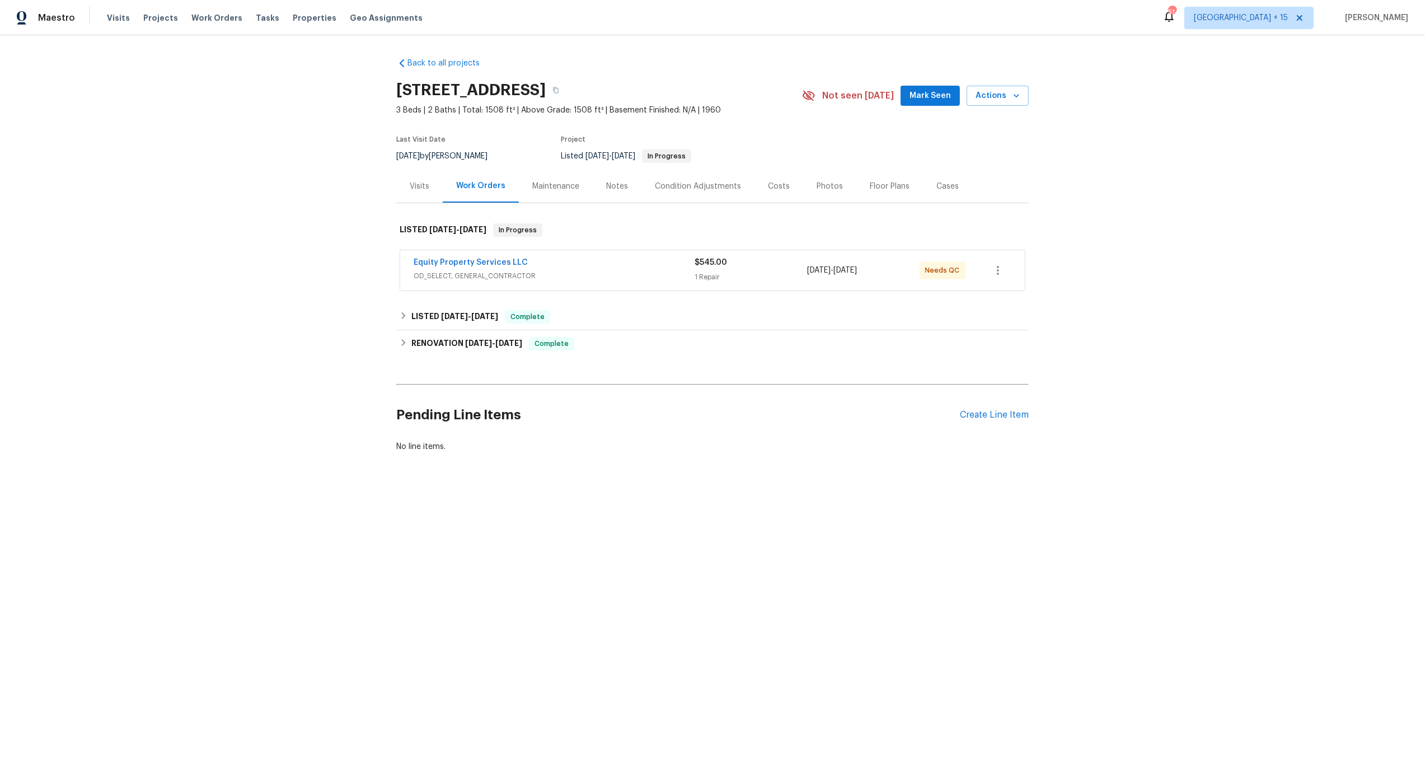
click at [555, 183] on div "Maintenance" at bounding box center [555, 186] width 47 height 11
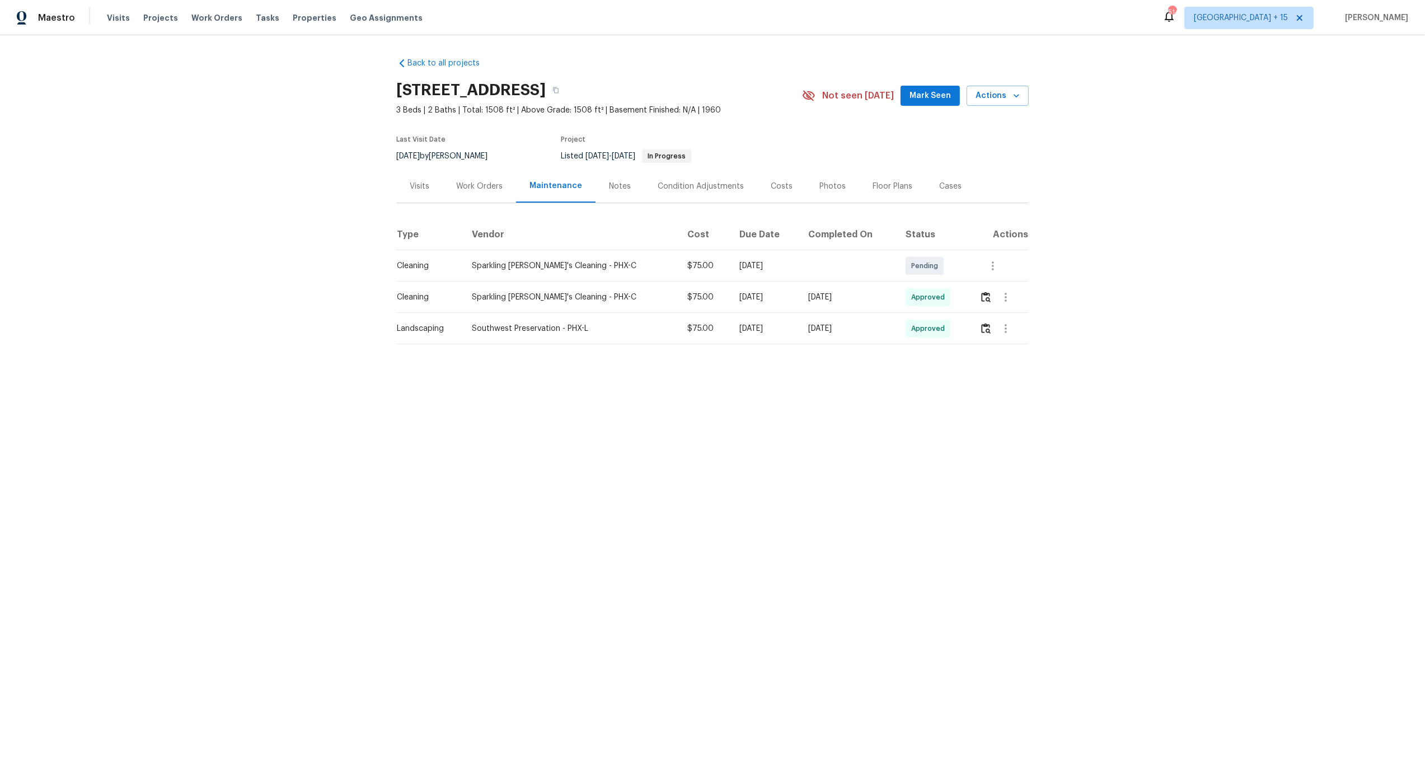
click at [472, 183] on div "Work Orders" at bounding box center [479, 186] width 46 height 11
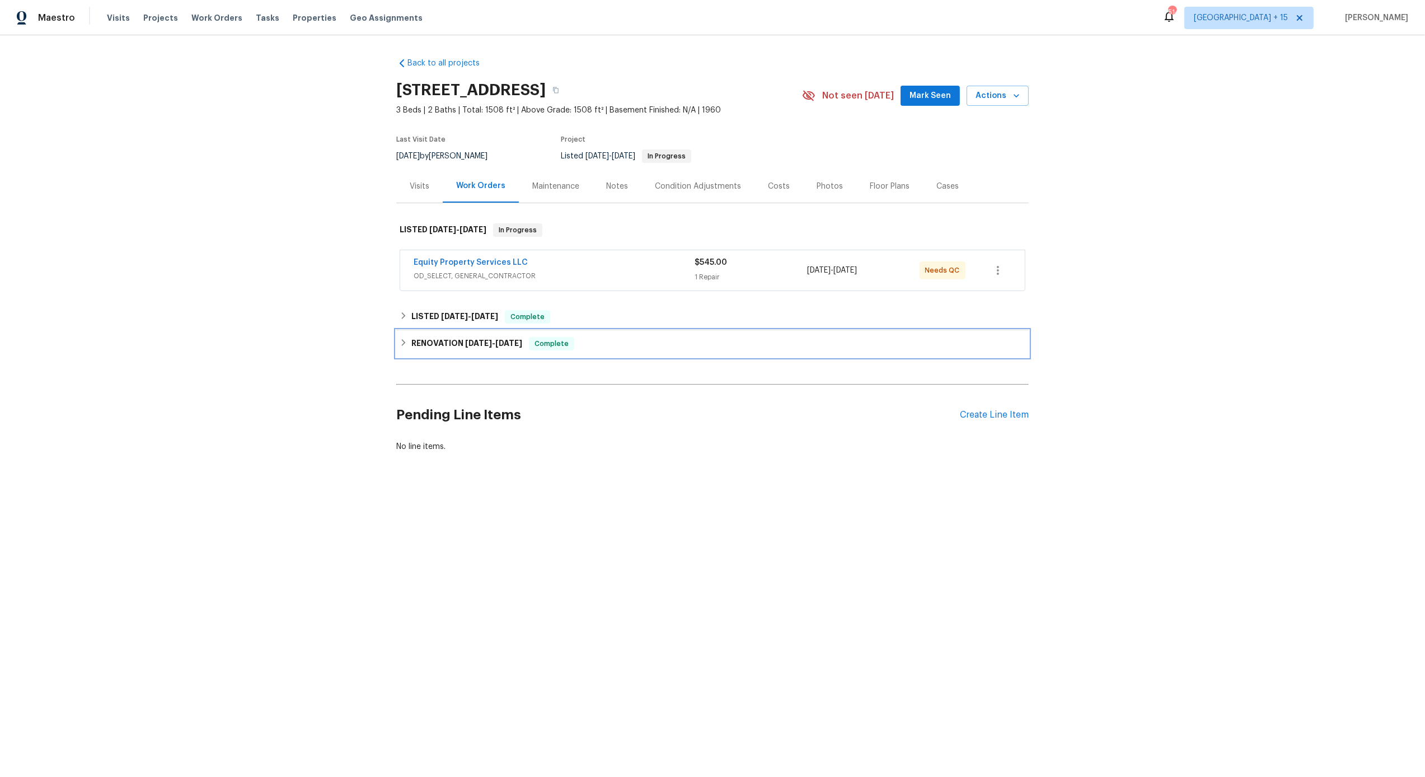
click at [442, 349] on h6 "RENOVATION 8/18/25 - 9/19/25" at bounding box center [467, 343] width 111 height 13
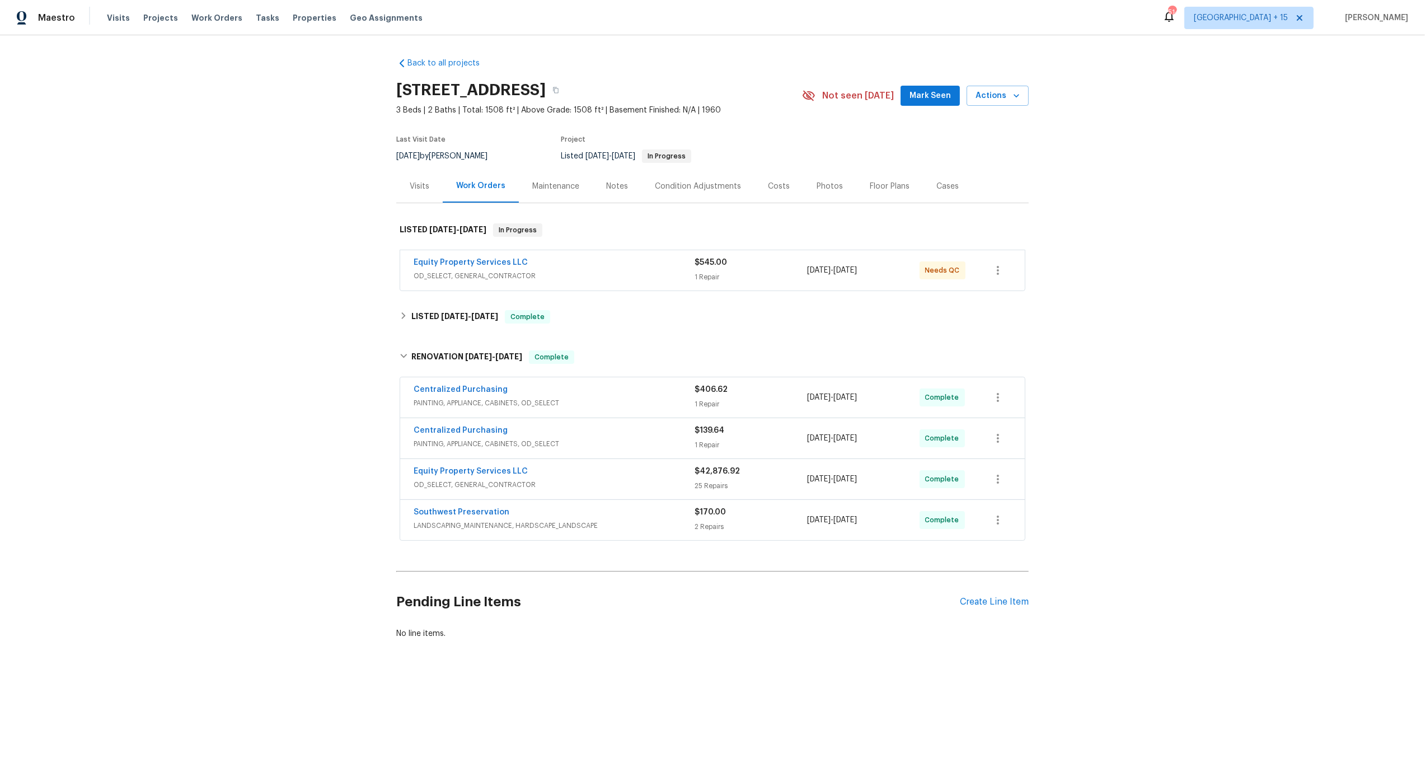
click at [620, 470] on div "Equity Property Services LLC" at bounding box center [554, 472] width 281 height 13
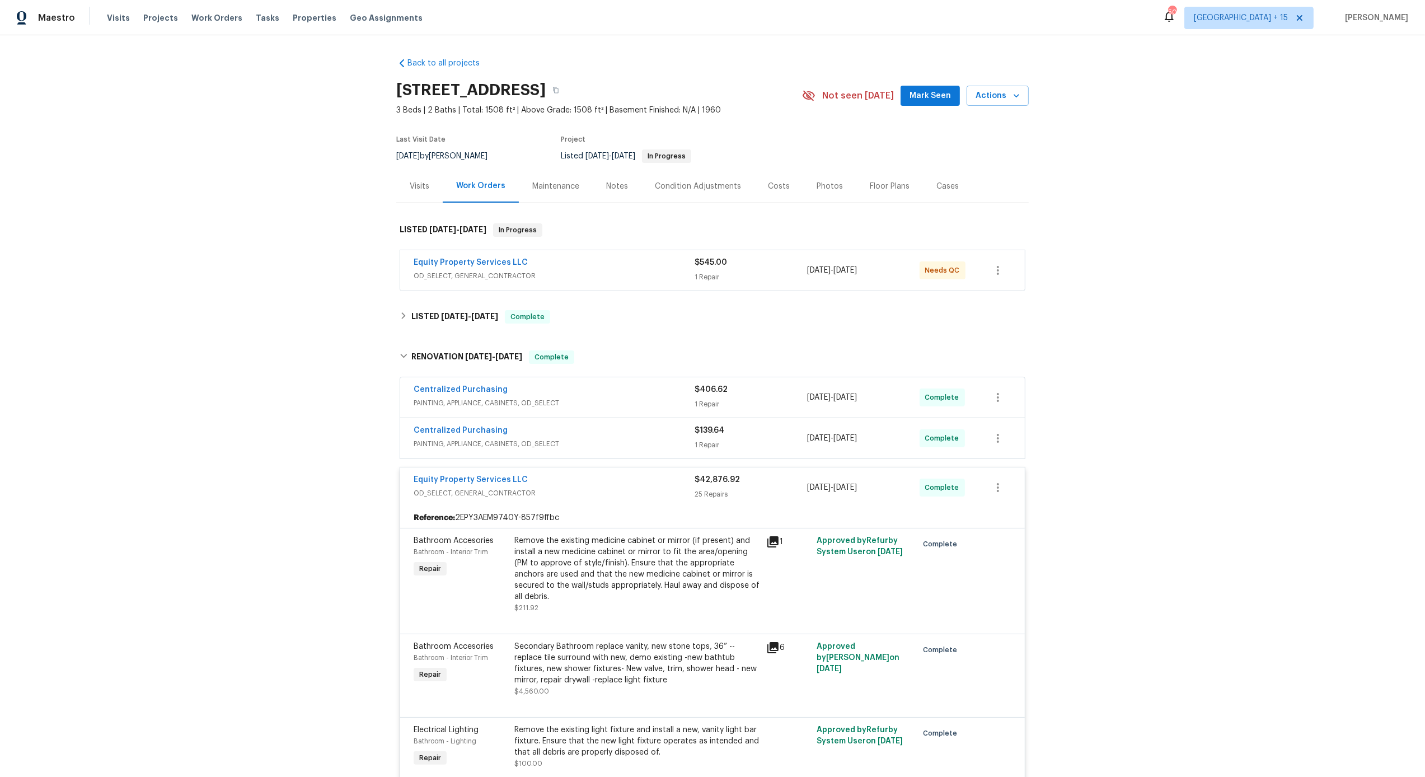
scroll to position [1, 0]
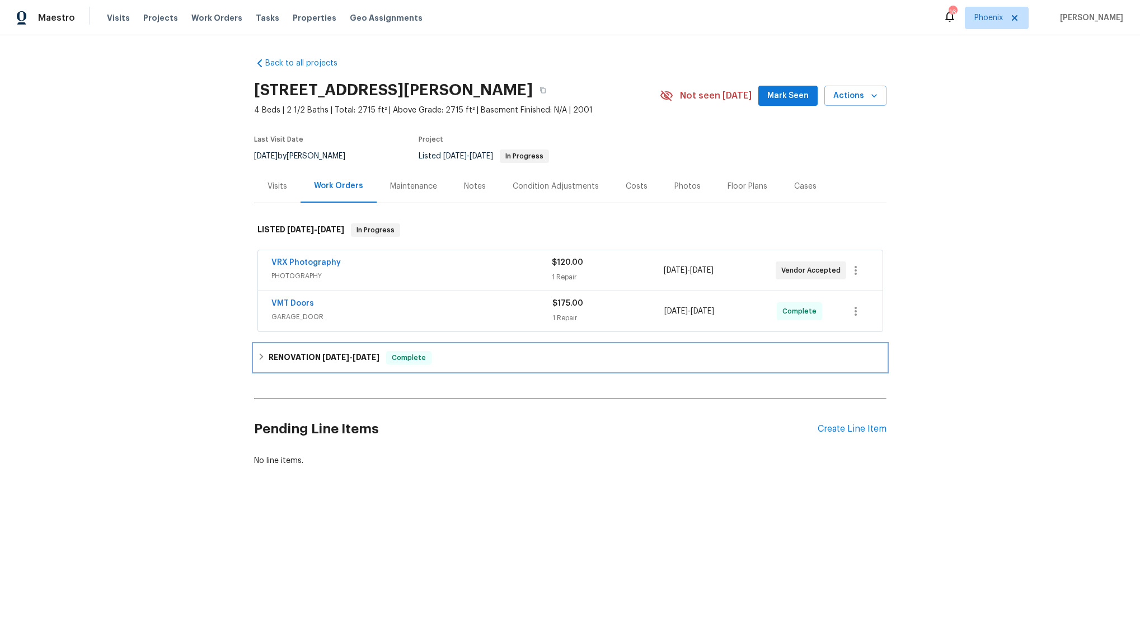
drag, startPoint x: 352, startPoint y: 353, endPoint x: 371, endPoint y: 356, distance: 19.7
click at [352, 354] on span "[DATE] - [DATE]" at bounding box center [350, 357] width 57 height 8
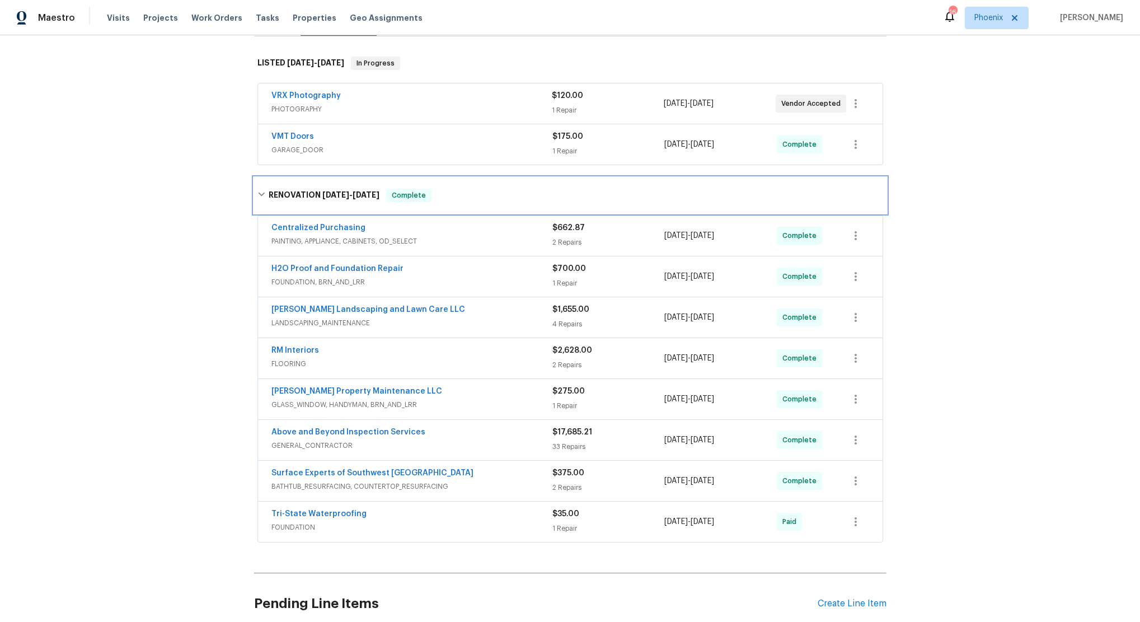
scroll to position [169, 0]
click at [401, 360] on span "FLOORING" at bounding box center [412, 361] width 281 height 11
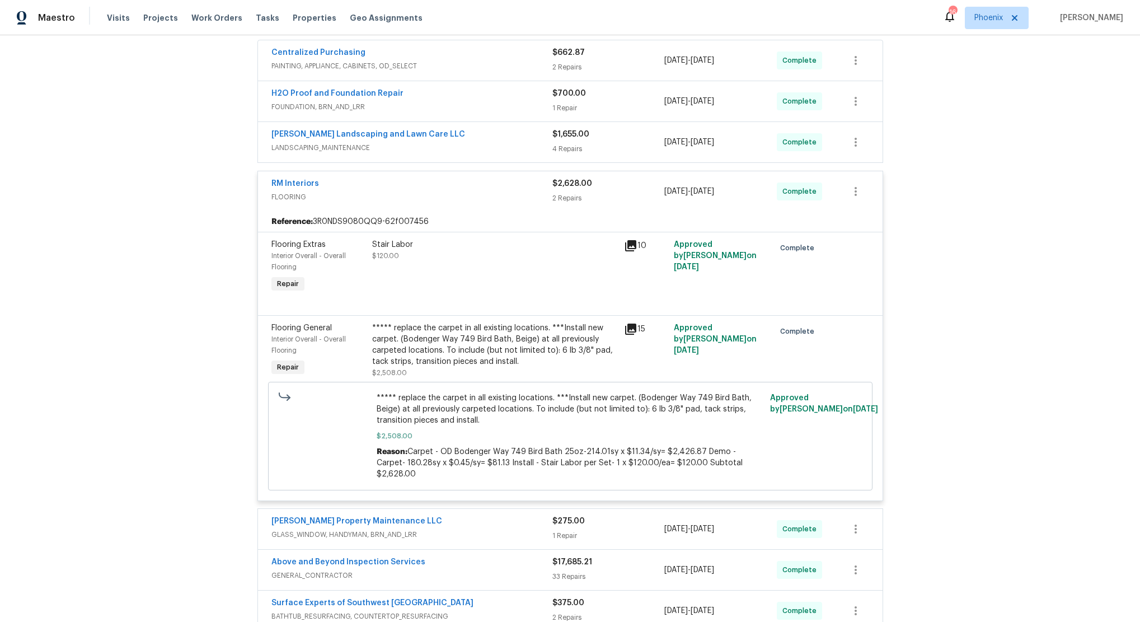
scroll to position [343, 0]
click at [438, 361] on div "***** replace the carpet in all existing locations. ***Install new carpet. (Bod…" at bounding box center [494, 344] width 245 height 45
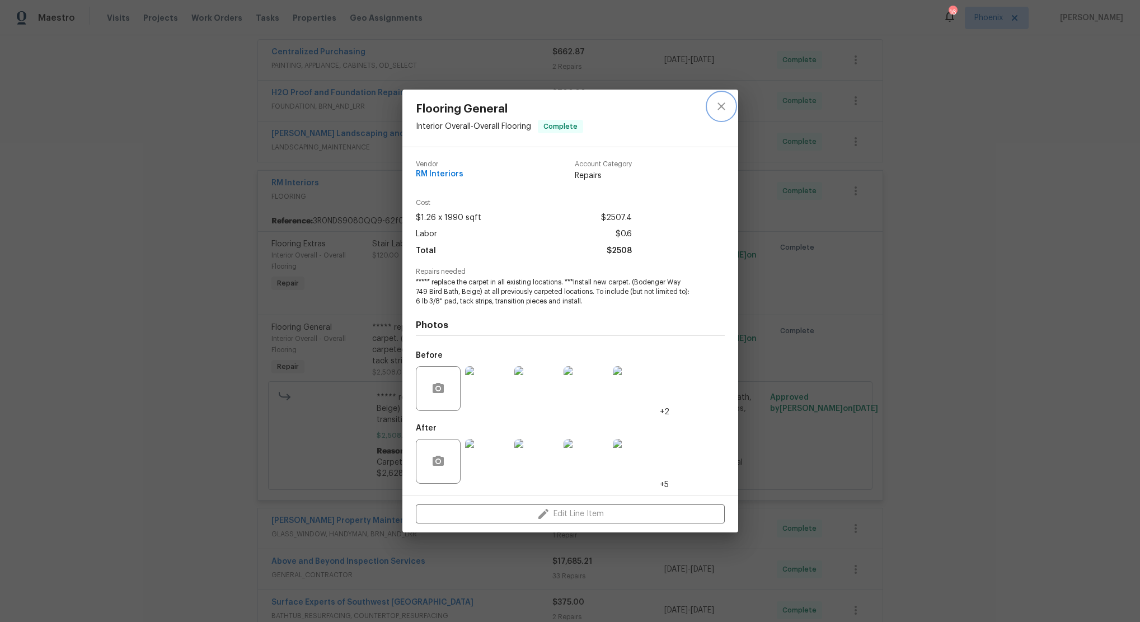
click at [721, 109] on icon "close" at bounding box center [721, 106] width 13 height 13
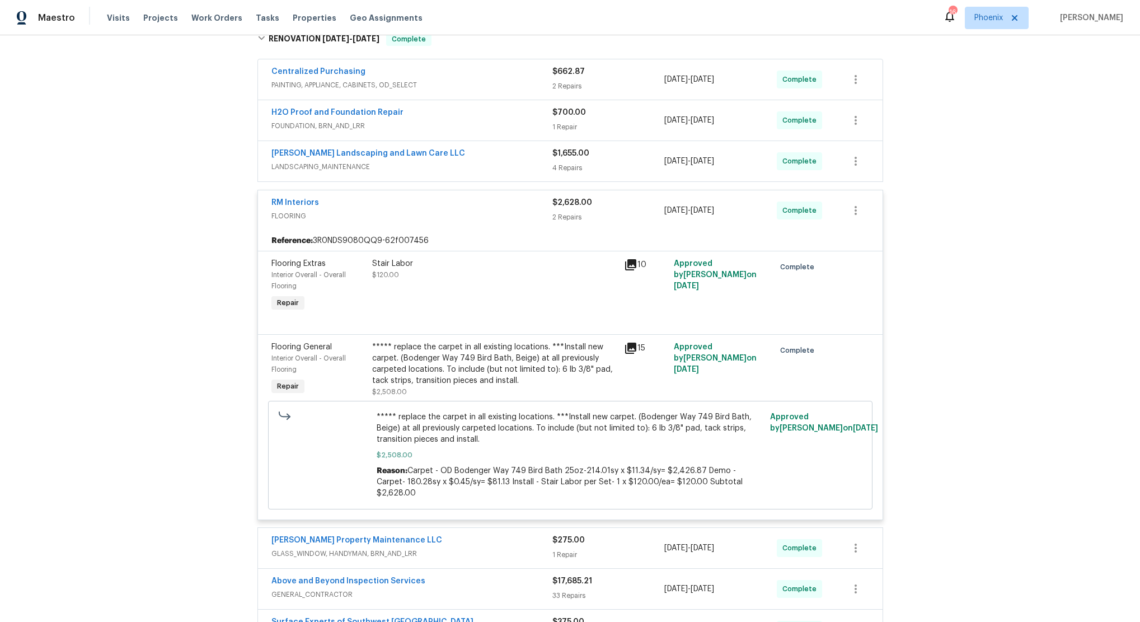
scroll to position [316, 0]
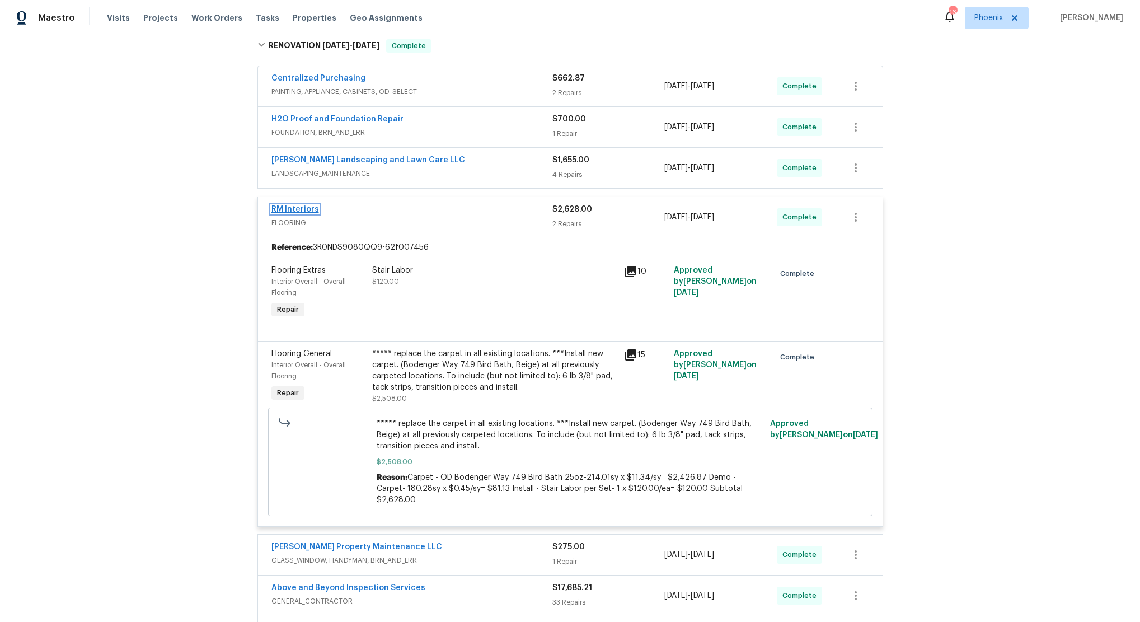
click at [301, 209] on link "RM Interiors" at bounding box center [296, 209] width 48 height 8
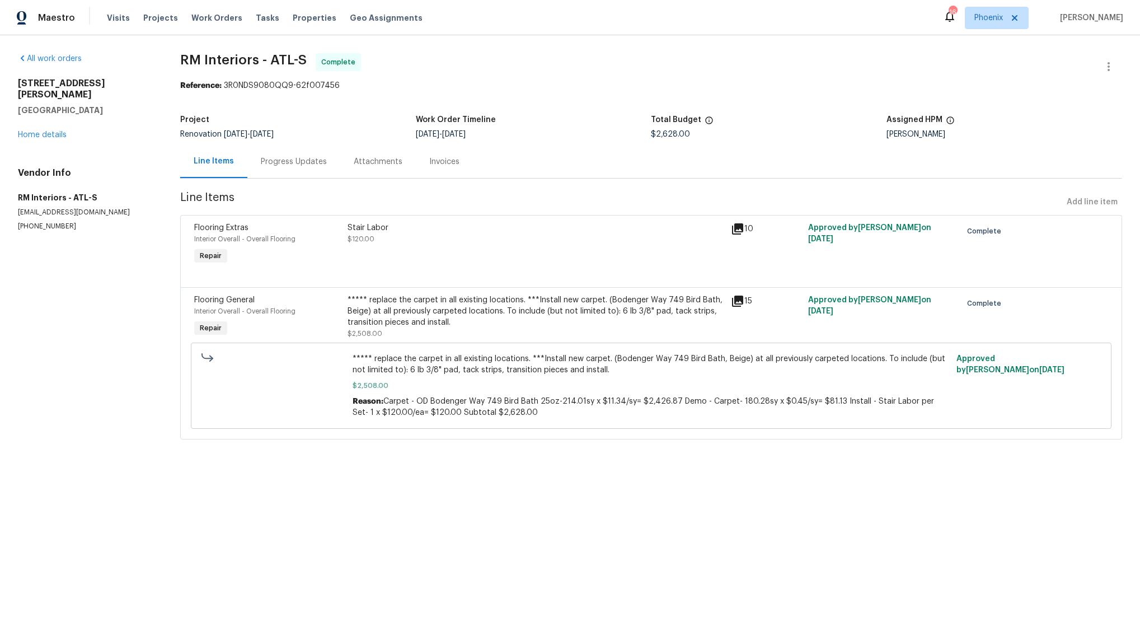
click at [372, 160] on div "Attachments" at bounding box center [378, 161] width 49 height 11
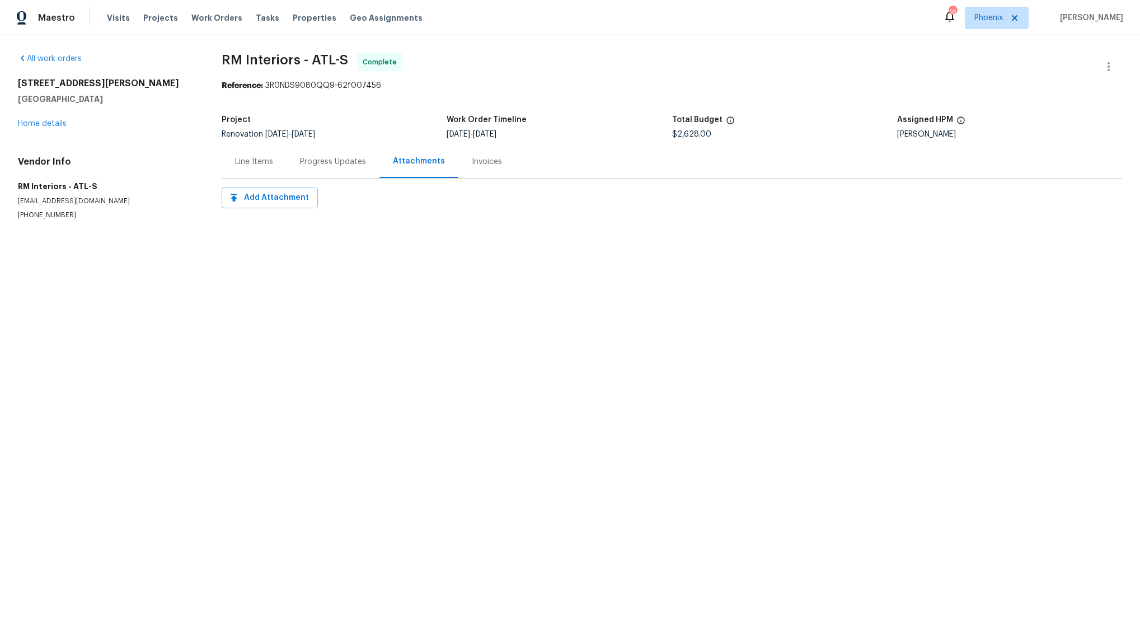
click at [488, 162] on div "Invoices" at bounding box center [487, 161] width 30 height 11
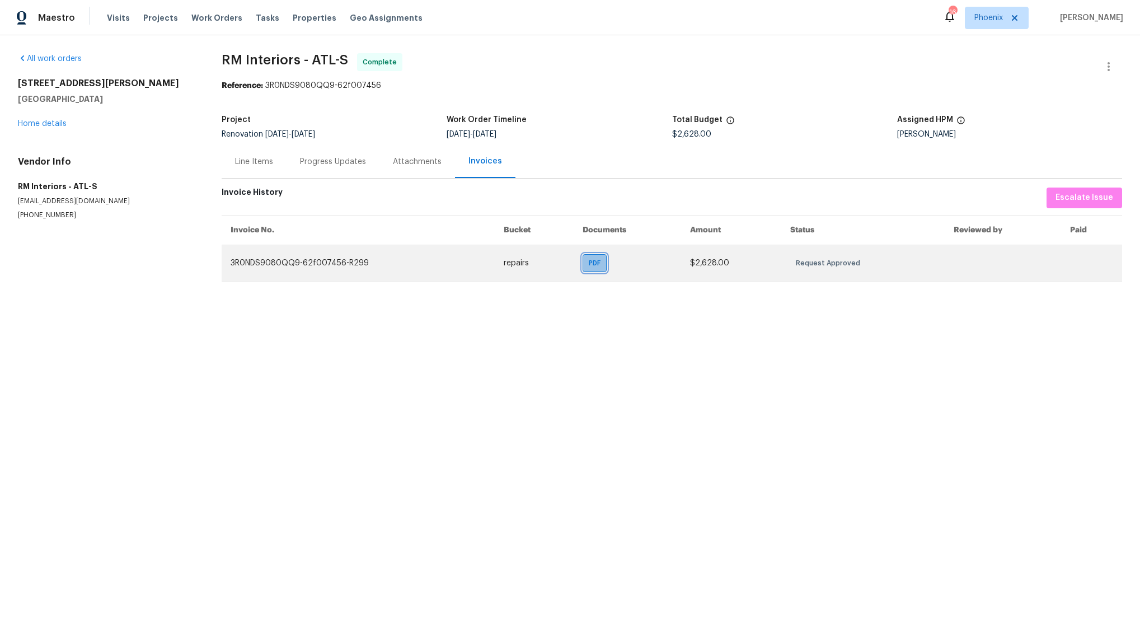
click at [596, 264] on span "PDF" at bounding box center [597, 263] width 16 height 11
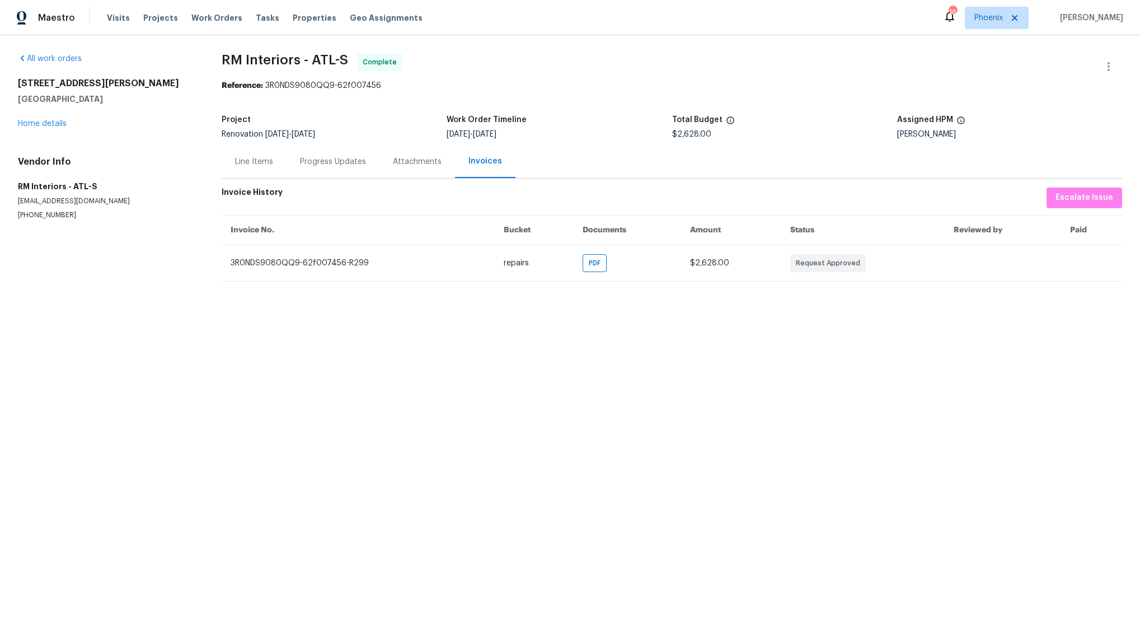
click at [41, 80] on h2 "[STREET_ADDRESS][PERSON_NAME]" at bounding box center [106, 83] width 177 height 11
copy h2 "[STREET_ADDRESS][PERSON_NAME]"
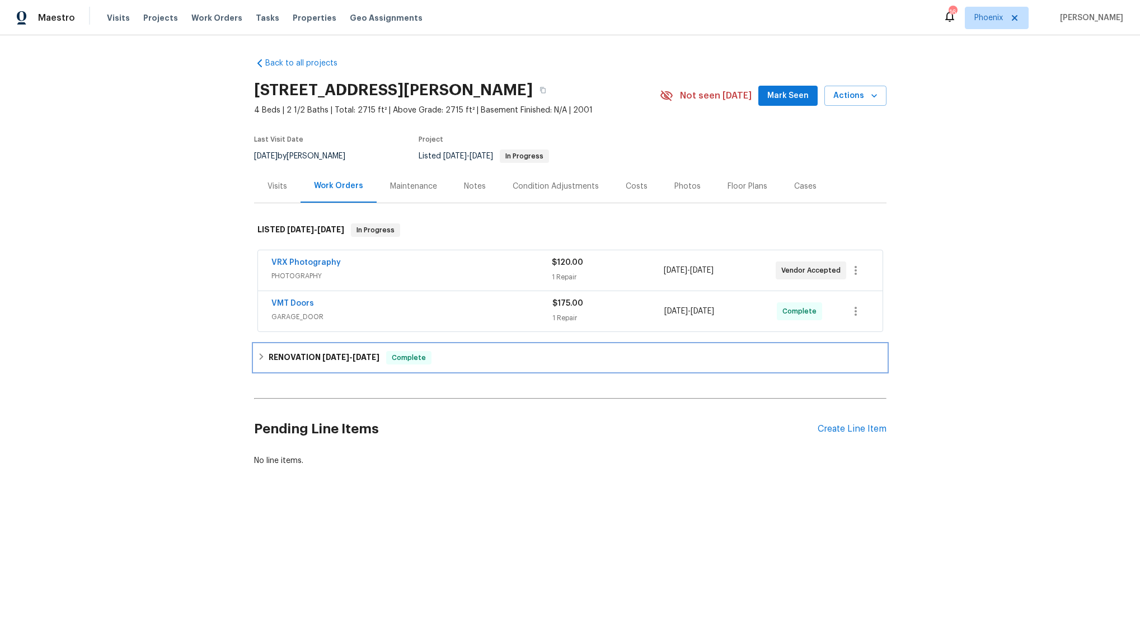
click at [344, 358] on span "[DATE]" at bounding box center [335, 357] width 27 height 8
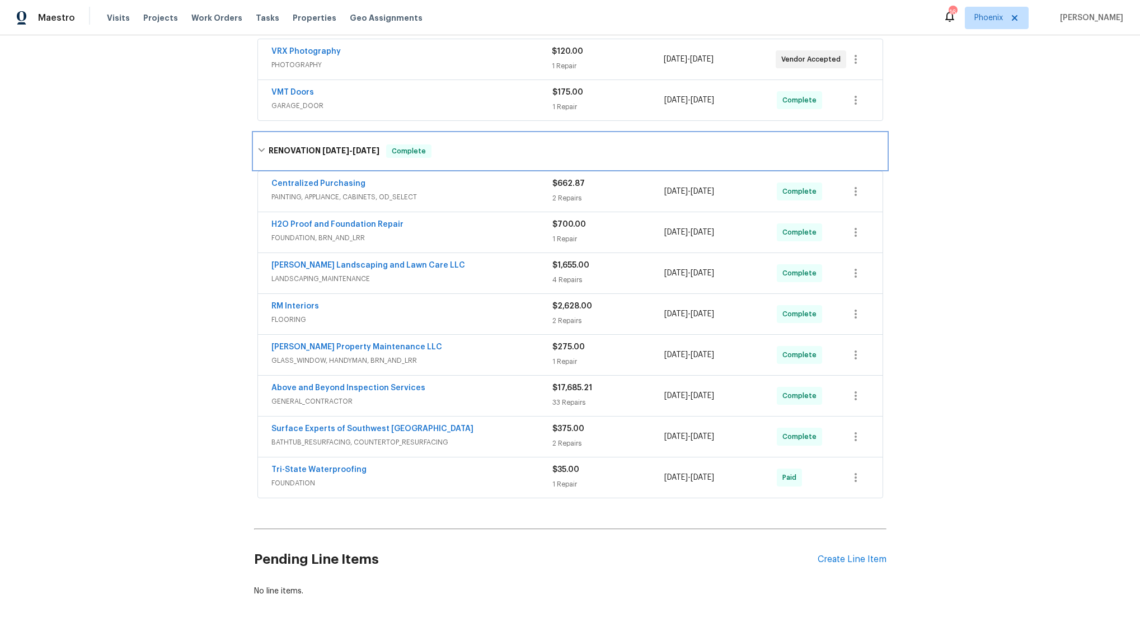
scroll to position [213, 0]
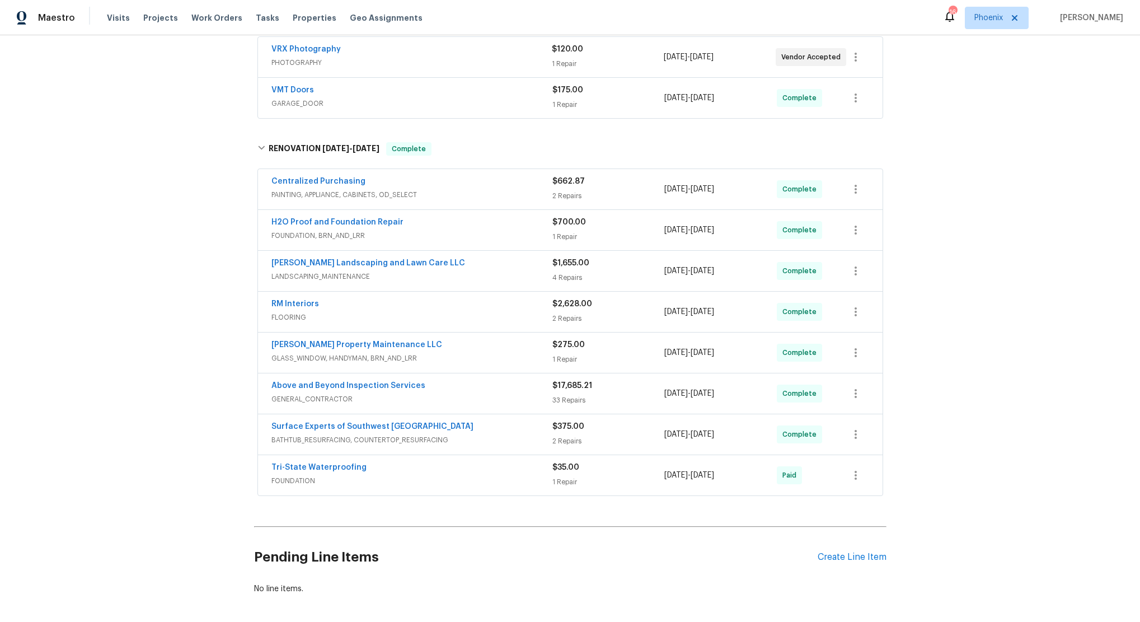
click at [499, 397] on span "GENERAL_CONTRACTOR" at bounding box center [412, 399] width 281 height 11
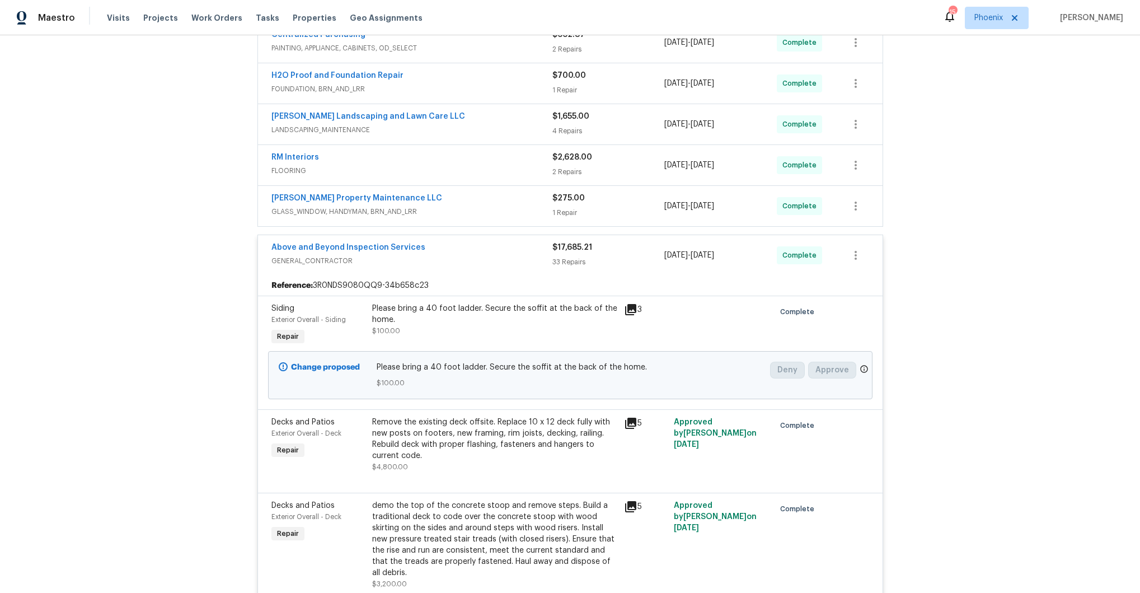
scroll to position [422, 0]
